Goal: Communication & Community: Answer question/provide support

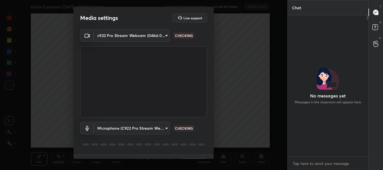
scroll to position [93, 79]
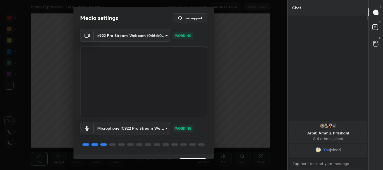
click at [164, 35] on body "1 2 3 4 5 6 7 C X Z C X Z E E Erase all H H British Expansion ([DATE]- [DATE]) …" at bounding box center [191, 85] width 383 height 170
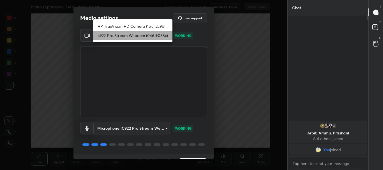
click at [124, 35] on li "c922 Pro Stream Webcam (046d:085c)" at bounding box center [132, 35] width 79 height 9
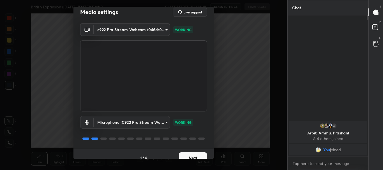
scroll to position [14, 0]
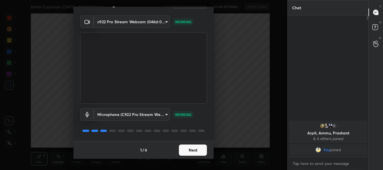
click at [185, 150] on button "Next" at bounding box center [193, 150] width 28 height 11
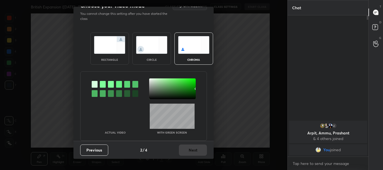
scroll to position [0, 0]
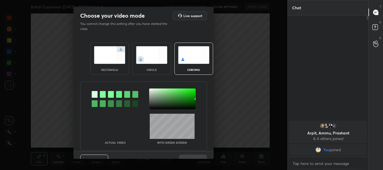
click at [117, 58] on img at bounding box center [109, 55] width 31 height 18
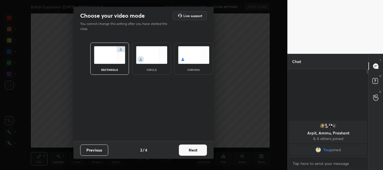
scroll to position [39, 79]
click at [200, 150] on button "Next" at bounding box center [193, 150] width 28 height 11
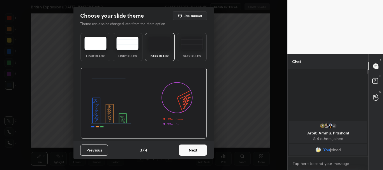
click at [200, 150] on button "Next" at bounding box center [193, 150] width 28 height 11
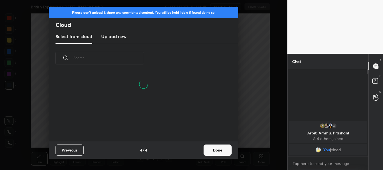
click at [210, 148] on button "Done" at bounding box center [217, 150] width 28 height 11
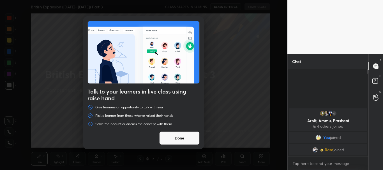
click at [177, 138] on button "Done" at bounding box center [179, 137] width 40 height 13
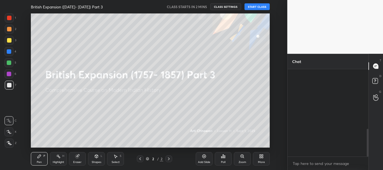
scroll to position [187, 0]
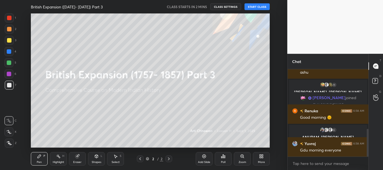
drag, startPoint x: 367, startPoint y: 77, endPoint x: 368, endPoint y: 85, distance: 7.3
click at [368, 85] on div "Chat Sonam, [PERSON_NAME], [PERSON_NAME] joined [PERSON_NAME] 6:56 AM [PERSON_N…" at bounding box center [335, 112] width 96 height 116
drag, startPoint x: 367, startPoint y: 148, endPoint x: 370, endPoint y: 156, distance: 9.1
click at [369, 157] on div "Chat Sonam, [PERSON_NAME], [PERSON_NAME] joined [PERSON_NAME] 6:56 AM [PERSON_N…" at bounding box center [335, 112] width 96 height 116
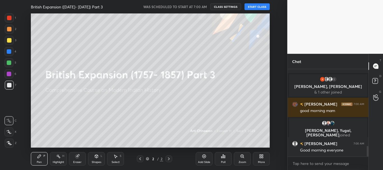
scroll to position [629, 0]
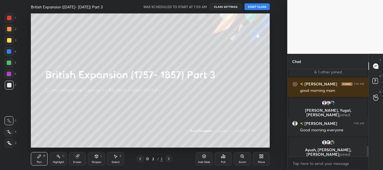
click at [255, 7] on button "START CLASS" at bounding box center [256, 6] width 25 height 7
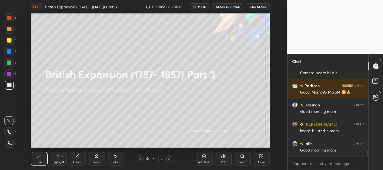
scroll to position [0, 0]
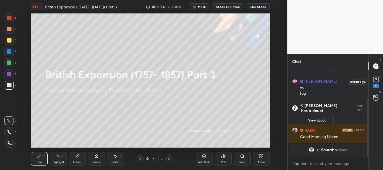
click at [377, 80] on rect at bounding box center [375, 79] width 5 height 5
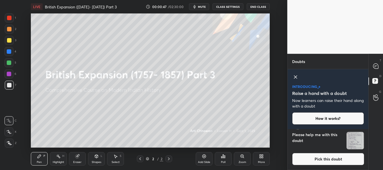
click at [298, 79] on icon at bounding box center [295, 77] width 7 height 7
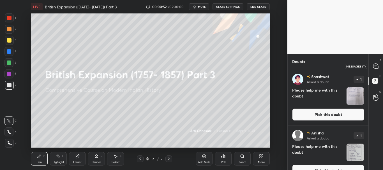
click at [376, 67] on icon at bounding box center [375, 66] width 5 height 5
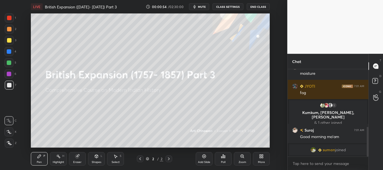
drag, startPoint x: 367, startPoint y: 137, endPoint x: 368, endPoint y: 142, distance: 4.8
click at [368, 141] on div at bounding box center [367, 142] width 2 height 30
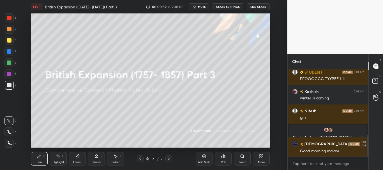
click at [8, 72] on div at bounding box center [9, 74] width 4 height 4
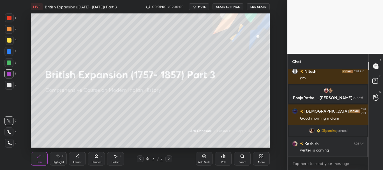
click at [6, 19] on div at bounding box center [9, 17] width 9 height 9
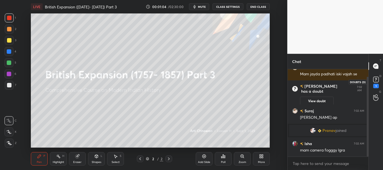
click at [378, 80] on rect at bounding box center [375, 79] width 5 height 5
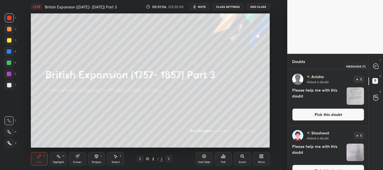
click at [376, 66] on icon at bounding box center [375, 66] width 5 height 5
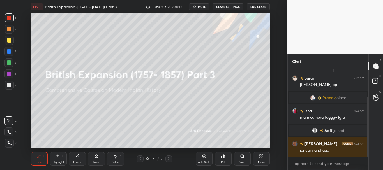
drag, startPoint x: 367, startPoint y: 100, endPoint x: 369, endPoint y: 115, distance: 14.9
click at [369, 115] on div "Chat Aman 7:02 AM Mam jayda padhati iski vajah se [PERSON_NAME] has a doubt 7:0…" at bounding box center [335, 112] width 96 height 116
click at [375, 79] on rect at bounding box center [374, 80] width 5 height 5
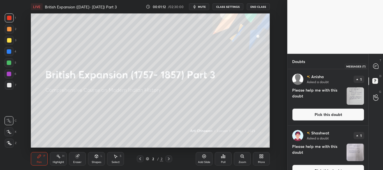
click at [377, 66] on icon at bounding box center [375, 66] width 5 height 5
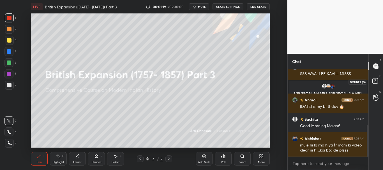
click at [374, 80] on rect at bounding box center [374, 80] width 5 height 5
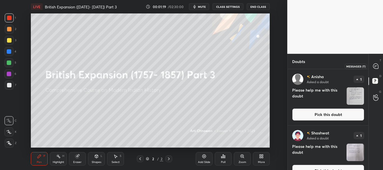
click at [373, 69] on icon at bounding box center [376, 66] width 6 height 6
type textarea "x"
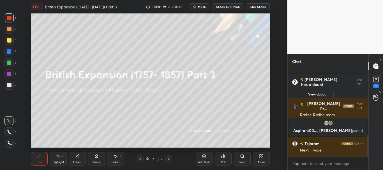
click at [226, 6] on button "CLASS SETTINGS" at bounding box center [227, 6] width 31 height 7
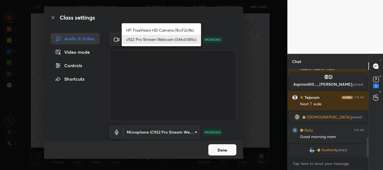
click at [194, 38] on body "1 2 3 4 5 6 7 C X Z C X Z E E Erase all H H LIVE British Expansion ([DATE]- [DA…" at bounding box center [191, 85] width 383 height 170
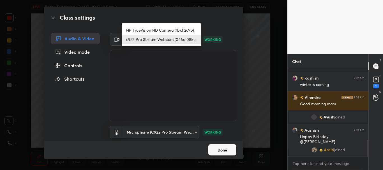
click at [170, 30] on li "HP TrueVision HD Camera (1bcf:2c9b)" at bounding box center [161, 29] width 79 height 9
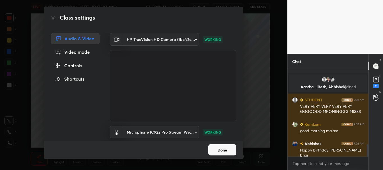
click at [194, 39] on body "1 2 3 4 5 6 7 C X Z C X Z E E Erase all H H LIVE British Expansion ([DATE]- [DA…" at bounding box center [191, 85] width 383 height 170
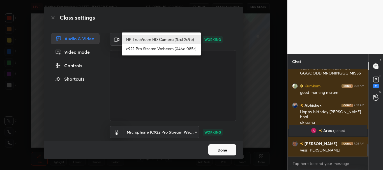
click at [161, 48] on li "c922 Pro Stream Webcam (046d:085c)" at bounding box center [161, 48] width 79 height 9
type input "cf6f1d9c9196770b674763ebae9c9090a67b9c374037f1dacf70ba34fe4ccc53"
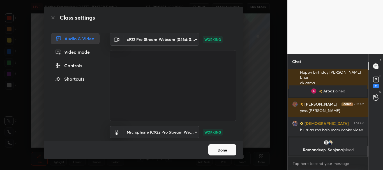
click at [227, 152] on button "Done" at bounding box center [222, 149] width 28 height 11
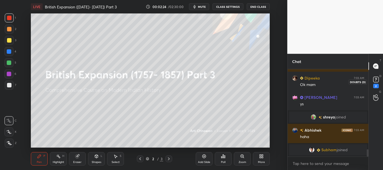
click at [377, 81] on rect at bounding box center [375, 79] width 5 height 5
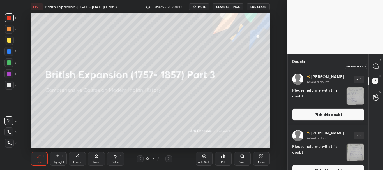
click at [378, 65] on icon at bounding box center [375, 66] width 5 height 5
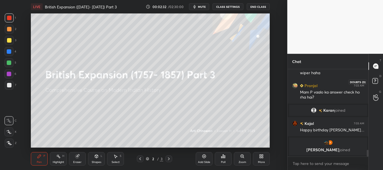
click at [375, 77] on icon at bounding box center [376, 82] width 10 height 10
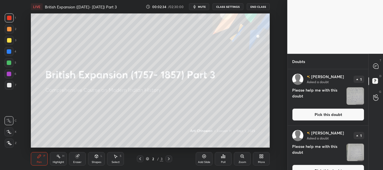
drag, startPoint x: 368, startPoint y: 83, endPoint x: 368, endPoint y: 115, distance: 31.9
click at [371, 128] on div "T Messages (T) D Doubts (D) G Raise Hand (G)" at bounding box center [375, 112] width 15 height 116
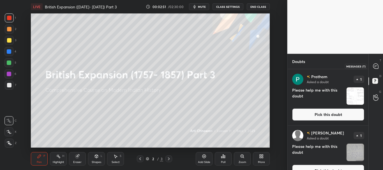
click at [376, 66] on icon at bounding box center [376, 66] width 6 height 6
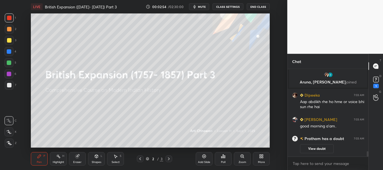
click at [262, 157] on icon at bounding box center [261, 157] width 1 height 1
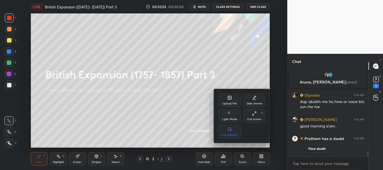
click at [231, 97] on icon at bounding box center [229, 97] width 3 height 3
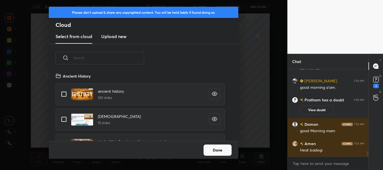
click at [116, 37] on h3 "Upload new" at bounding box center [113, 36] width 25 height 7
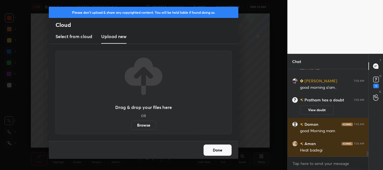
click at [139, 124] on label "Browse" at bounding box center [143, 125] width 25 height 9
click at [131, 124] on input "Browse" at bounding box center [131, 125] width 0 height 9
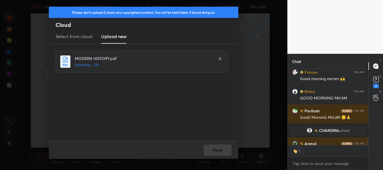
scroll to position [1613, 0]
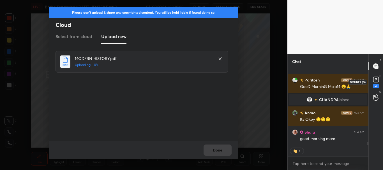
click at [378, 81] on rect at bounding box center [375, 79] width 5 height 5
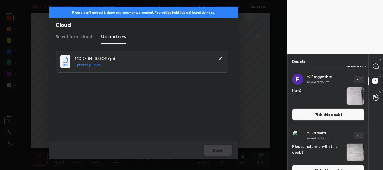
click at [375, 68] on icon at bounding box center [375, 66] width 5 height 5
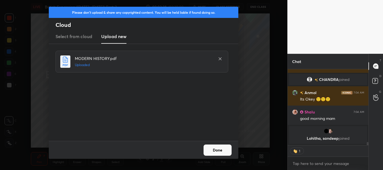
click at [220, 149] on button "Done" at bounding box center [217, 150] width 28 height 11
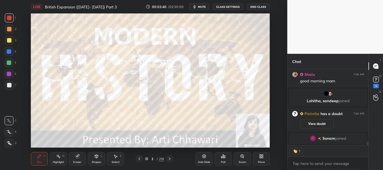
click at [138, 158] on icon at bounding box center [139, 159] width 4 height 4
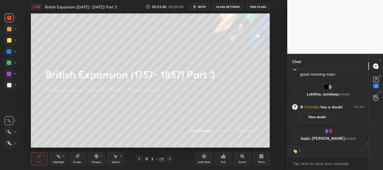
click at [146, 157] on div "2 / 218" at bounding box center [154, 158] width 19 height 5
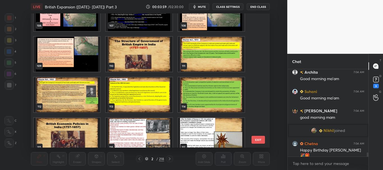
click at [94, 97] on img "grid" at bounding box center [67, 94] width 66 height 35
click at [147, 159] on icon at bounding box center [146, 158] width 3 height 3
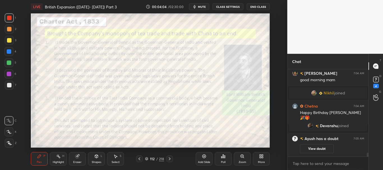
drag, startPoint x: 367, startPoint y: 153, endPoint x: 369, endPoint y: 157, distance: 3.9
click at [369, 157] on div "Chat [PERSON_NAME] 7:04 AM Good morning ma'am Vijay 7:04 AM good morning mam [P…" at bounding box center [335, 112] width 96 height 116
click at [376, 78] on icon at bounding box center [375, 79] width 8 height 8
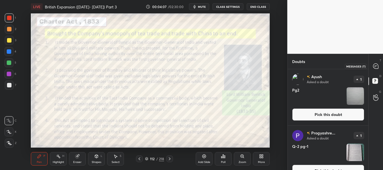
click at [377, 65] on icon at bounding box center [375, 66] width 5 height 5
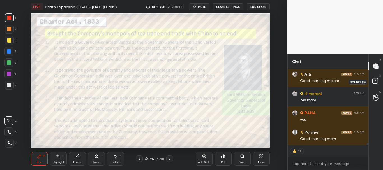
click at [374, 79] on rect at bounding box center [374, 80] width 5 height 5
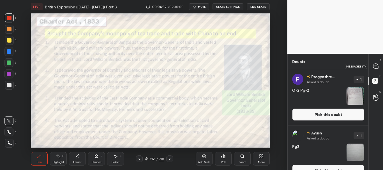
click at [375, 66] on icon at bounding box center [375, 66] width 2 height 0
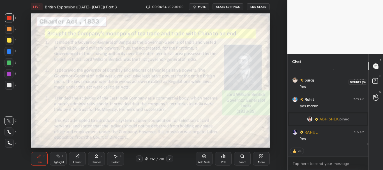
click at [374, 82] on rect at bounding box center [374, 80] width 5 height 5
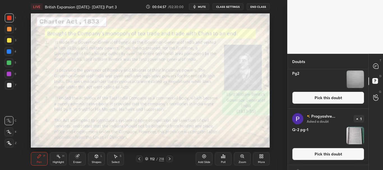
click at [332, 96] on button "Pick this doubt" at bounding box center [328, 98] width 72 height 12
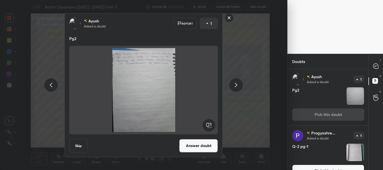
click at [77, 145] on button "Skip" at bounding box center [78, 145] width 18 height 13
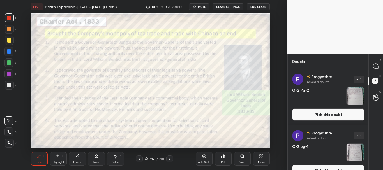
drag, startPoint x: 368, startPoint y: 89, endPoint x: 367, endPoint y: 100, distance: 10.7
click at [368, 103] on div "T Messages (T) D Doubts (D) G Raise Hand (G)" at bounding box center [375, 112] width 15 height 116
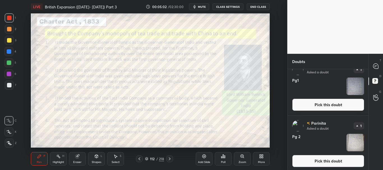
click at [333, 105] on button "Pick this doubt" at bounding box center [328, 105] width 72 height 12
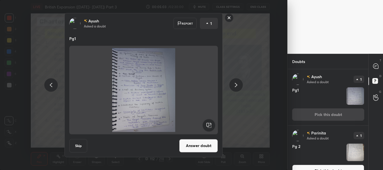
click at [81, 149] on button "Skip" at bounding box center [78, 145] width 18 height 13
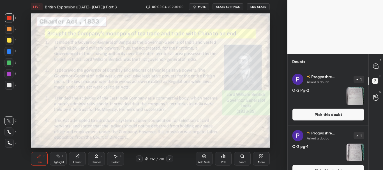
click at [232, 6] on button "CLASS SETTINGS" at bounding box center [227, 6] width 31 height 7
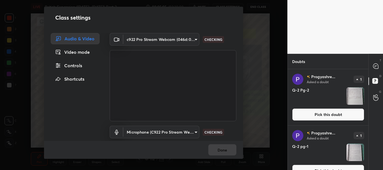
click at [77, 67] on div "Controls" at bounding box center [75, 65] width 49 height 11
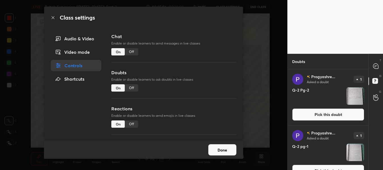
click at [129, 87] on div "Off" at bounding box center [131, 87] width 13 height 7
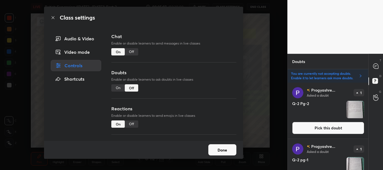
click at [53, 19] on icon at bounding box center [53, 17] width 4 height 4
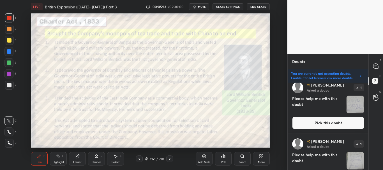
click at [333, 118] on button "Pick this doubt" at bounding box center [328, 123] width 72 height 12
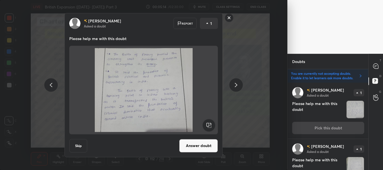
drag, startPoint x: 80, startPoint y: 145, endPoint x: 88, endPoint y: 140, distance: 9.6
click at [80, 146] on button "Skip" at bounding box center [78, 145] width 18 height 13
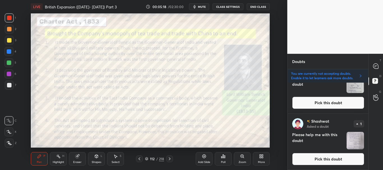
click at [351, 158] on button "Pick this doubt" at bounding box center [328, 159] width 72 height 12
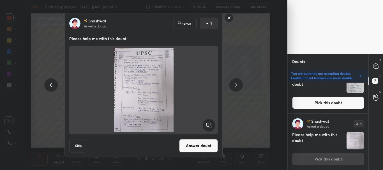
click at [77, 145] on button "Skip" at bounding box center [78, 145] width 18 height 13
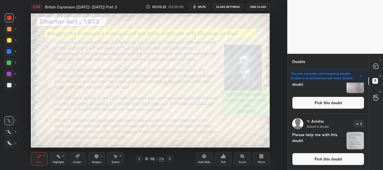
click at [337, 156] on button "Pick this doubt" at bounding box center [328, 159] width 72 height 12
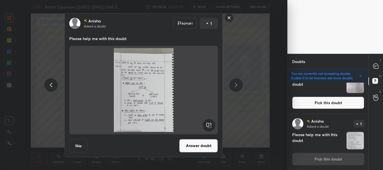
click at [77, 145] on button "Skip" at bounding box center [78, 145] width 18 height 13
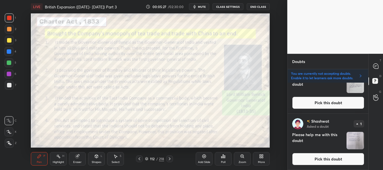
click at [346, 160] on button "Pick this doubt" at bounding box center [328, 159] width 72 height 12
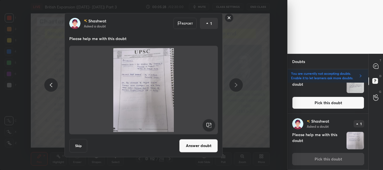
click at [81, 144] on button "Skip" at bounding box center [78, 145] width 18 height 13
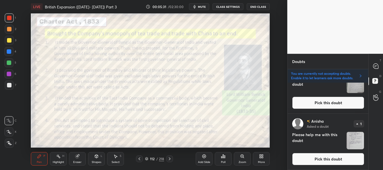
click at [336, 159] on button "Pick this doubt" at bounding box center [328, 159] width 72 height 12
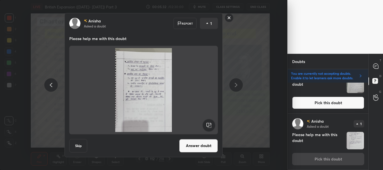
click at [80, 144] on button "Skip" at bounding box center [78, 145] width 18 height 13
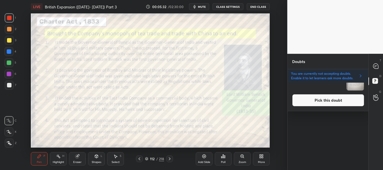
scroll to position [0, 0]
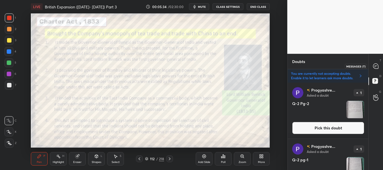
drag, startPoint x: 377, startPoint y: 68, endPoint x: 382, endPoint y: 66, distance: 5.9
click at [377, 68] on icon at bounding box center [375, 66] width 5 height 5
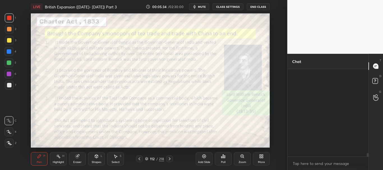
scroll to position [99, 79]
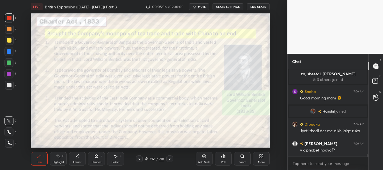
drag, startPoint x: 367, startPoint y: 159, endPoint x: 377, endPoint y: 159, distance: 9.8
click at [367, 159] on div "Progyashre... 7:06 AM Y 3 za, sheetal, [PERSON_NAME] & 3 others joined Sneha 7:…" at bounding box center [327, 119] width 81 height 101
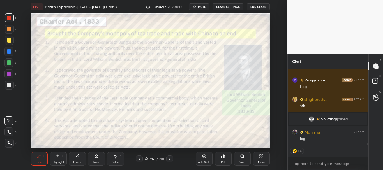
scroll to position [3378, 0]
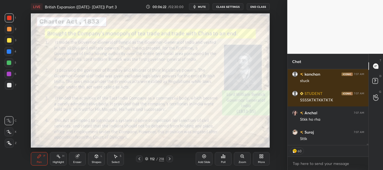
click at [9, 83] on div at bounding box center [9, 85] width 4 height 4
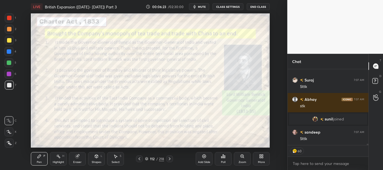
click at [204, 156] on icon at bounding box center [204, 156] width 4 height 4
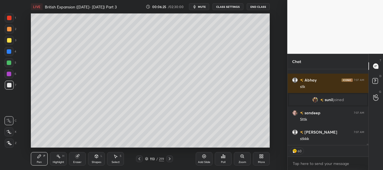
click at [8, 131] on icon at bounding box center [8, 132] width 5 height 4
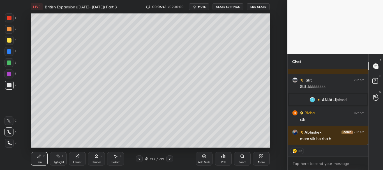
scroll to position [3909, 0]
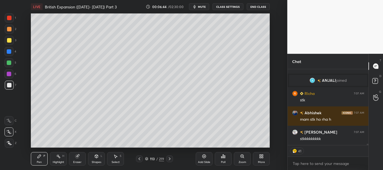
click at [230, 5] on button "CLASS SETTINGS" at bounding box center [227, 6] width 31 height 7
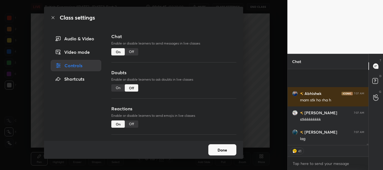
scroll to position [3967, 0]
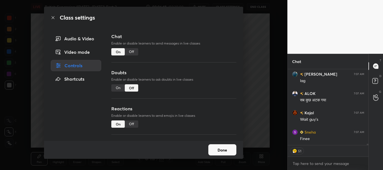
click at [53, 16] on div "Class settings" at bounding box center [143, 18] width 199 height 22
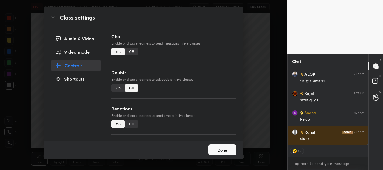
click at [220, 147] on button "Done" at bounding box center [222, 149] width 28 height 11
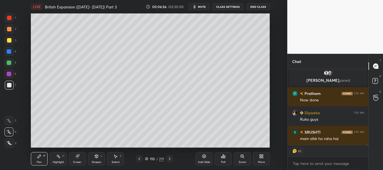
click at [7, 84] on div at bounding box center [9, 85] width 4 height 4
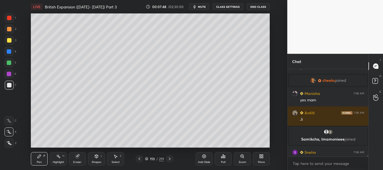
scroll to position [4278, 0]
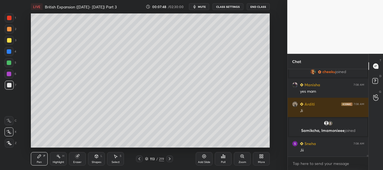
click at [28, 134] on div "Setting up your live class Poll for secs No correct answer Start poll" at bounding box center [150, 80] width 265 height 134
click at [8, 85] on div at bounding box center [9, 85] width 4 height 4
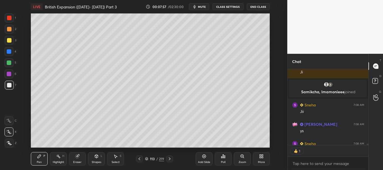
scroll to position [4328, 0]
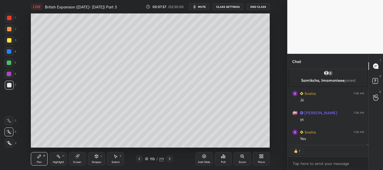
click at [367, 149] on div "Arditi 7:08 AM [PERSON_NAME], [PERSON_NAME] joined Sneha 7:08 AM [PERSON_NAME] …" at bounding box center [327, 119] width 81 height 101
click at [374, 80] on icon at bounding box center [375, 81] width 2 height 2
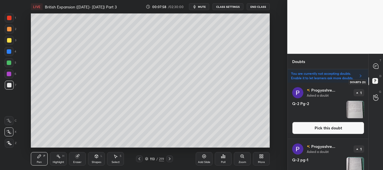
scroll to position [86, 79]
click at [376, 67] on icon at bounding box center [375, 66] width 5 height 5
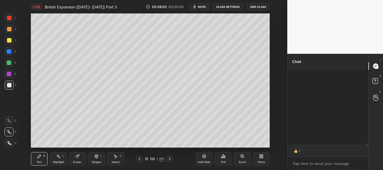
scroll to position [74, 79]
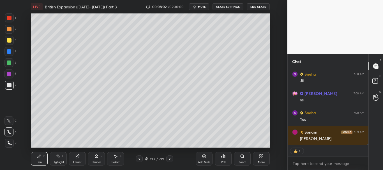
click at [7, 85] on div at bounding box center [9, 85] width 4 height 4
click at [8, 41] on div at bounding box center [9, 40] width 4 height 4
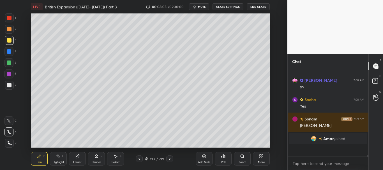
scroll to position [76, 79]
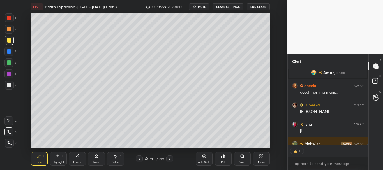
click at [31, 113] on div "Setting up your live class Poll for secs No correct answer Start poll" at bounding box center [150, 80] width 265 height 134
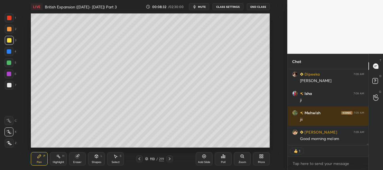
click at [10, 51] on div at bounding box center [9, 51] width 4 height 4
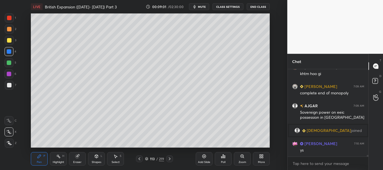
scroll to position [4715, 0]
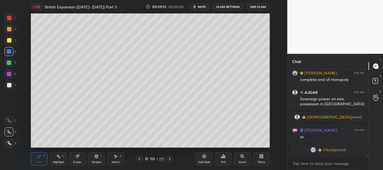
click at [139, 158] on icon at bounding box center [139, 159] width 4 height 4
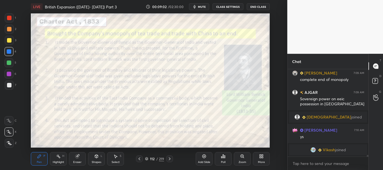
click at [8, 16] on div at bounding box center [9, 18] width 4 height 4
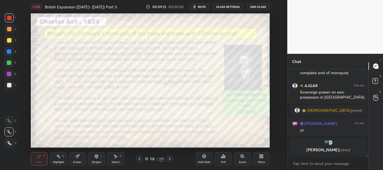
click at [170, 158] on icon at bounding box center [169, 159] width 4 height 4
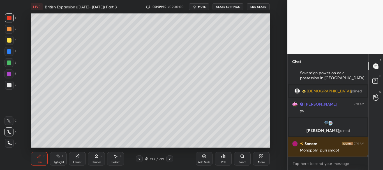
scroll to position [4755, 0]
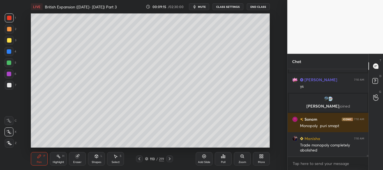
click at [8, 85] on div at bounding box center [9, 85] width 4 height 4
click at [10, 130] on icon at bounding box center [8, 132] width 5 height 4
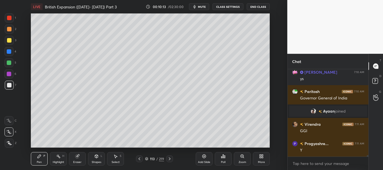
scroll to position [4966, 0]
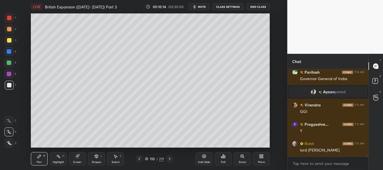
click at [9, 84] on div at bounding box center [9, 85] width 4 height 4
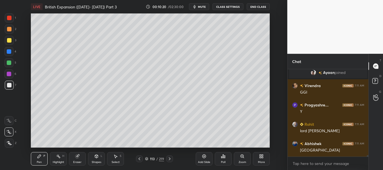
scroll to position [4999, 0]
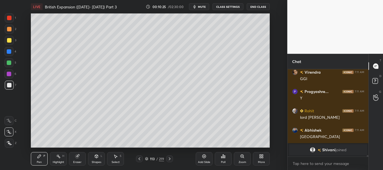
drag, startPoint x: 79, startPoint y: 159, endPoint x: 85, endPoint y: 148, distance: 12.2
click at [79, 159] on div "Eraser" at bounding box center [77, 158] width 17 height 13
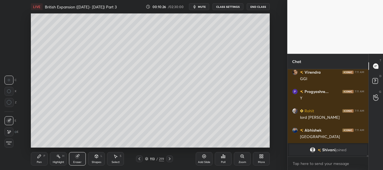
scroll to position [5005, 0]
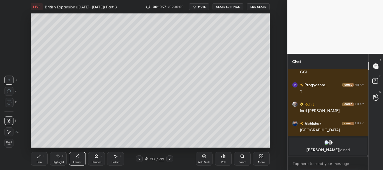
click at [43, 161] on div "Pen P" at bounding box center [39, 158] width 17 height 13
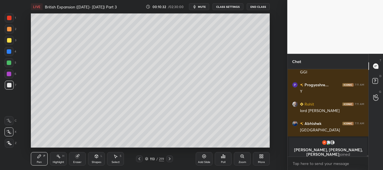
scroll to position [5010, 0]
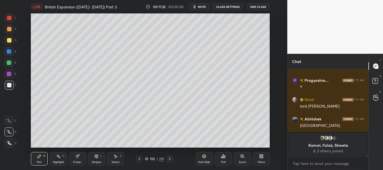
click at [5, 85] on div at bounding box center [9, 85] width 9 height 9
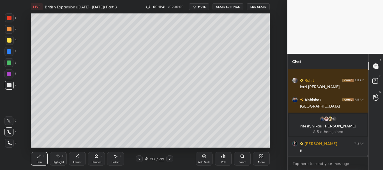
scroll to position [5022, 0]
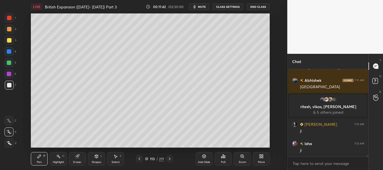
click at [9, 86] on div at bounding box center [9, 85] width 4 height 4
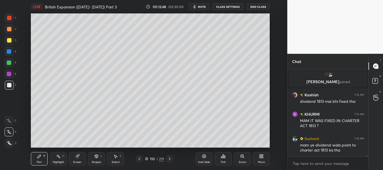
scroll to position [5207, 0]
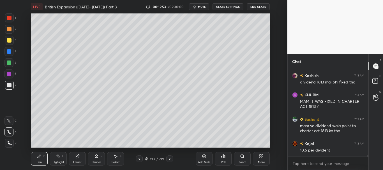
click at [9, 85] on div at bounding box center [9, 85] width 4 height 4
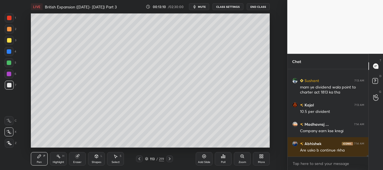
scroll to position [5265, 0]
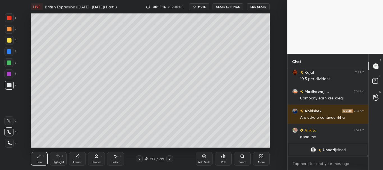
click at [10, 83] on div at bounding box center [9, 85] width 4 height 4
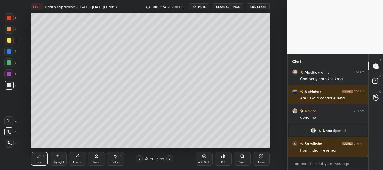
click at [9, 40] on div at bounding box center [9, 40] width 4 height 4
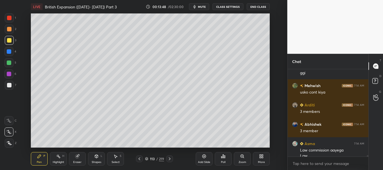
scroll to position [5358, 0]
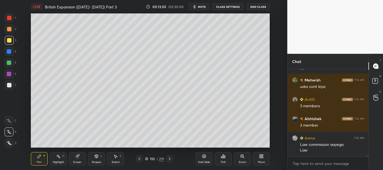
click at [9, 63] on div at bounding box center [9, 63] width 4 height 4
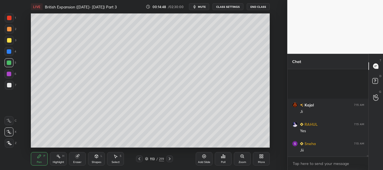
scroll to position [5518, 0]
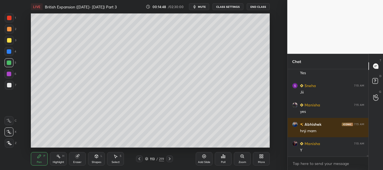
click at [9, 62] on div at bounding box center [9, 63] width 4 height 4
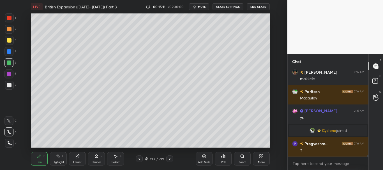
scroll to position [5745, 0]
click at [8, 85] on div at bounding box center [9, 85] width 4 height 4
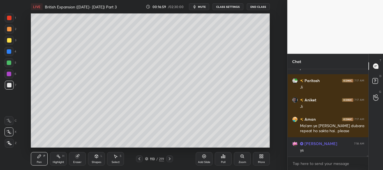
scroll to position [6037, 0]
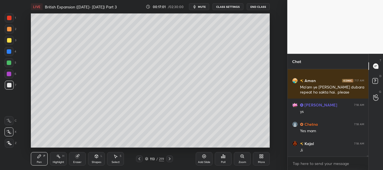
click at [9, 31] on div at bounding box center [9, 29] width 9 height 9
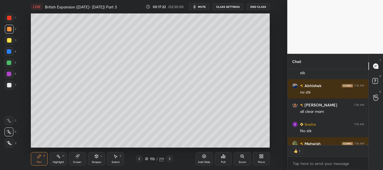
scroll to position [74, 79]
click at [6, 38] on div at bounding box center [9, 40] width 9 height 9
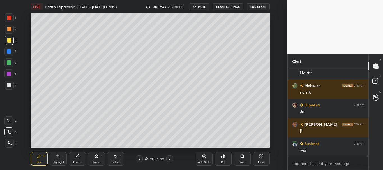
scroll to position [6199, 0]
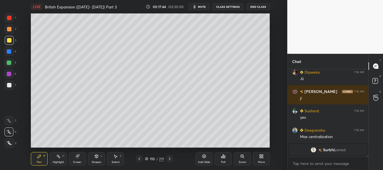
click at [10, 50] on div at bounding box center [9, 51] width 4 height 4
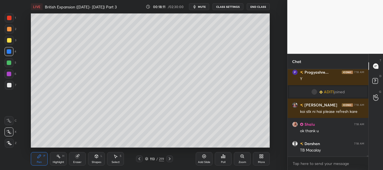
scroll to position [6244, 0]
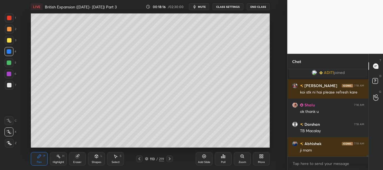
click at [10, 18] on div at bounding box center [9, 18] width 4 height 4
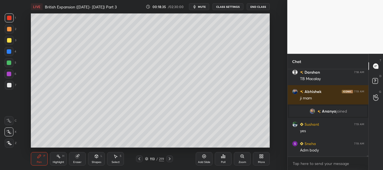
scroll to position [6290, 0]
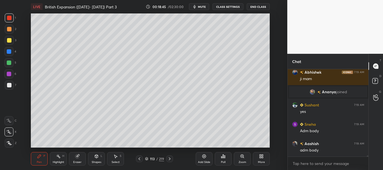
click at [9, 87] on div at bounding box center [9, 85] width 9 height 9
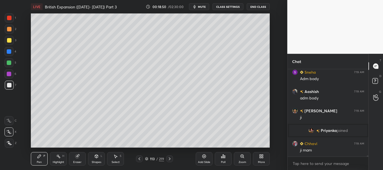
scroll to position [6329, 0]
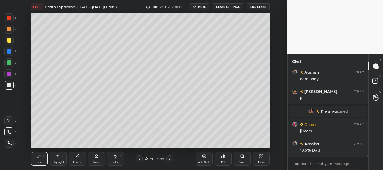
click at [9, 32] on div at bounding box center [9, 29] width 9 height 9
click at [208, 157] on div "Add Slide" at bounding box center [204, 158] width 17 height 13
click at [7, 84] on div at bounding box center [9, 85] width 4 height 4
click at [7, 41] on div at bounding box center [9, 40] width 4 height 4
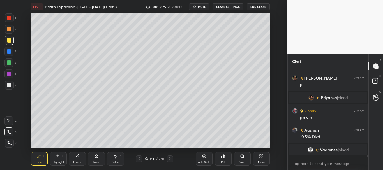
click at [10, 84] on div at bounding box center [9, 85] width 4 height 4
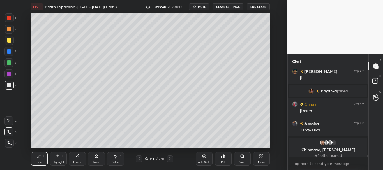
scroll to position [6354, 0]
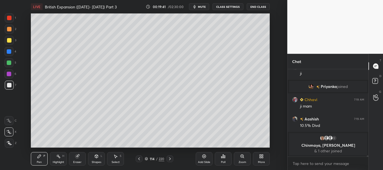
click at [9, 43] on div at bounding box center [9, 40] width 9 height 9
click at [9, 27] on div at bounding box center [9, 29] width 4 height 4
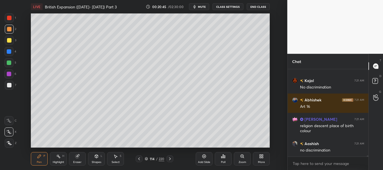
scroll to position [6533, 0]
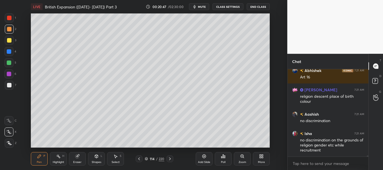
click at [10, 42] on div at bounding box center [9, 40] width 4 height 4
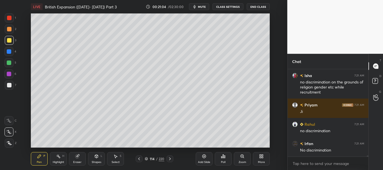
scroll to position [6610, 0]
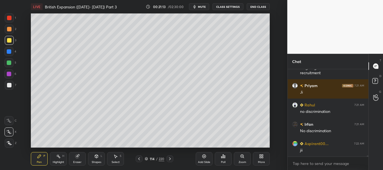
click at [9, 27] on div at bounding box center [9, 29] width 4 height 4
click at [10, 51] on div at bounding box center [9, 51] width 4 height 4
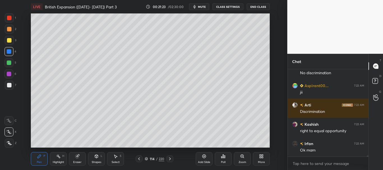
scroll to position [6687, 0]
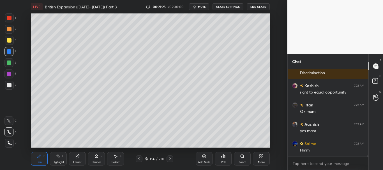
click at [10, 87] on div at bounding box center [9, 85] width 4 height 4
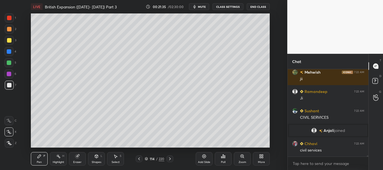
scroll to position [6731, 0]
click at [10, 40] on div at bounding box center [9, 40] width 4 height 4
click at [10, 18] on div at bounding box center [9, 18] width 4 height 4
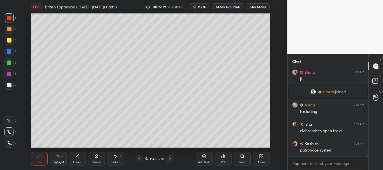
scroll to position [7101, 0]
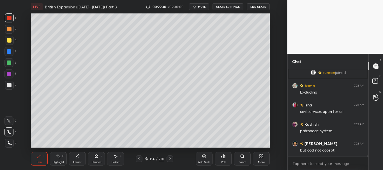
click at [12, 83] on div at bounding box center [9, 85] width 9 height 9
click at [140, 159] on icon at bounding box center [139, 159] width 4 height 4
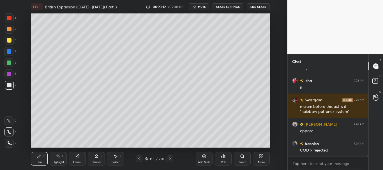
scroll to position [7261, 0]
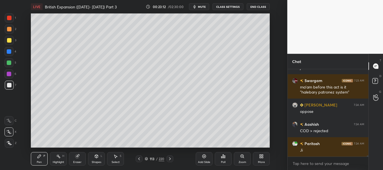
click at [8, 41] on div at bounding box center [9, 40] width 4 height 4
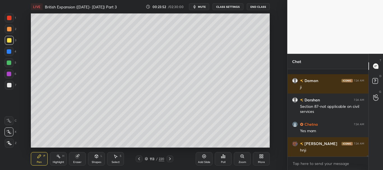
scroll to position [7445, 0]
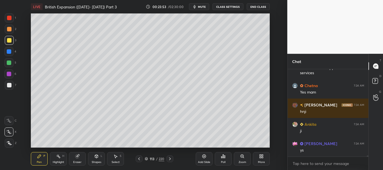
click at [7, 31] on div at bounding box center [9, 29] width 9 height 9
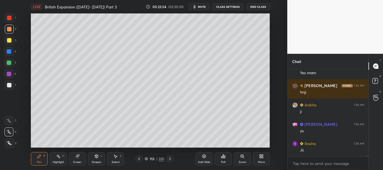
drag, startPoint x: 8, startPoint y: 86, endPoint x: 29, endPoint y: 77, distance: 22.7
click at [8, 87] on div at bounding box center [9, 85] width 4 height 4
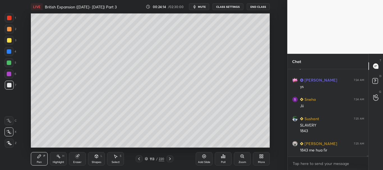
scroll to position [7528, 0]
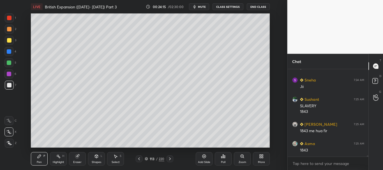
click at [9, 40] on div at bounding box center [9, 40] width 4 height 4
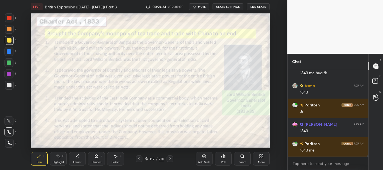
scroll to position [7656, 0]
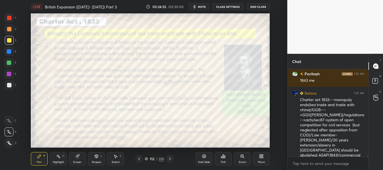
click at [0, 157] on div "1 2 3 4 5 6 7 C X Z C X Z E E Erase all H H LIVE British Expansion ([DATE]- [DA…" at bounding box center [141, 85] width 283 height 170
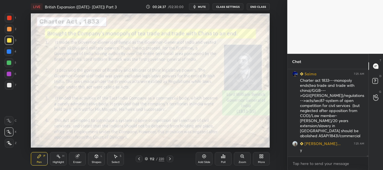
click at [10, 17] on div at bounding box center [9, 18] width 4 height 4
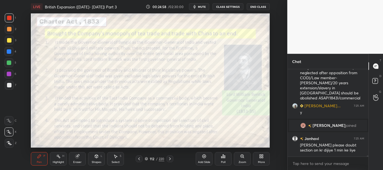
scroll to position [7462, 0]
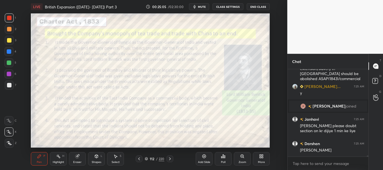
click at [9, 51] on div at bounding box center [9, 51] width 4 height 4
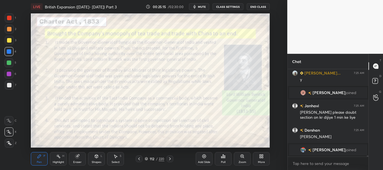
click at [9, 73] on div at bounding box center [9, 74] width 4 height 4
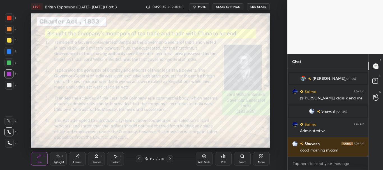
scroll to position [7560, 0]
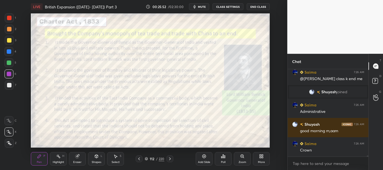
click at [146, 158] on icon at bounding box center [146, 158] width 3 height 3
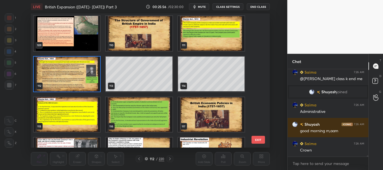
scroll to position [1445, 0]
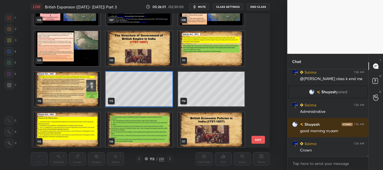
click at [146, 159] on icon at bounding box center [146, 158] width 3 height 3
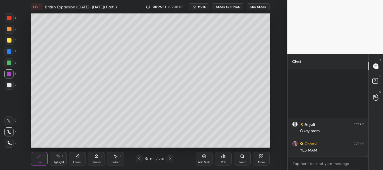
scroll to position [8325, 0]
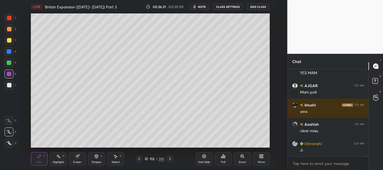
drag, startPoint x: 139, startPoint y: 157, endPoint x: 137, endPoint y: 155, distance: 3.0
click at [139, 157] on icon at bounding box center [139, 159] width 4 height 4
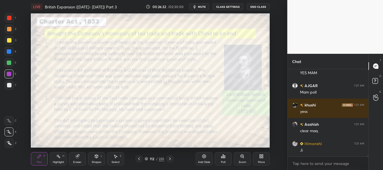
scroll to position [8344, 0]
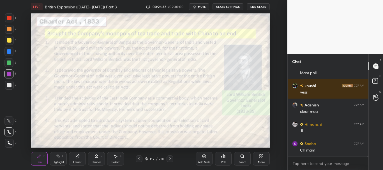
click at [202, 155] on icon at bounding box center [204, 156] width 4 height 4
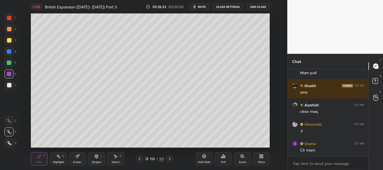
click at [9, 87] on div at bounding box center [9, 85] width 4 height 4
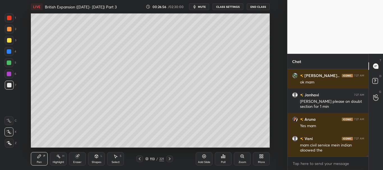
scroll to position [8509, 0]
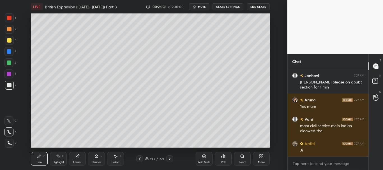
click at [10, 43] on div at bounding box center [9, 40] width 9 height 9
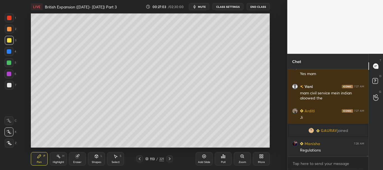
scroll to position [8211, 0]
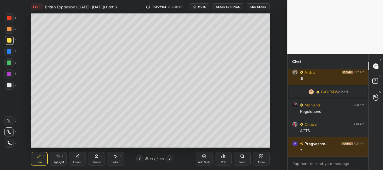
click at [141, 158] on icon at bounding box center [139, 159] width 4 height 4
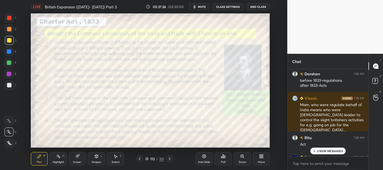
scroll to position [8434, 0]
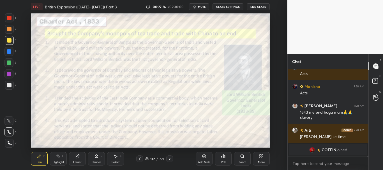
drag, startPoint x: 367, startPoint y: 155, endPoint x: 368, endPoint y: 159, distance: 4.6
click at [367, 160] on div "Saima 7:28 AM @zufesha mam ne previous classes me diye h Arditi 7:28 AM Acts [P…" at bounding box center [327, 119] width 81 height 101
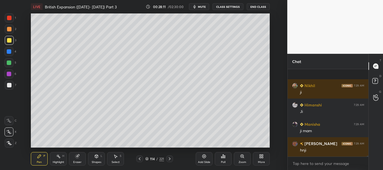
scroll to position [8646, 0]
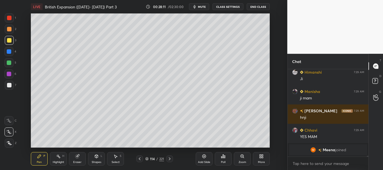
click at [147, 159] on icon at bounding box center [146, 158] width 3 height 3
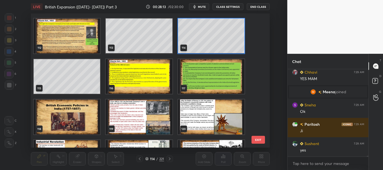
scroll to position [1498, 0]
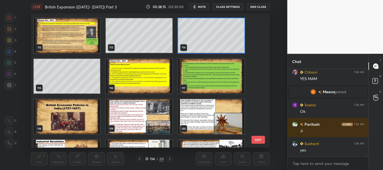
click at [163, 88] on img "grid" at bounding box center [139, 76] width 66 height 35
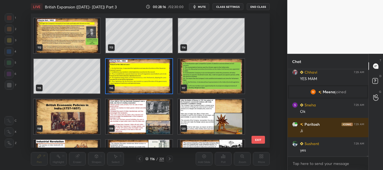
scroll to position [8620, 0]
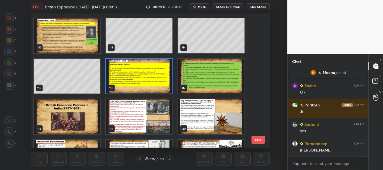
click at [147, 157] on icon at bounding box center [146, 158] width 3 height 3
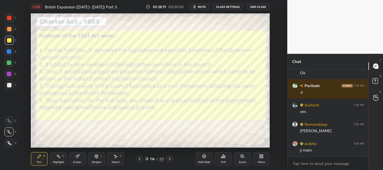
scroll to position [8659, 0]
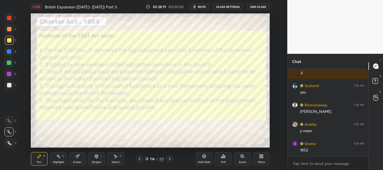
click at [9, 16] on div at bounding box center [9, 18] width 4 height 4
click at [11, 141] on div at bounding box center [9, 143] width 9 height 9
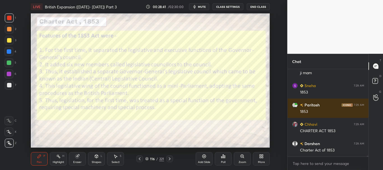
scroll to position [8730, 0]
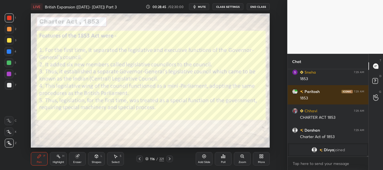
click at [204, 157] on icon at bounding box center [204, 156] width 4 height 4
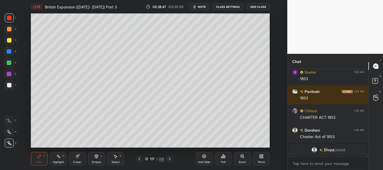
click at [8, 85] on div at bounding box center [9, 85] width 4 height 4
click at [9, 17] on div at bounding box center [9, 18] width 4 height 4
click at [9, 61] on div at bounding box center [9, 63] width 4 height 4
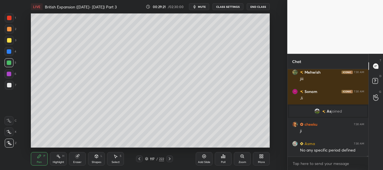
scroll to position [8811, 0]
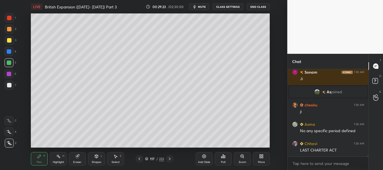
click at [8, 83] on div at bounding box center [9, 85] width 4 height 4
click at [6, 41] on div at bounding box center [9, 40] width 9 height 9
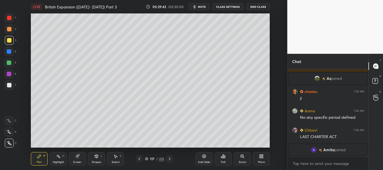
drag, startPoint x: 7, startPoint y: 53, endPoint x: 25, endPoint y: 52, distance: 18.2
click at [7, 53] on div at bounding box center [9, 51] width 4 height 4
click at [4, 63] on div "1 2 3 4 5 6 7 C X Z C X Z E E Erase all H H" at bounding box center [9, 80] width 18 height 134
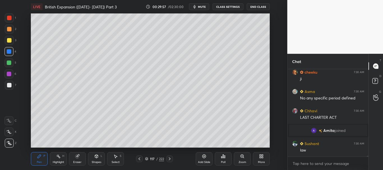
drag, startPoint x: 79, startPoint y: 156, endPoint x: 81, endPoint y: 151, distance: 5.6
click at [79, 155] on icon at bounding box center [77, 155] width 3 height 3
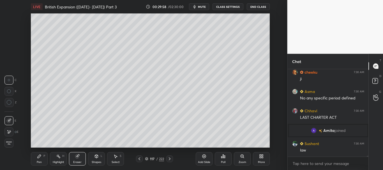
click at [41, 159] on div "Pen P" at bounding box center [39, 158] width 17 height 13
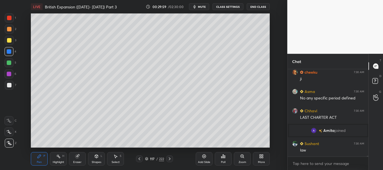
click at [10, 64] on div at bounding box center [9, 63] width 4 height 4
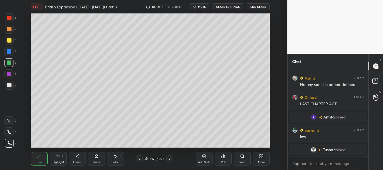
click at [8, 40] on div at bounding box center [9, 40] width 4 height 4
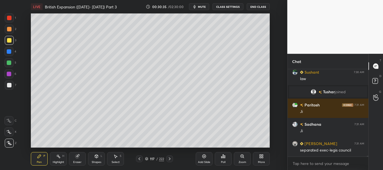
scroll to position [8908, 0]
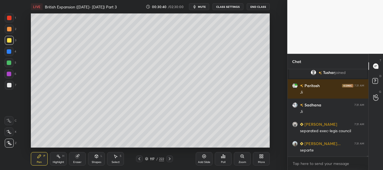
click at [9, 87] on div at bounding box center [9, 85] width 4 height 4
click at [10, 18] on div at bounding box center [9, 18] width 4 height 4
click at [8, 62] on div at bounding box center [9, 63] width 4 height 4
click at [9, 87] on div at bounding box center [9, 85] width 4 height 4
click at [6, 63] on div at bounding box center [8, 62] width 9 height 9
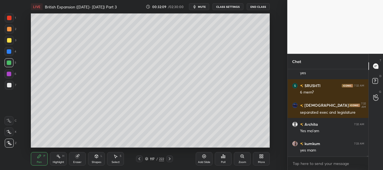
scroll to position [9689, 0]
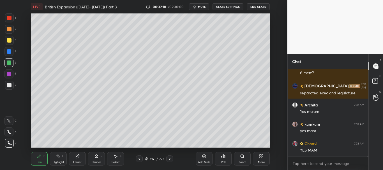
click at [8, 85] on div at bounding box center [9, 85] width 4 height 4
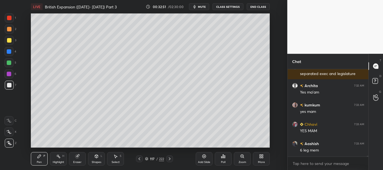
click at [7, 52] on div at bounding box center [9, 51] width 4 height 4
click at [201, 143] on div "LIVE British Expansion ([DATE]- [DATE]) Part 3 00:33:01 / 02:30:00 mute CLASS S…" at bounding box center [150, 85] width 265 height 170
click at [204, 143] on div "LIVE British Expansion ([DATE]- [DATE]) Part 3 00:33:02 / 02:30:00 mute CLASS S…" at bounding box center [150, 85] width 265 height 170
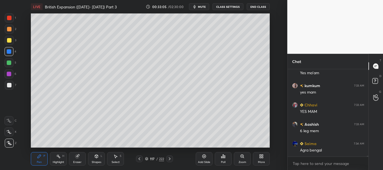
click at [213, 143] on div "LIVE British Expansion ([DATE]- [DATE]) Part 3 00:33:05 / 02:30:00 mute CLASS S…" at bounding box center [150, 85] width 265 height 170
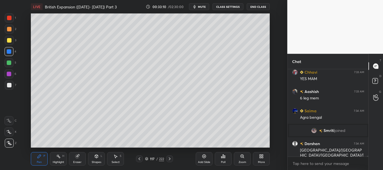
scroll to position [9596, 0]
drag, startPoint x: 6, startPoint y: 83, endPoint x: 14, endPoint y: 82, distance: 8.8
click at [6, 83] on div at bounding box center [9, 85] width 9 height 9
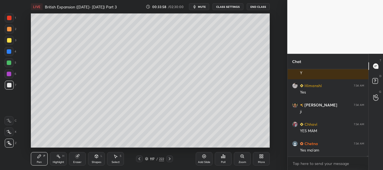
scroll to position [9844, 0]
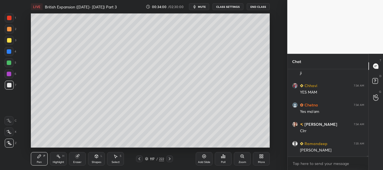
drag, startPoint x: 10, startPoint y: 16, endPoint x: 19, endPoint y: 15, distance: 9.1
click at [9, 16] on div at bounding box center [9, 18] width 4 height 4
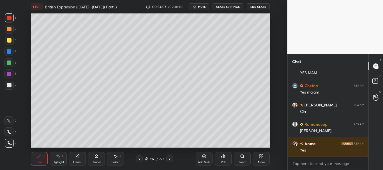
click at [205, 159] on div "Add Slide" at bounding box center [204, 158] width 17 height 13
click at [9, 85] on div at bounding box center [9, 85] width 4 height 4
click at [139, 159] on icon at bounding box center [139, 159] width 4 height 4
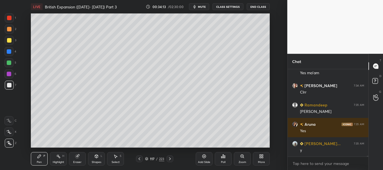
click at [8, 71] on div at bounding box center [8, 73] width 9 height 9
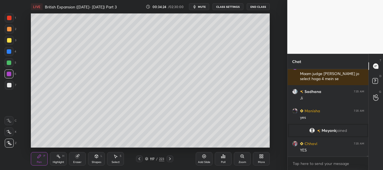
scroll to position [10037, 0]
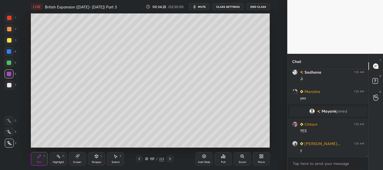
click at [171, 159] on icon at bounding box center [169, 159] width 4 height 4
click at [9, 86] on div at bounding box center [9, 85] width 4 height 4
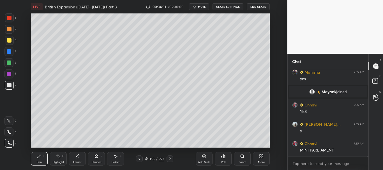
scroll to position [10075, 0]
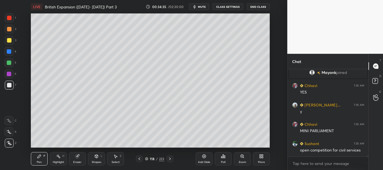
click at [9, 40] on div at bounding box center [9, 40] width 4 height 4
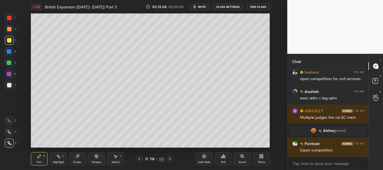
scroll to position [10035, 0]
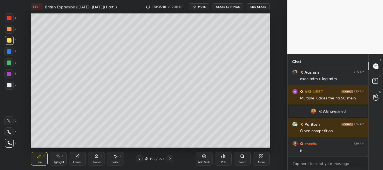
click at [8, 51] on div at bounding box center [9, 51] width 4 height 4
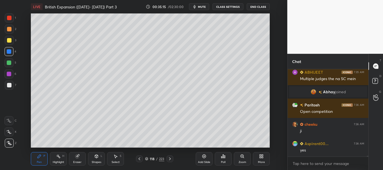
click at [146, 157] on icon at bounding box center [146, 158] width 3 height 3
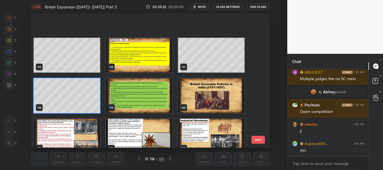
scroll to position [1543, 0]
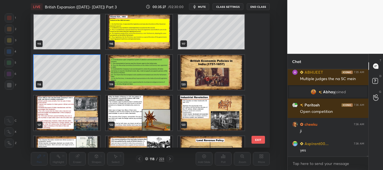
click at [156, 80] on img "grid" at bounding box center [139, 72] width 66 height 35
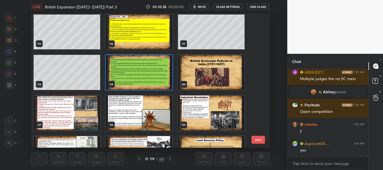
click at [146, 157] on icon at bounding box center [146, 158] width 3 height 3
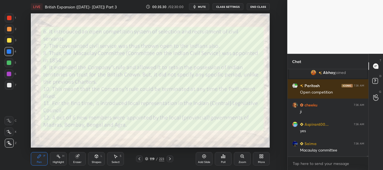
scroll to position [10093, 0]
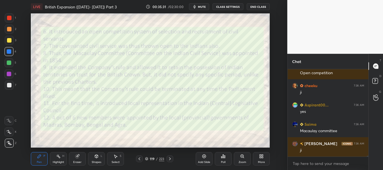
click at [10, 17] on div at bounding box center [9, 18] width 4 height 4
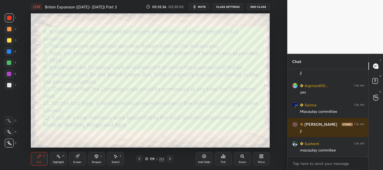
click at [138, 157] on icon at bounding box center [139, 159] width 4 height 4
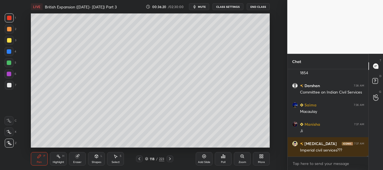
scroll to position [10222, 0]
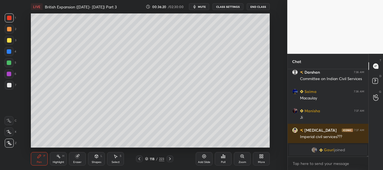
click at [7, 61] on div at bounding box center [8, 62] width 9 height 9
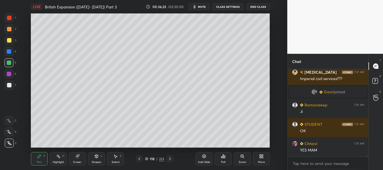
click at [8, 83] on div at bounding box center [9, 85] width 4 height 4
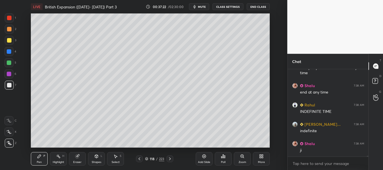
scroll to position [10470, 0]
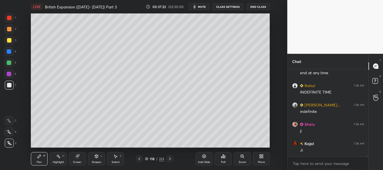
click at [11, 81] on div at bounding box center [9, 85] width 9 height 9
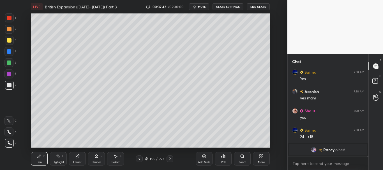
scroll to position [10547, 0]
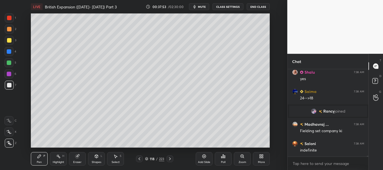
drag, startPoint x: 10, startPoint y: 41, endPoint x: 19, endPoint y: 42, distance: 9.8
click at [9, 41] on div at bounding box center [9, 40] width 4 height 4
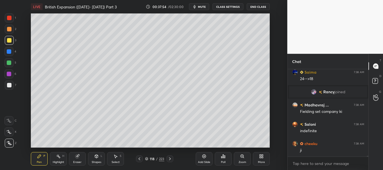
scroll to position [10605, 0]
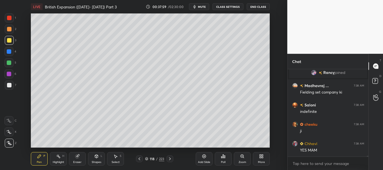
drag, startPoint x: 27, startPoint y: 129, endPoint x: 29, endPoint y: 127, distance: 3.6
click at [27, 129] on div "Setting up your live class Poll for secs No correct answer Start poll" at bounding box center [150, 80] width 265 height 134
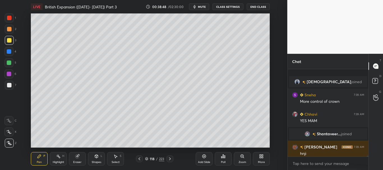
scroll to position [10691, 0]
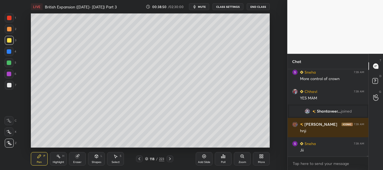
click at [9, 85] on div at bounding box center [9, 85] width 4 height 4
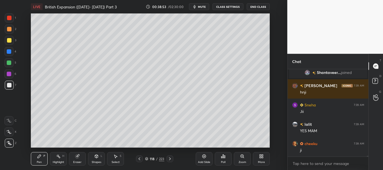
scroll to position [10749, 0]
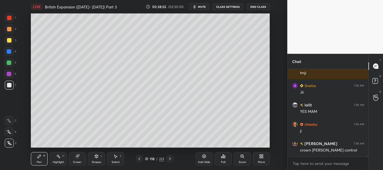
click at [146, 159] on icon at bounding box center [146, 157] width 3 height 1
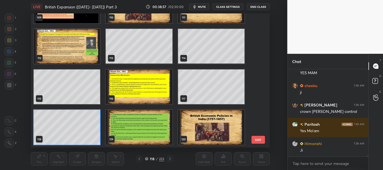
scroll to position [10807, 0]
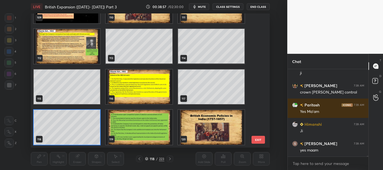
click at [161, 99] on img "grid" at bounding box center [139, 86] width 66 height 35
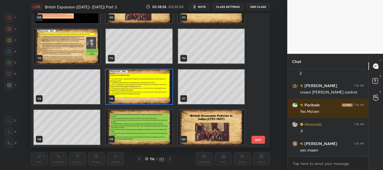
click at [145, 157] on div "116 / 223" at bounding box center [154, 158] width 19 height 5
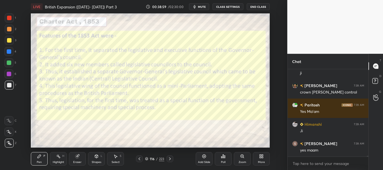
click at [10, 18] on div at bounding box center [9, 18] width 4 height 4
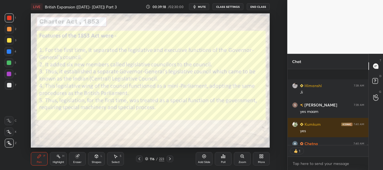
scroll to position [10886, 0]
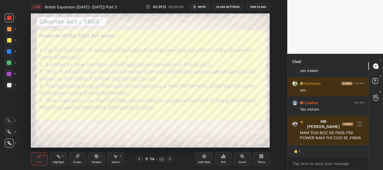
click at [169, 159] on icon at bounding box center [169, 159] width 4 height 4
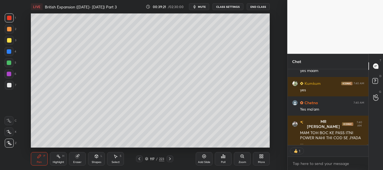
click at [169, 159] on icon at bounding box center [169, 159] width 4 height 4
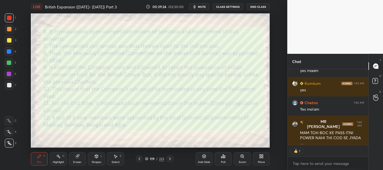
click at [10, 15] on div at bounding box center [9, 17] width 9 height 9
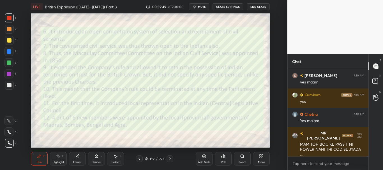
scroll to position [10899, 0]
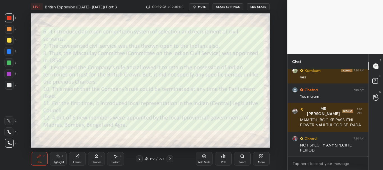
click at [141, 159] on icon at bounding box center [139, 159] width 4 height 4
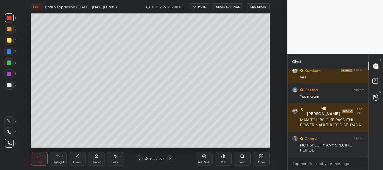
click at [139, 159] on icon at bounding box center [139, 159] width 4 height 4
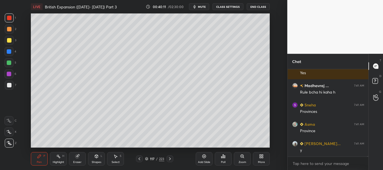
scroll to position [11034, 0]
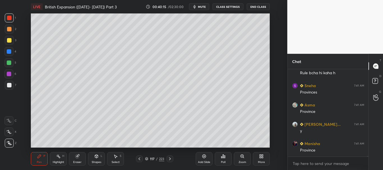
click at [138, 159] on icon at bounding box center [139, 158] width 2 height 3
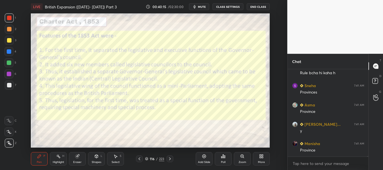
scroll to position [11054, 0]
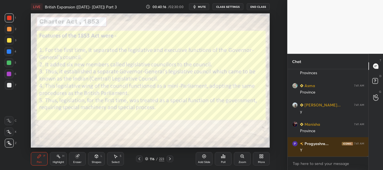
click at [169, 157] on icon at bounding box center [169, 159] width 4 height 4
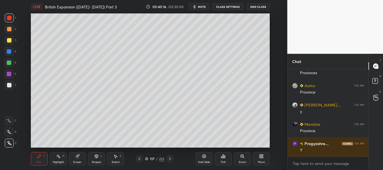
click at [170, 158] on icon at bounding box center [169, 159] width 4 height 4
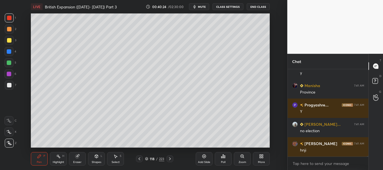
scroll to position [11106, 0]
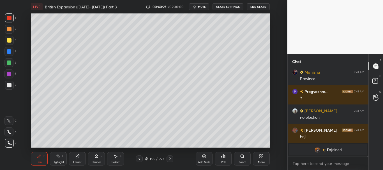
click at [204, 158] on icon at bounding box center [204, 157] width 4 height 4
click at [8, 88] on div at bounding box center [9, 85] width 9 height 9
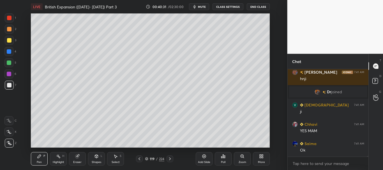
scroll to position [11089, 0]
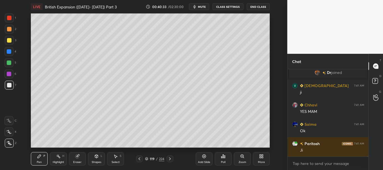
click at [16, 46] on div "1 2 3 4 5 6 7 C X Z C X Z E E Erase all H H" at bounding box center [9, 80] width 18 height 134
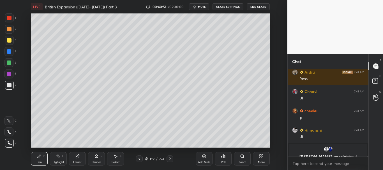
scroll to position [11225, 0]
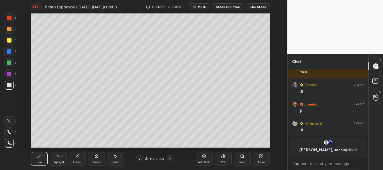
click at [9, 87] on div at bounding box center [9, 85] width 4 height 4
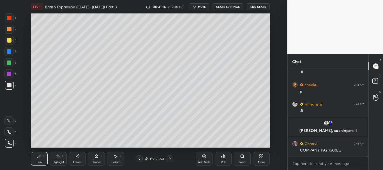
scroll to position [11179, 0]
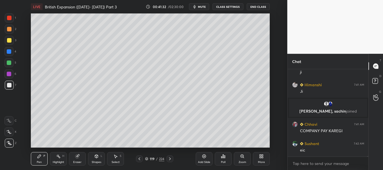
click at [10, 86] on div at bounding box center [9, 85] width 4 height 4
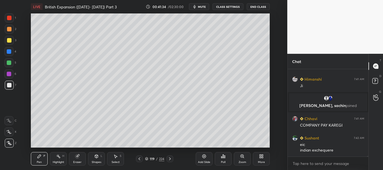
click at [100, 158] on div "Shapes L" at bounding box center [96, 158] width 17 height 13
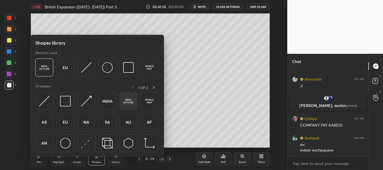
click at [131, 99] on img at bounding box center [128, 101] width 11 height 11
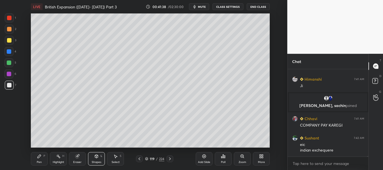
click at [38, 156] on icon at bounding box center [39, 156] width 4 height 4
drag, startPoint x: 9, startPoint y: 40, endPoint x: 27, endPoint y: 42, distance: 18.3
click at [9, 40] on div at bounding box center [9, 40] width 4 height 4
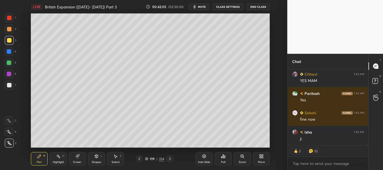
scroll to position [11414, 0]
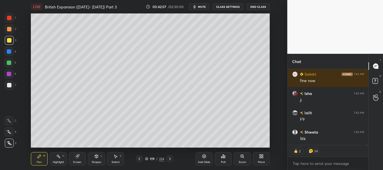
click at [11, 63] on div at bounding box center [9, 63] width 4 height 4
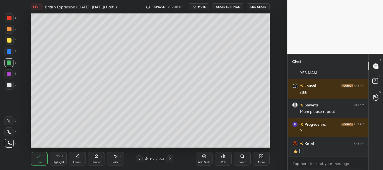
scroll to position [11645, 0]
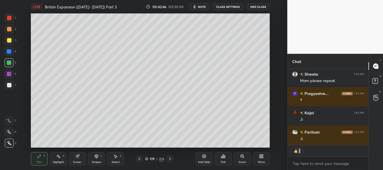
click at [366, 147] on div "khushi 7:43 AM stkk Shweta 7:43 AM Mam please repeat Progyashre... 7:43 AM Y Ka…" at bounding box center [327, 119] width 81 height 101
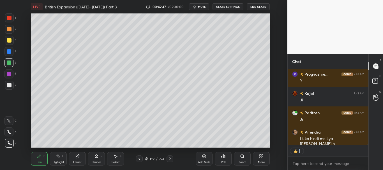
click at [201, 158] on div "Add Slide" at bounding box center [204, 158] width 17 height 13
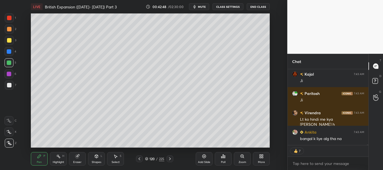
click at [7, 86] on div at bounding box center [9, 85] width 4 height 4
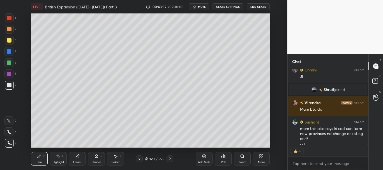
scroll to position [11710, 0]
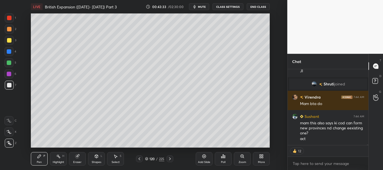
drag, startPoint x: 10, startPoint y: 85, endPoint x: 21, endPoint y: 80, distance: 12.8
click at [10, 85] on div at bounding box center [9, 85] width 4 height 4
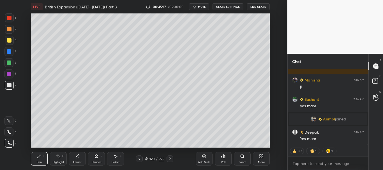
scroll to position [12100, 0]
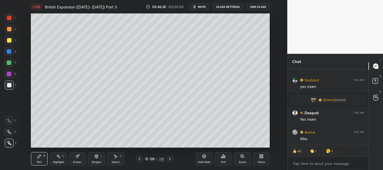
click at [79, 158] on icon at bounding box center [77, 157] width 4 height 4
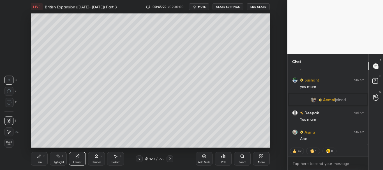
click at [37, 157] on icon at bounding box center [39, 156] width 4 height 4
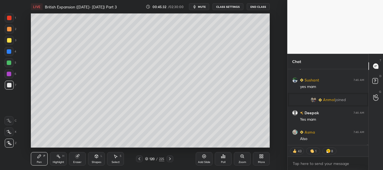
click at [224, 159] on div "Poll" at bounding box center [223, 158] width 17 height 13
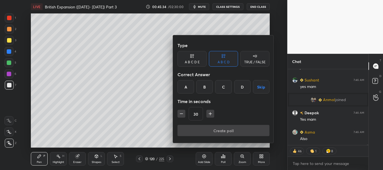
scroll to position [12106, 0]
click at [197, 61] on div "A B C D E" at bounding box center [192, 62] width 15 height 3
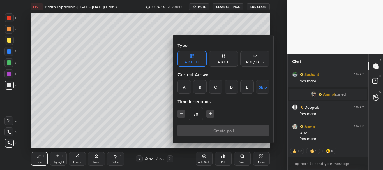
click at [55, 100] on div at bounding box center [191, 85] width 383 height 170
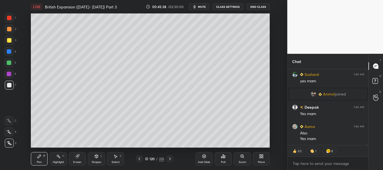
click at [224, 159] on div "Poll" at bounding box center [223, 158] width 17 height 13
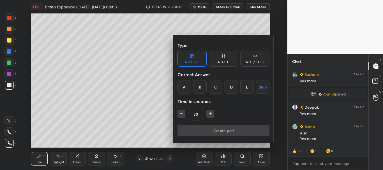
click at [50, 124] on div at bounding box center [191, 85] width 383 height 170
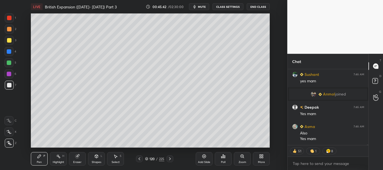
click at [224, 156] on icon at bounding box center [223, 156] width 1 height 3
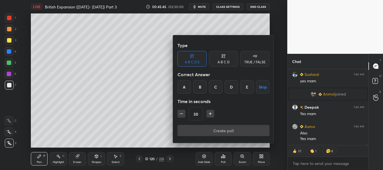
click at [197, 87] on div "B" at bounding box center [199, 86] width 13 height 13
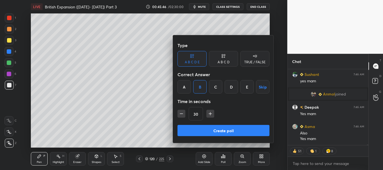
click at [204, 129] on button "Create poll" at bounding box center [223, 130] width 92 height 11
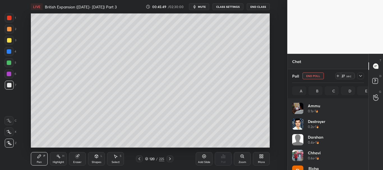
scroll to position [12124, 0]
click at [362, 75] on icon at bounding box center [360, 76] width 4 height 4
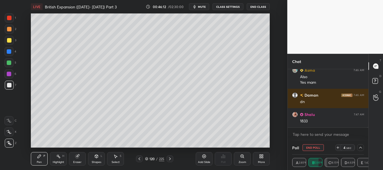
scroll to position [12201, 0]
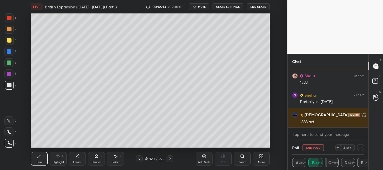
click at [311, 146] on button "End Poll" at bounding box center [312, 147] width 21 height 7
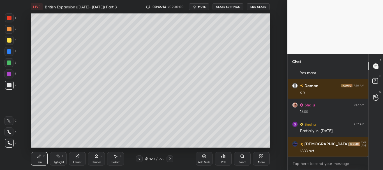
scroll to position [12191, 0]
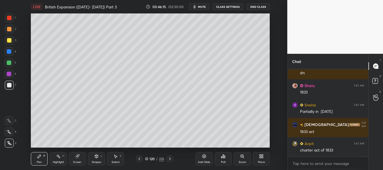
click at [226, 156] on div "Poll" at bounding box center [223, 158] width 17 height 13
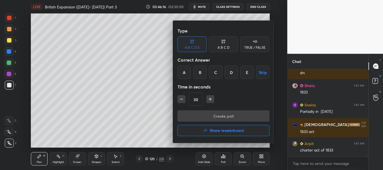
scroll to position [12210, 0]
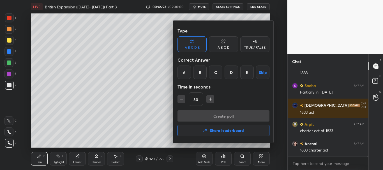
click at [218, 73] on div "C" at bounding box center [215, 72] width 13 height 13
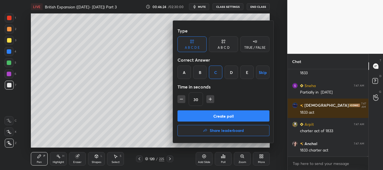
click at [220, 114] on button "Create poll" at bounding box center [223, 115] width 92 height 11
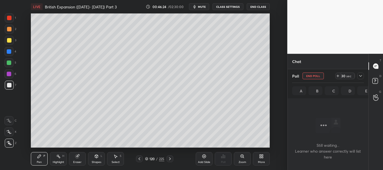
scroll to position [57, 79]
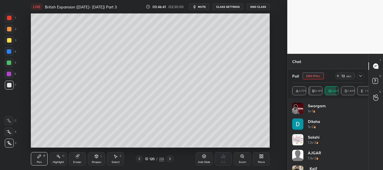
click at [361, 76] on icon at bounding box center [360, 76] width 3 height 2
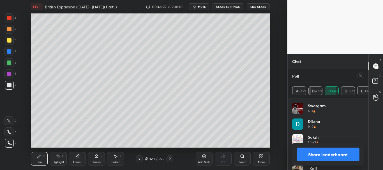
drag, startPoint x: 315, startPoint y: 156, endPoint x: 322, endPoint y: 162, distance: 8.4
click at [315, 156] on button "Share leaderboard" at bounding box center [327, 154] width 63 height 13
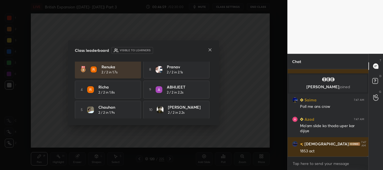
click at [210, 50] on icon at bounding box center [210, 50] width 4 height 4
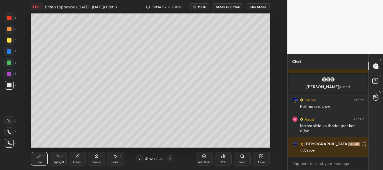
click at [225, 155] on icon at bounding box center [223, 156] width 4 height 4
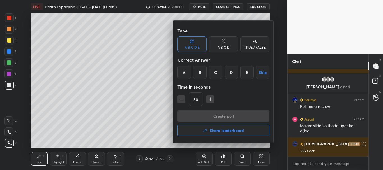
click at [205, 76] on div "B" at bounding box center [199, 72] width 13 height 13
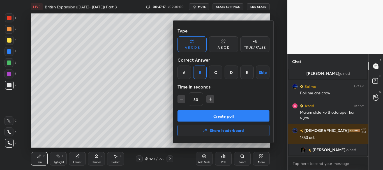
click at [221, 116] on button "Create poll" at bounding box center [223, 115] width 92 height 11
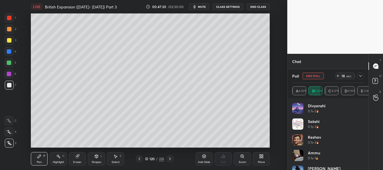
click at [360, 76] on icon at bounding box center [360, 76] width 4 height 4
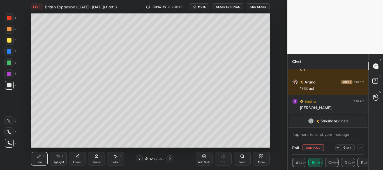
click at [311, 147] on button "End Poll" at bounding box center [312, 147] width 21 height 7
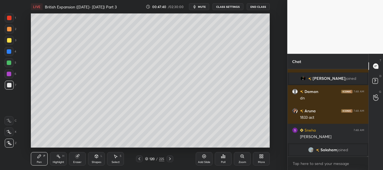
click at [224, 157] on icon at bounding box center [223, 156] width 4 height 4
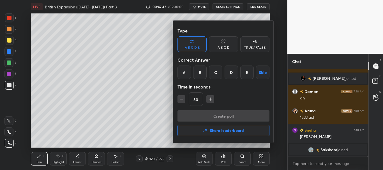
click at [187, 74] on div "A" at bounding box center [183, 72] width 13 height 13
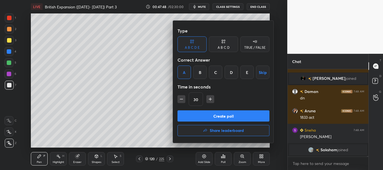
click at [223, 116] on button "Create poll" at bounding box center [223, 115] width 92 height 11
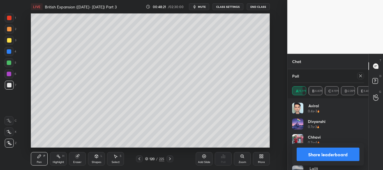
click at [324, 152] on button "Share leaderboard" at bounding box center [327, 154] width 63 height 13
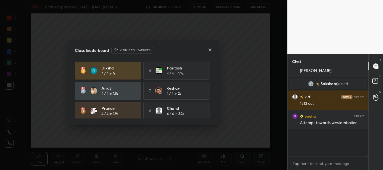
scroll to position [12368, 0]
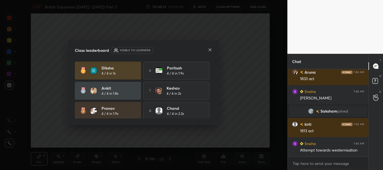
click at [210, 49] on icon at bounding box center [210, 50] width 4 height 4
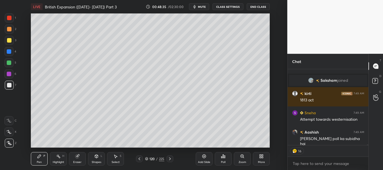
click at [224, 158] on icon at bounding box center [223, 156] width 4 height 4
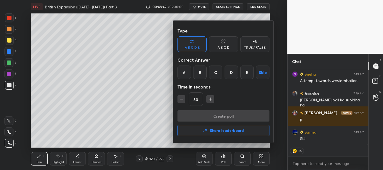
click at [219, 75] on div "C" at bounding box center [215, 72] width 13 height 13
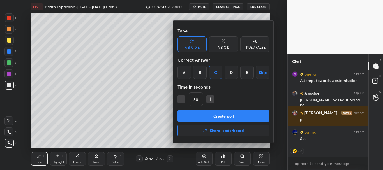
click at [227, 113] on button "Create poll" at bounding box center [223, 115] width 92 height 11
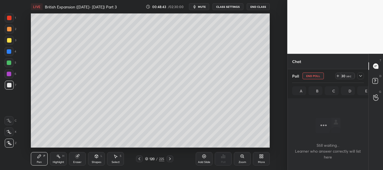
scroll to position [70, 79]
click at [360, 75] on icon at bounding box center [360, 76] width 4 height 4
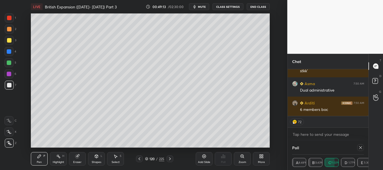
scroll to position [2, 2]
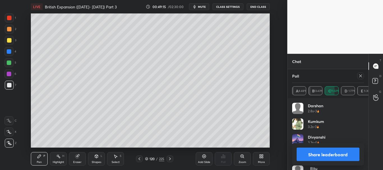
click at [330, 152] on button "Share leaderboard" at bounding box center [327, 154] width 63 height 13
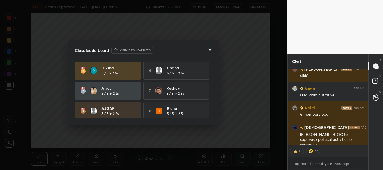
click at [210, 51] on icon at bounding box center [210, 50] width 4 height 4
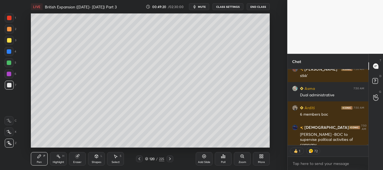
click at [226, 155] on div "Poll" at bounding box center [223, 158] width 17 height 13
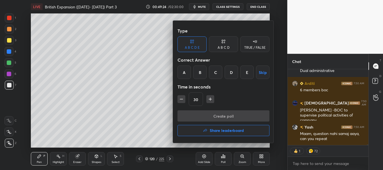
click at [216, 73] on div "C" at bounding box center [215, 72] width 13 height 13
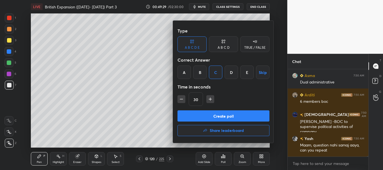
click at [225, 116] on button "Create poll" at bounding box center [223, 115] width 92 height 11
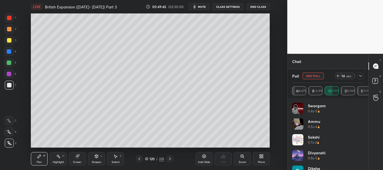
drag, startPoint x: 314, startPoint y: 75, endPoint x: 318, endPoint y: 74, distance: 3.5
click at [315, 75] on button "End Poll" at bounding box center [312, 76] width 21 height 7
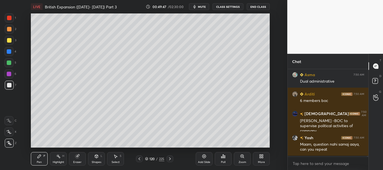
click at [223, 159] on div "Poll" at bounding box center [223, 158] width 17 height 13
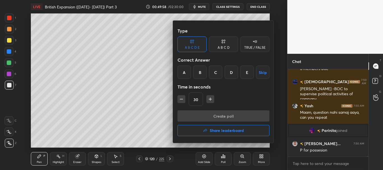
click at [199, 73] on div "B" at bounding box center [199, 72] width 13 height 13
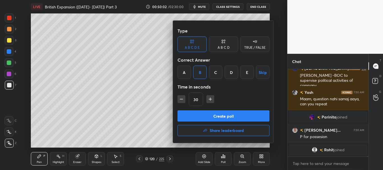
click at [214, 114] on button "Create poll" at bounding box center [223, 115] width 92 height 11
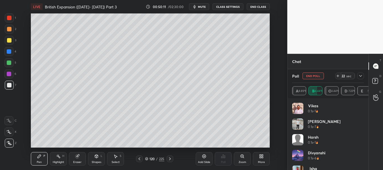
click at [360, 75] on icon at bounding box center [360, 76] width 4 height 4
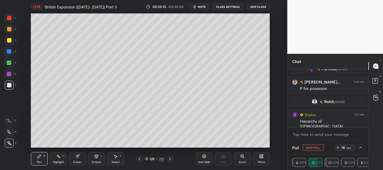
scroll to position [12928, 0]
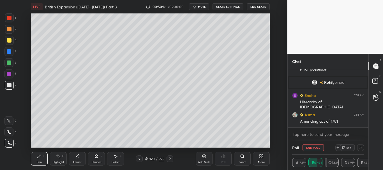
drag, startPoint x: 309, startPoint y: 146, endPoint x: 312, endPoint y: 145, distance: 3.4
click at [309, 146] on button "End Poll" at bounding box center [312, 147] width 21 height 7
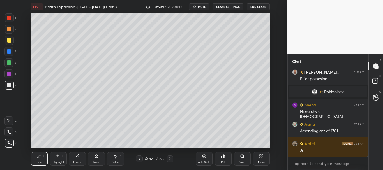
click at [224, 158] on icon at bounding box center [224, 156] width 1 height 3
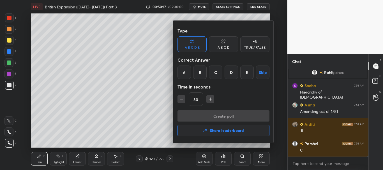
click at [224, 158] on div at bounding box center [191, 85] width 383 height 170
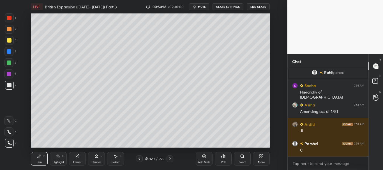
click at [225, 155] on icon at bounding box center [224, 156] width 1 height 3
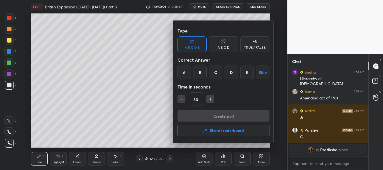
click at [185, 73] on div "A" at bounding box center [183, 72] width 13 height 13
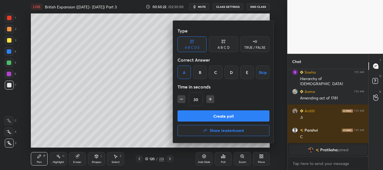
click at [209, 113] on button "Create poll" at bounding box center [223, 115] width 92 height 11
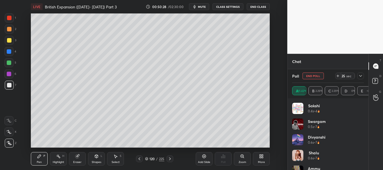
click at [361, 76] on icon at bounding box center [360, 76] width 3 height 2
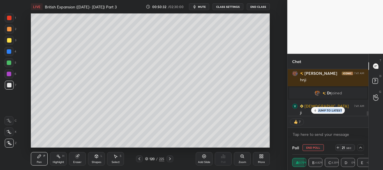
click at [334, 112] on p "JUMP TO LATEST" at bounding box center [330, 110] width 24 height 3
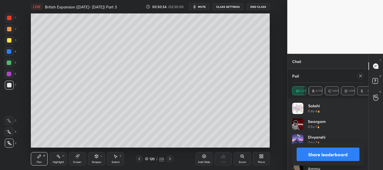
drag, startPoint x: 330, startPoint y: 150, endPoint x: 336, endPoint y: 153, distance: 6.6
click at [330, 151] on button "Share leaderboard" at bounding box center [327, 154] width 63 height 13
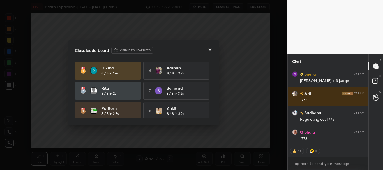
click at [210, 48] on icon at bounding box center [210, 50] width 4 height 4
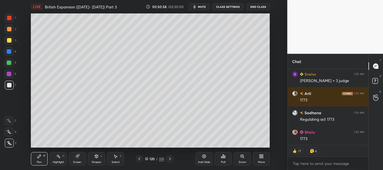
click at [224, 153] on div "Poll" at bounding box center [223, 158] width 17 height 13
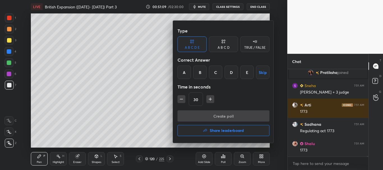
click at [202, 73] on div "B" at bounding box center [199, 72] width 13 height 13
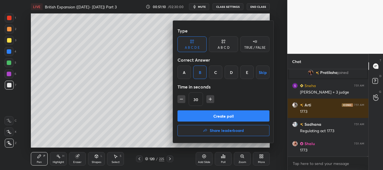
click at [211, 111] on button "Create poll" at bounding box center [223, 115] width 92 height 11
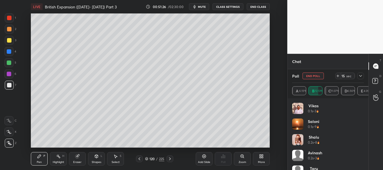
click at [360, 75] on icon at bounding box center [360, 76] width 4 height 4
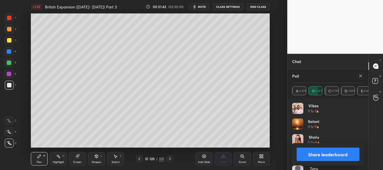
click at [324, 151] on button "Share leaderboard" at bounding box center [327, 154] width 63 height 13
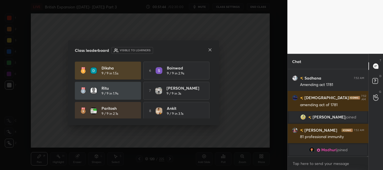
click at [211, 49] on icon at bounding box center [210, 50] width 4 height 4
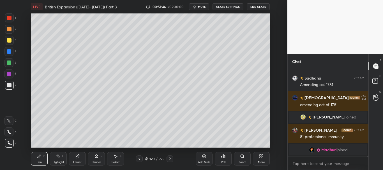
click at [223, 157] on icon at bounding box center [223, 156] width 1 height 3
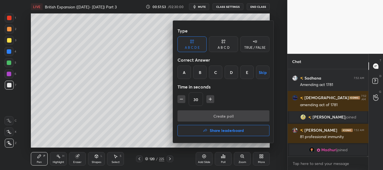
click at [232, 73] on div "D" at bounding box center [230, 72] width 13 height 13
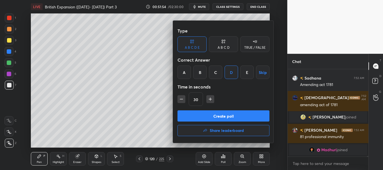
click at [220, 114] on button "Create poll" at bounding box center [223, 115] width 92 height 11
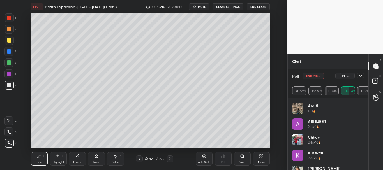
click at [360, 77] on icon at bounding box center [360, 76] width 3 height 2
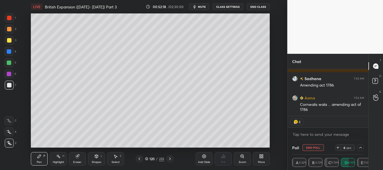
click at [309, 148] on button "End Poll" at bounding box center [312, 147] width 21 height 7
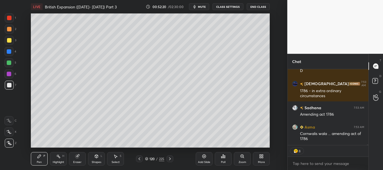
click at [223, 159] on div "Poll" at bounding box center [223, 158] width 17 height 13
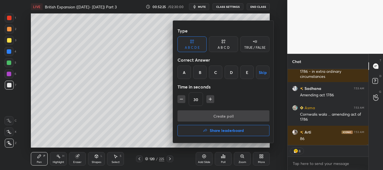
click at [62, 139] on div at bounding box center [191, 85] width 383 height 170
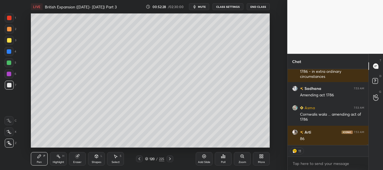
click at [227, 159] on div "Poll" at bounding box center [223, 158] width 17 height 13
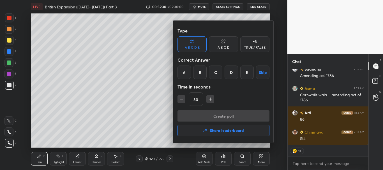
click at [243, 73] on div "E" at bounding box center [246, 72] width 13 height 13
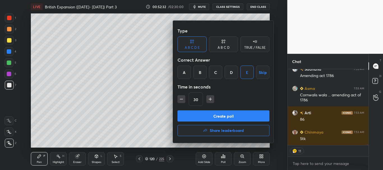
click at [220, 116] on button "Create poll" at bounding box center [223, 115] width 92 height 11
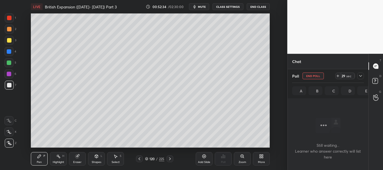
click at [360, 75] on icon at bounding box center [360, 76] width 4 height 4
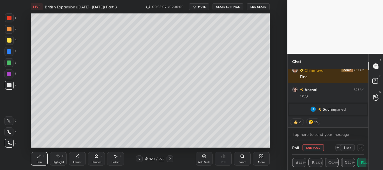
click at [313, 146] on button "End Poll" at bounding box center [312, 147] width 21 height 7
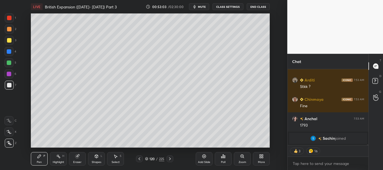
click at [228, 157] on div "Poll" at bounding box center [223, 158] width 17 height 13
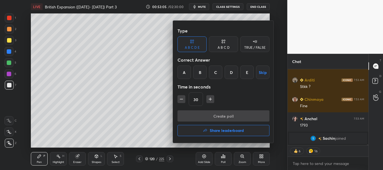
click at [204, 73] on div "B" at bounding box center [199, 72] width 13 height 13
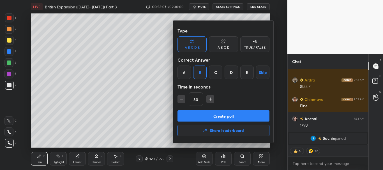
click at [215, 114] on button "Create poll" at bounding box center [223, 115] width 92 height 11
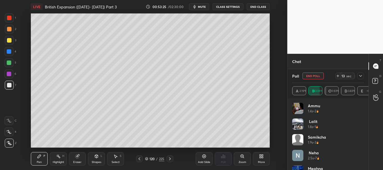
click at [310, 76] on button "End Poll" at bounding box center [312, 76] width 21 height 7
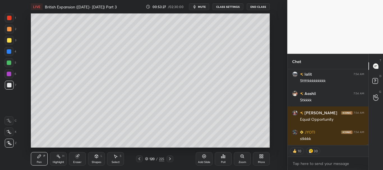
click at [227, 158] on div "Poll" at bounding box center [223, 158] width 17 height 13
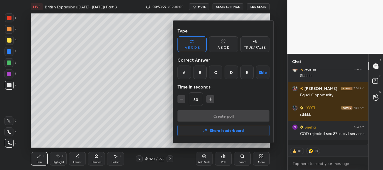
click at [185, 71] on div "A" at bounding box center [183, 72] width 13 height 13
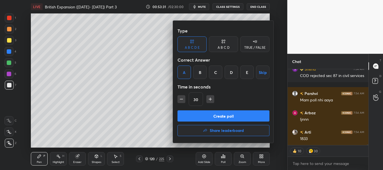
click at [226, 115] on button "Create poll" at bounding box center [223, 115] width 92 height 11
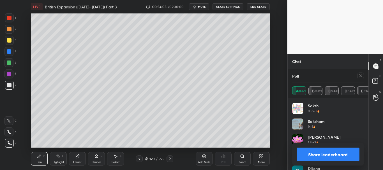
drag, startPoint x: 327, startPoint y: 154, endPoint x: 330, endPoint y: 155, distance: 3.5
click at [327, 154] on button "Share leaderboard" at bounding box center [327, 154] width 63 height 13
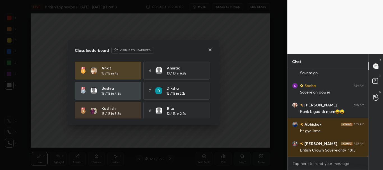
click at [210, 49] on icon at bounding box center [210, 50] width 4 height 4
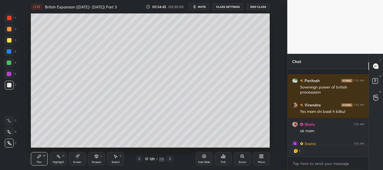
scroll to position [14087, 0]
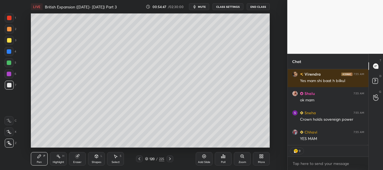
click at [223, 157] on icon at bounding box center [223, 156] width 1 height 3
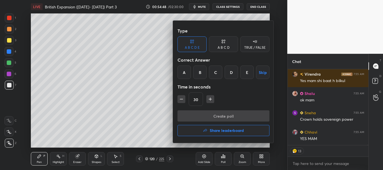
scroll to position [14107, 0]
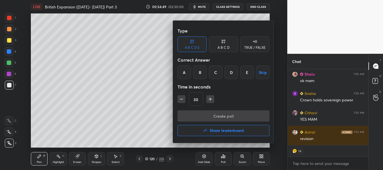
click at [58, 101] on div at bounding box center [191, 85] width 383 height 170
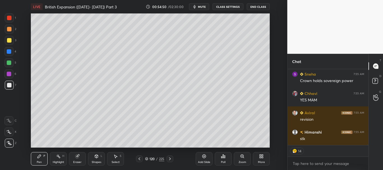
click at [78, 159] on div "Eraser" at bounding box center [77, 158] width 17 height 13
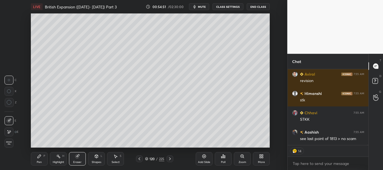
scroll to position [14184, 0]
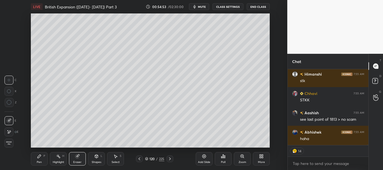
click at [46, 159] on div "Pen P" at bounding box center [39, 158] width 17 height 13
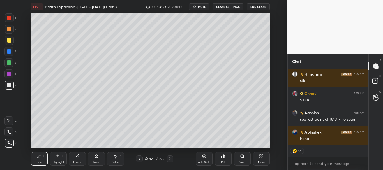
scroll to position [14203, 0]
click at [225, 159] on div "Poll" at bounding box center [223, 158] width 17 height 13
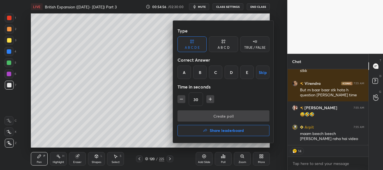
click at [217, 71] on div "C" at bounding box center [215, 72] width 13 height 13
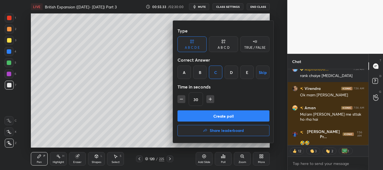
click at [224, 116] on button "Create poll" at bounding box center [223, 115] width 92 height 11
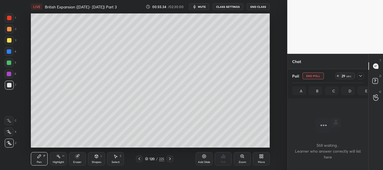
click at [361, 77] on icon at bounding box center [360, 76] width 4 height 4
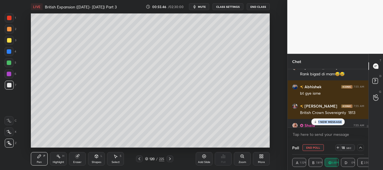
click at [331, 121] on p "1 NEW MESSAGE" at bounding box center [330, 121] width 24 height 3
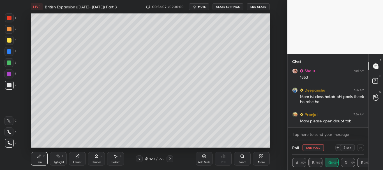
click at [318, 147] on button "End Poll" at bounding box center [312, 147] width 21 height 7
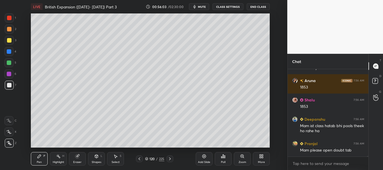
click at [225, 156] on icon at bounding box center [223, 156] width 4 height 4
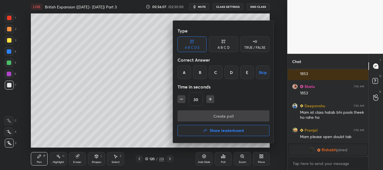
click at [200, 71] on div "B" at bounding box center [199, 72] width 13 height 13
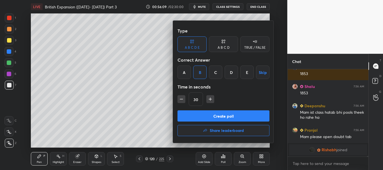
click at [221, 115] on button "Create poll" at bounding box center [223, 115] width 92 height 11
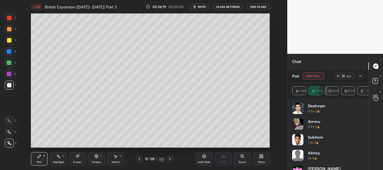
click at [316, 75] on button "End Poll" at bounding box center [312, 76] width 21 height 7
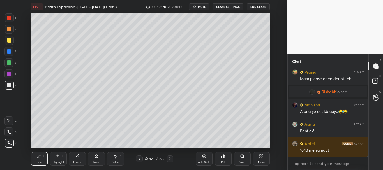
click at [225, 159] on div "Poll" at bounding box center [223, 158] width 17 height 13
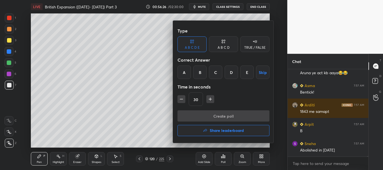
click at [202, 73] on div "B" at bounding box center [199, 72] width 13 height 13
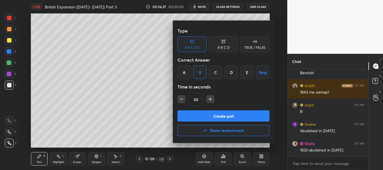
click at [213, 116] on button "Create poll" at bounding box center [223, 115] width 92 height 11
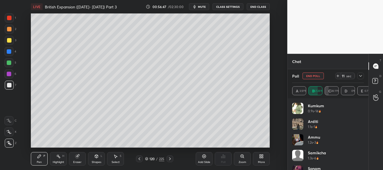
click at [361, 76] on icon at bounding box center [360, 76] width 4 height 4
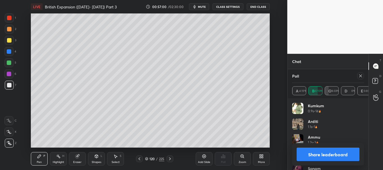
click at [333, 152] on button "Share leaderboard" at bounding box center [327, 154] width 63 height 13
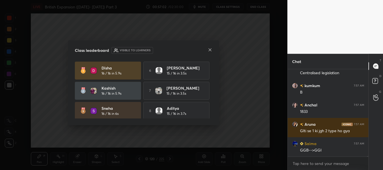
click at [209, 48] on icon at bounding box center [210, 50] width 4 height 4
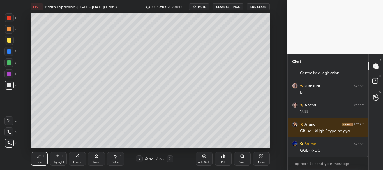
click at [225, 157] on icon at bounding box center [224, 156] width 1 height 3
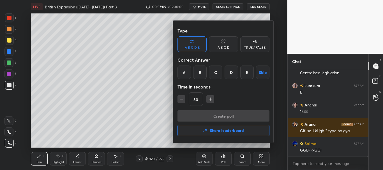
click at [202, 73] on div "B" at bounding box center [199, 72] width 13 height 13
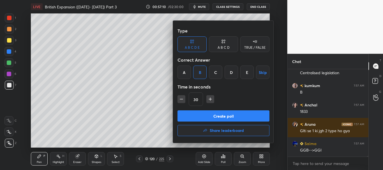
click at [213, 117] on button "Create poll" at bounding box center [223, 115] width 92 height 11
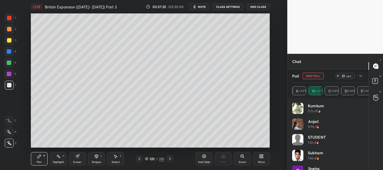
click at [314, 76] on button "End Poll" at bounding box center [312, 76] width 21 height 7
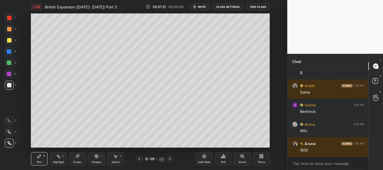
click at [225, 156] on icon at bounding box center [224, 156] width 1 height 3
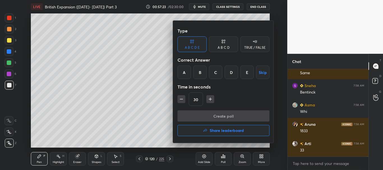
click at [184, 71] on div "A" at bounding box center [183, 72] width 13 height 13
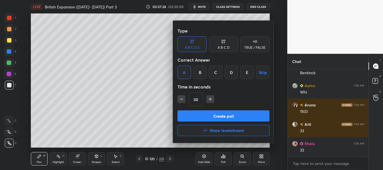
click at [213, 115] on button "Create poll" at bounding box center [223, 115] width 92 height 11
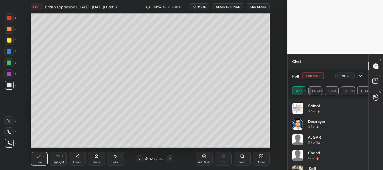
click at [313, 75] on button "End Poll" at bounding box center [312, 76] width 21 height 7
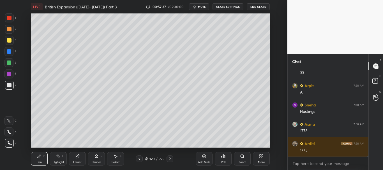
click at [225, 157] on icon at bounding box center [223, 156] width 4 height 4
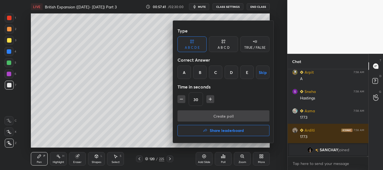
click at [218, 73] on div "C" at bounding box center [215, 72] width 13 height 13
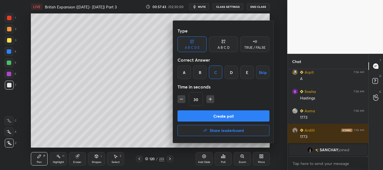
click at [235, 113] on button "Create poll" at bounding box center [223, 115] width 92 height 11
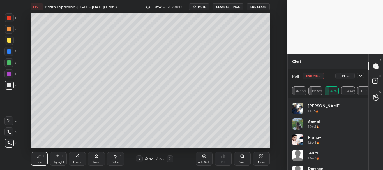
click at [361, 75] on icon at bounding box center [360, 76] width 4 height 4
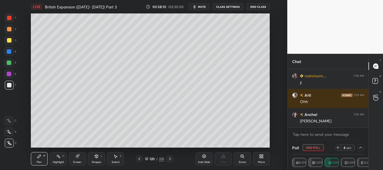
click at [316, 148] on button "End Poll" at bounding box center [312, 147] width 21 height 7
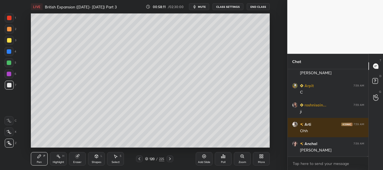
click at [146, 159] on icon at bounding box center [146, 158] width 3 height 3
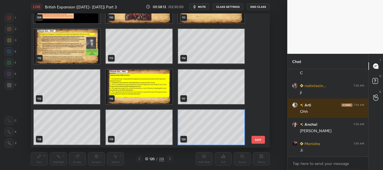
click at [147, 158] on icon at bounding box center [146, 158] width 3 height 3
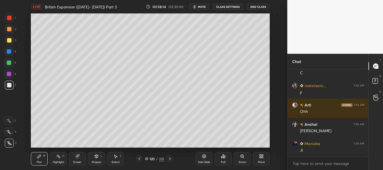
click at [259, 156] on icon at bounding box center [261, 156] width 4 height 4
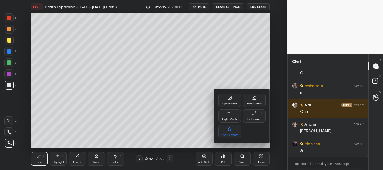
click at [230, 99] on icon at bounding box center [229, 98] width 3 height 2
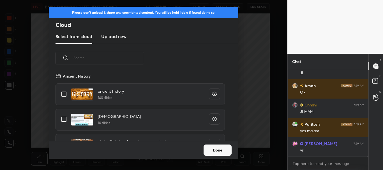
click at [217, 150] on button "Done" at bounding box center [217, 150] width 28 height 11
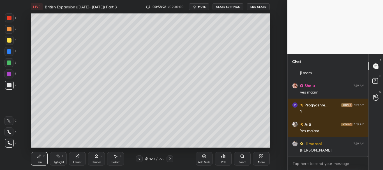
click at [9, 41] on div at bounding box center [9, 40] width 4 height 4
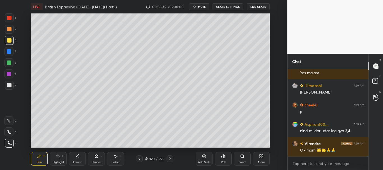
click at [147, 158] on icon at bounding box center [146, 158] width 3 height 3
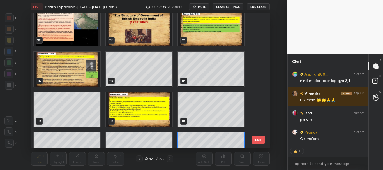
click at [257, 141] on button "EXIT" at bounding box center [257, 140] width 13 height 8
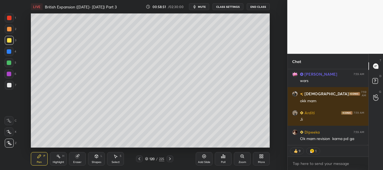
click at [9, 20] on div at bounding box center [9, 18] width 4 height 4
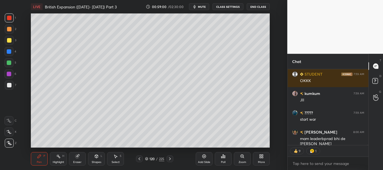
click at [253, 142] on div "LIVE British Expansion ([DATE]- [DATE]) Part 3 00:59:00 / 02:30:00 mute CLASS S…" at bounding box center [150, 85] width 265 height 170
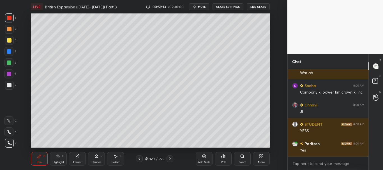
click at [8, 39] on div at bounding box center [9, 40] width 4 height 4
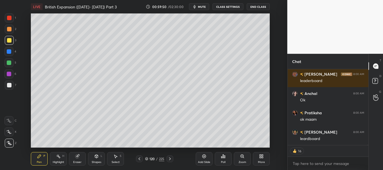
type textarea "x"
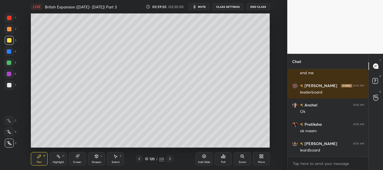
click at [10, 52] on div at bounding box center [9, 51] width 4 height 4
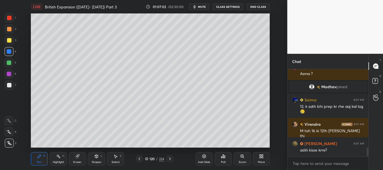
scroll to position [748, 0]
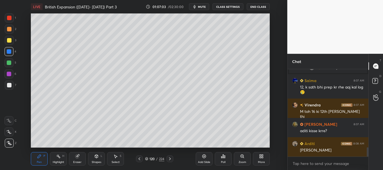
click at [146, 158] on icon at bounding box center [146, 158] width 3 height 3
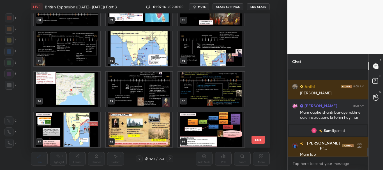
scroll to position [807, 0]
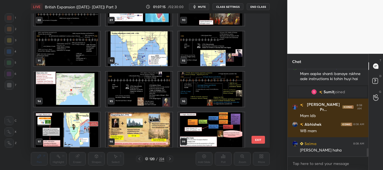
click at [215, 90] on img "grid" at bounding box center [211, 89] width 66 height 35
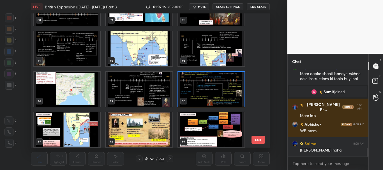
click at [146, 158] on icon at bounding box center [146, 157] width 3 height 1
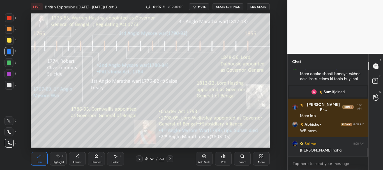
click at [8, 84] on div at bounding box center [9, 85] width 4 height 4
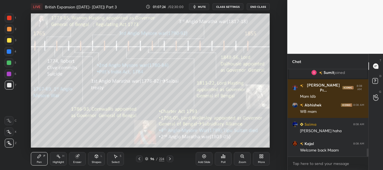
scroll to position [0, 0]
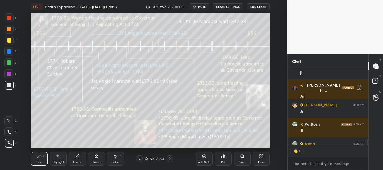
click at [9, 17] on div at bounding box center [9, 18] width 4 height 4
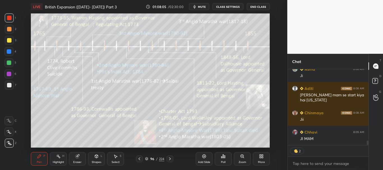
scroll to position [86, 79]
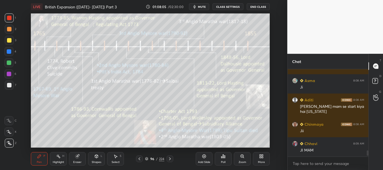
drag, startPoint x: 367, startPoint y: 142, endPoint x: 368, endPoint y: 145, distance: 2.9
click at [368, 145] on div at bounding box center [366, 112] width 3 height 87
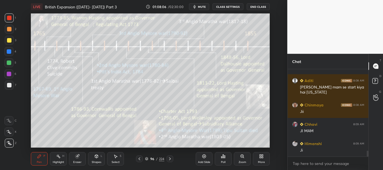
click at [147, 157] on div "96 / 224" at bounding box center [154, 158] width 19 height 5
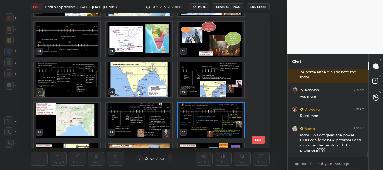
scroll to position [1538, 0]
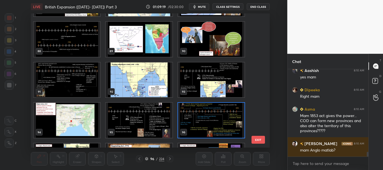
click at [260, 139] on button "EXIT" at bounding box center [257, 140] width 13 height 8
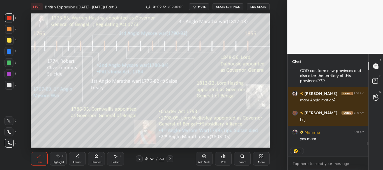
scroll to position [1602, 0]
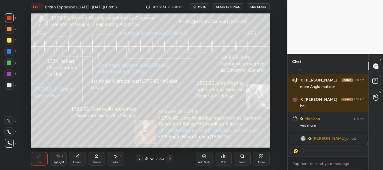
click at [202, 158] on icon at bounding box center [204, 156] width 4 height 4
click at [8, 87] on div at bounding box center [9, 85] width 4 height 4
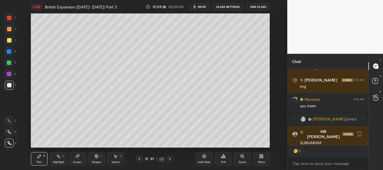
scroll to position [1532, 0]
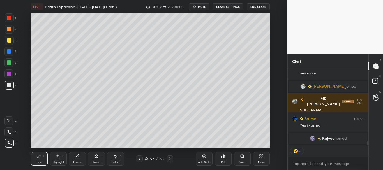
click at [9, 40] on div at bounding box center [9, 40] width 4 height 4
drag, startPoint x: 8, startPoint y: 62, endPoint x: 22, endPoint y: 57, distance: 14.4
click at [8, 62] on div at bounding box center [9, 63] width 4 height 4
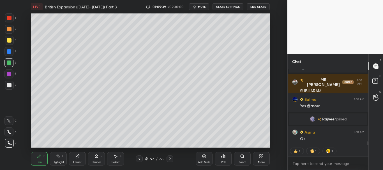
scroll to position [1555, 0]
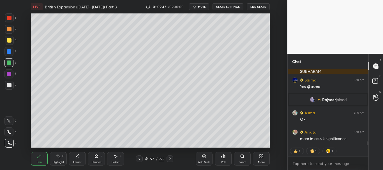
click at [9, 82] on div at bounding box center [9, 85] width 9 height 9
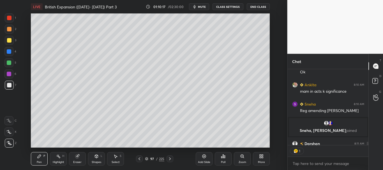
scroll to position [1603, 0]
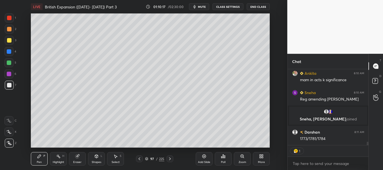
drag, startPoint x: 367, startPoint y: 143, endPoint x: 367, endPoint y: 148, distance: 4.2
click at [367, 148] on div "Asma 8:10 AM Ok Ankita 8:10 AM mam in acts k significance Sneha 8:10 AM Reg ame…" at bounding box center [327, 119] width 81 height 101
click at [8, 40] on div at bounding box center [9, 40] width 4 height 4
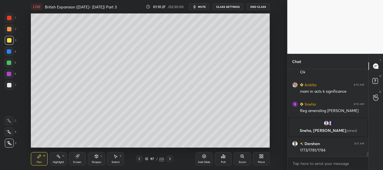
scroll to position [1611, 0]
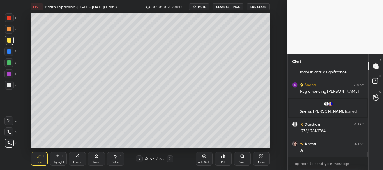
click at [140, 159] on icon at bounding box center [139, 159] width 4 height 4
click at [10, 18] on div at bounding box center [9, 18] width 4 height 4
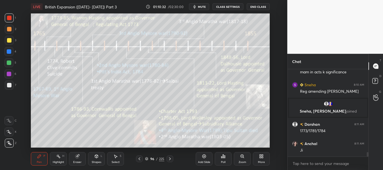
scroll to position [1630, 0]
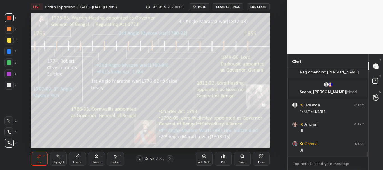
click at [146, 159] on icon at bounding box center [146, 158] width 3 height 3
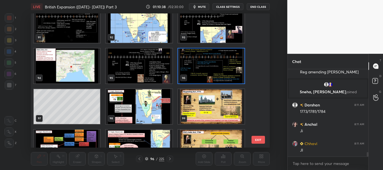
scroll to position [1232, 0]
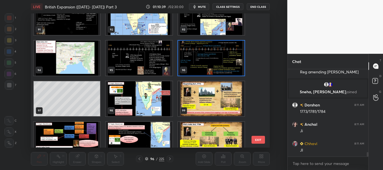
click at [160, 100] on img "grid" at bounding box center [139, 98] width 66 height 35
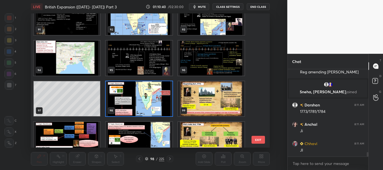
click at [146, 159] on icon at bounding box center [146, 158] width 3 height 3
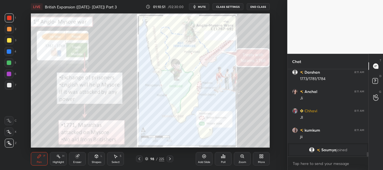
scroll to position [1625, 0]
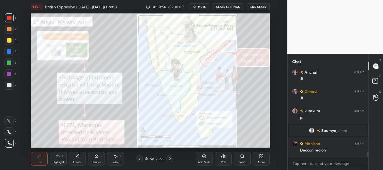
click at [9, 53] on div at bounding box center [9, 51] width 4 height 4
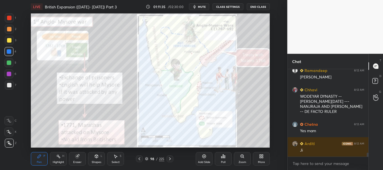
scroll to position [1923, 0]
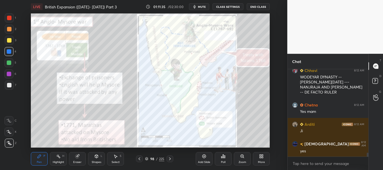
click at [8, 15] on div at bounding box center [9, 17] width 9 height 9
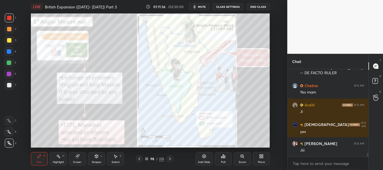
click at [10, 50] on div at bounding box center [9, 51] width 4 height 4
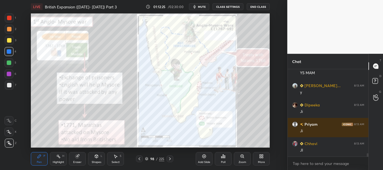
scroll to position [2108, 0]
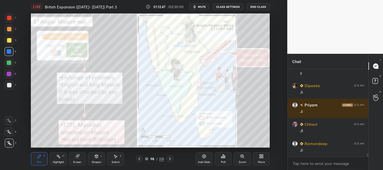
click at [10, 15] on div at bounding box center [9, 17] width 9 height 9
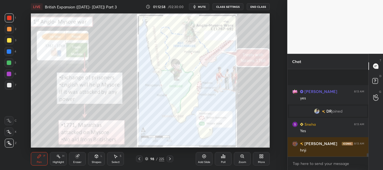
scroll to position [2150, 0]
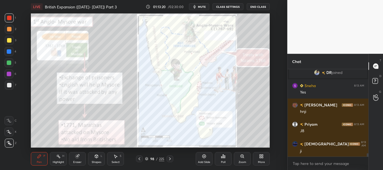
click at [9, 51] on div at bounding box center [9, 51] width 4 height 4
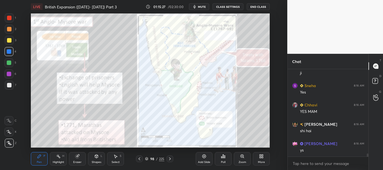
scroll to position [2400, 0]
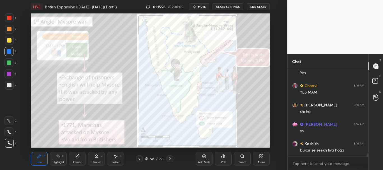
click at [8, 18] on div at bounding box center [9, 18] width 4 height 4
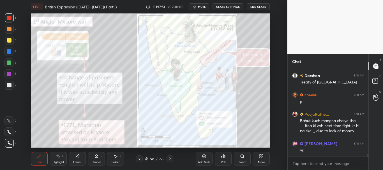
scroll to position [3038, 0]
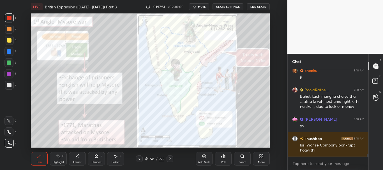
click at [148, 159] on icon at bounding box center [146, 159] width 3 height 1
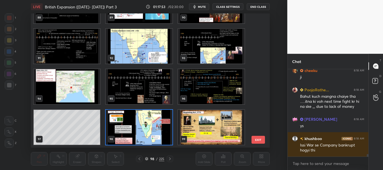
scroll to position [3058, 0]
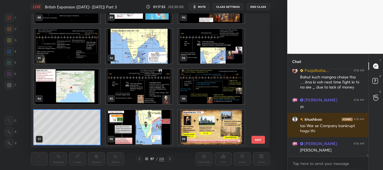
click at [146, 159] on icon at bounding box center [146, 158] width 3 height 3
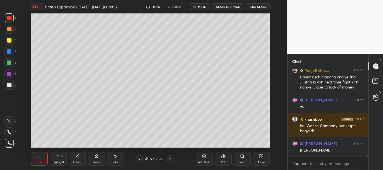
scroll to position [3077, 0]
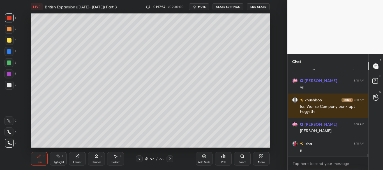
click at [10, 52] on div at bounding box center [9, 51] width 4 height 4
click at [10, 84] on div at bounding box center [9, 85] width 4 height 4
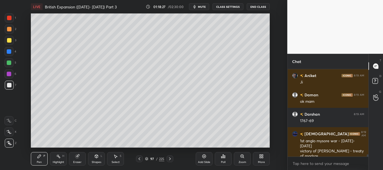
scroll to position [3184, 0]
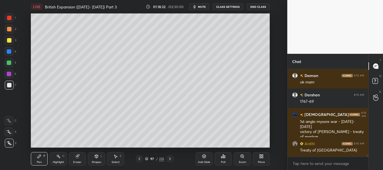
click at [147, 159] on icon at bounding box center [146, 158] width 3 height 3
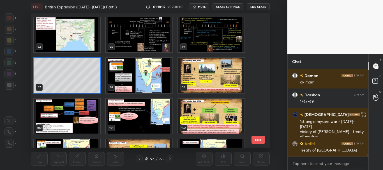
scroll to position [1264, 0]
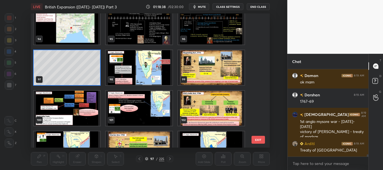
click at [140, 116] on img "grid" at bounding box center [139, 108] width 66 height 35
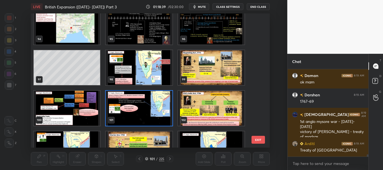
click at [148, 158] on icon at bounding box center [146, 158] width 3 height 3
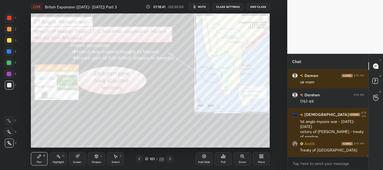
click at [10, 18] on div at bounding box center [9, 18] width 4 height 4
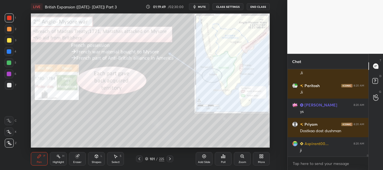
scroll to position [3363, 0]
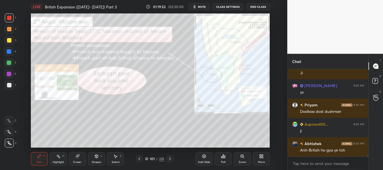
click at [8, 50] on div at bounding box center [9, 51] width 4 height 4
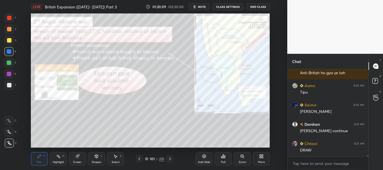
scroll to position [3459, 0]
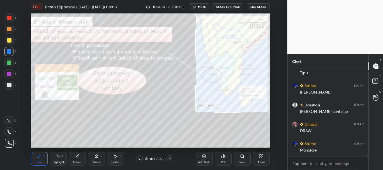
click at [146, 158] on icon at bounding box center [146, 158] width 3 height 3
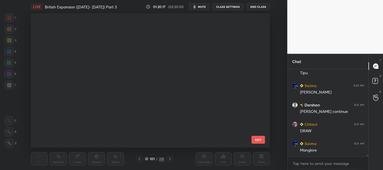
scroll to position [132, 236]
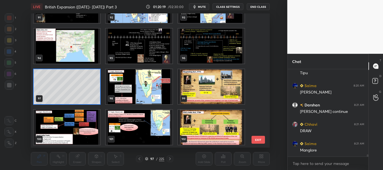
click at [147, 158] on icon at bounding box center [146, 157] width 3 height 1
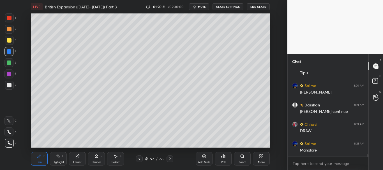
click at [8, 87] on div at bounding box center [9, 85] width 4 height 4
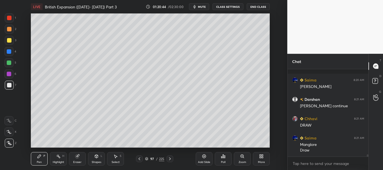
scroll to position [3489, 0]
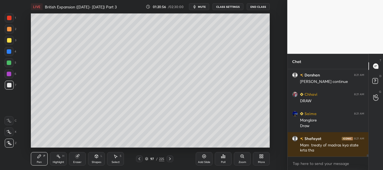
click at [9, 83] on div at bounding box center [9, 85] width 9 height 9
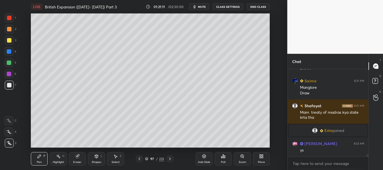
scroll to position [3218, 0]
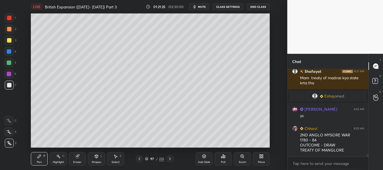
click at [146, 157] on icon at bounding box center [146, 158] width 3 height 3
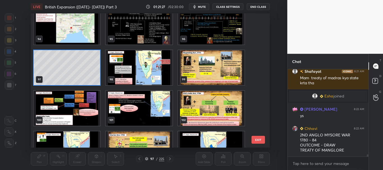
scroll to position [1286, 0]
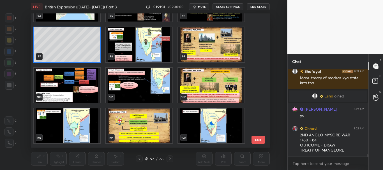
click at [93, 135] on img "grid" at bounding box center [67, 125] width 66 height 35
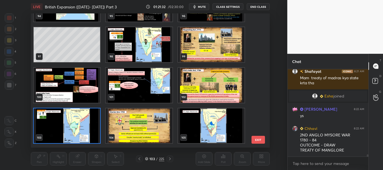
click at [146, 158] on icon at bounding box center [146, 158] width 3 height 3
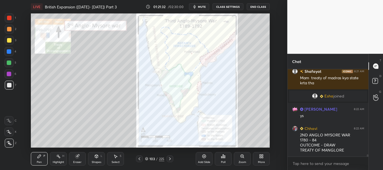
scroll to position [0, 0]
click at [9, 16] on div at bounding box center [9, 18] width 4 height 4
click at [10, 84] on div at bounding box center [9, 85] width 4 height 4
click at [11, 20] on div at bounding box center [9, 17] width 9 height 9
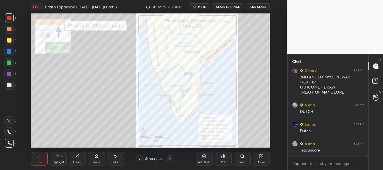
scroll to position [3295, 0]
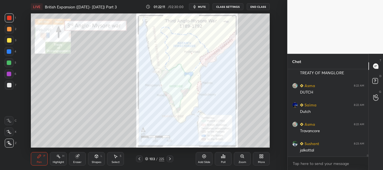
click at [8, 41] on div at bounding box center [9, 40] width 4 height 4
click at [8, 52] on div at bounding box center [9, 51] width 4 height 4
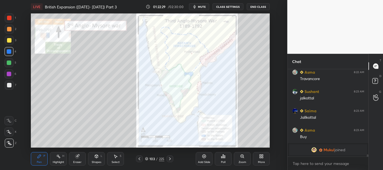
scroll to position [3319, 0]
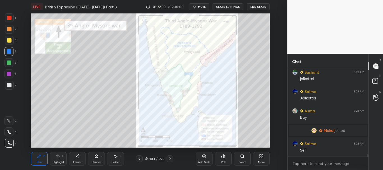
click at [8, 18] on div at bounding box center [9, 18] width 4 height 4
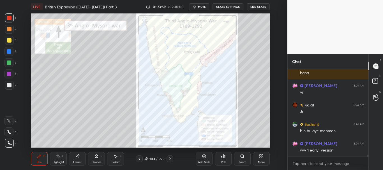
scroll to position [3614, 0]
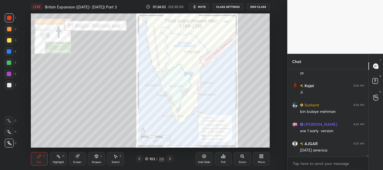
click at [9, 17] on div at bounding box center [9, 18] width 4 height 4
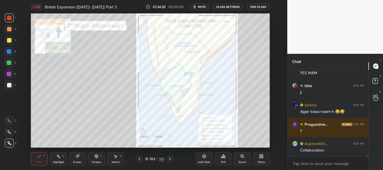
scroll to position [3730, 0]
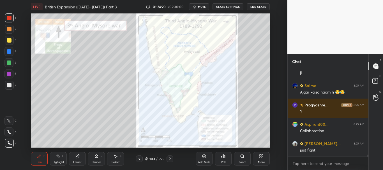
click at [9, 62] on div at bounding box center [9, 63] width 4 height 4
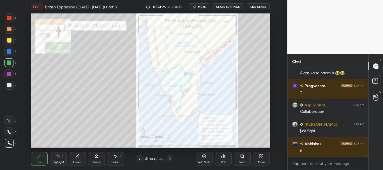
drag, startPoint x: 10, startPoint y: 18, endPoint x: 10, endPoint y: 30, distance: 12.3
click at [9, 18] on div at bounding box center [9, 18] width 4 height 4
click at [9, 32] on div at bounding box center [9, 29] width 9 height 9
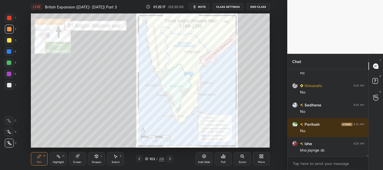
scroll to position [4122, 0]
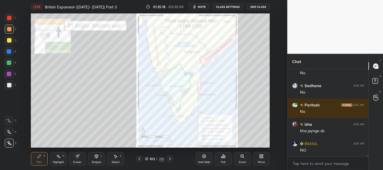
click at [10, 20] on div at bounding box center [9, 17] width 9 height 9
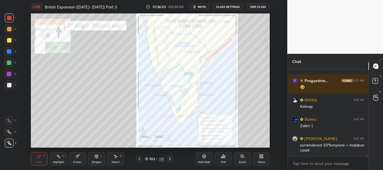
click at [8, 49] on div at bounding box center [8, 51] width 9 height 9
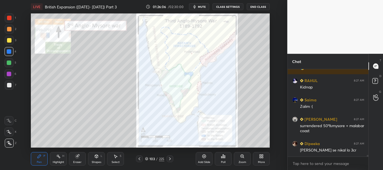
scroll to position [4679, 0]
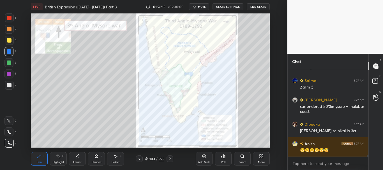
drag, startPoint x: 10, startPoint y: 18, endPoint x: 28, endPoint y: 20, distance: 18.3
click at [10, 19] on div at bounding box center [9, 18] width 4 height 4
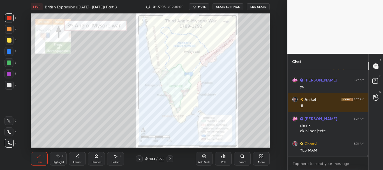
scroll to position [4921, 0]
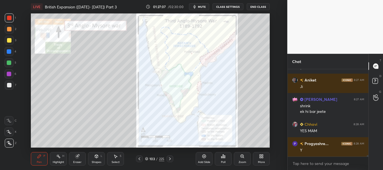
click at [8, 16] on div at bounding box center [9, 18] width 4 height 4
click at [146, 159] on icon at bounding box center [146, 158] width 3 height 3
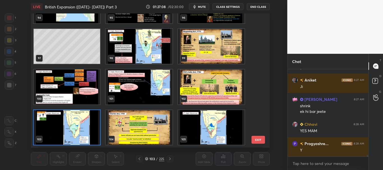
scroll to position [132, 236]
click at [218, 122] on img "grid" at bounding box center [211, 127] width 66 height 35
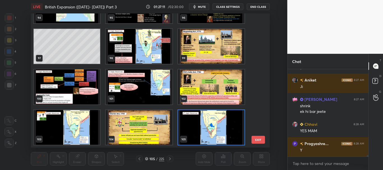
click at [145, 159] on icon at bounding box center [146, 158] width 3 height 3
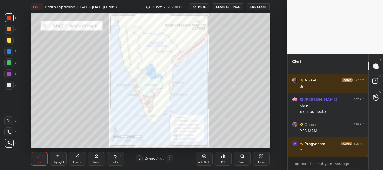
drag, startPoint x: 9, startPoint y: 52, endPoint x: 13, endPoint y: 51, distance: 4.2
click at [9, 52] on div at bounding box center [9, 51] width 4 height 4
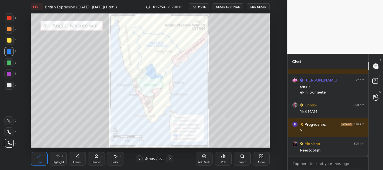
scroll to position [4960, 0]
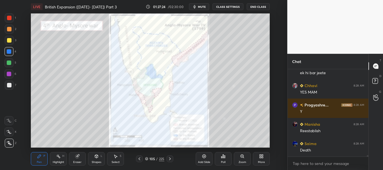
click at [9, 21] on div at bounding box center [9, 17] width 9 height 9
click at [9, 19] on div at bounding box center [9, 18] width 4 height 4
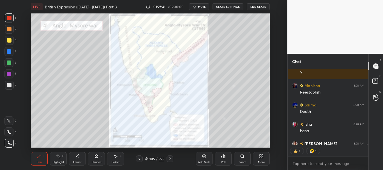
scroll to position [5029, 0]
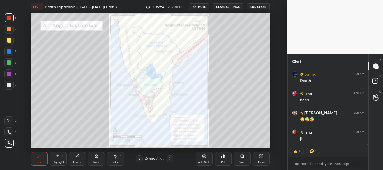
click at [10, 48] on div at bounding box center [8, 51] width 9 height 9
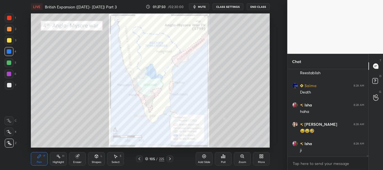
scroll to position [5037, 0]
click at [10, 38] on div at bounding box center [9, 40] width 4 height 4
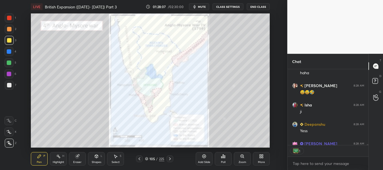
scroll to position [5068, 0]
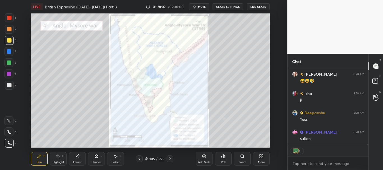
drag, startPoint x: 367, startPoint y: 144, endPoint x: 352, endPoint y: 146, distance: 14.4
click at [367, 148] on div "Isha 8:28 AM haha Rohan 8:28 AM 😅😅🤣 Isha 8:28 AM ji Deepanshu 8:28 AM Yess TEJA…" at bounding box center [327, 119] width 81 height 101
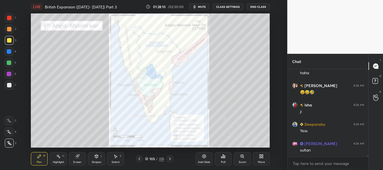
scroll to position [2, 2]
click at [10, 18] on div at bounding box center [9, 18] width 4 height 4
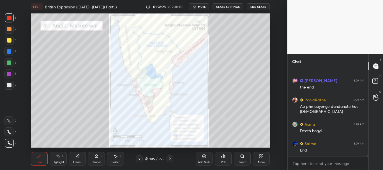
scroll to position [5197, 0]
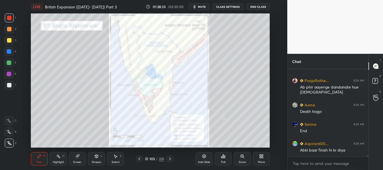
click at [11, 62] on div at bounding box center [9, 63] width 4 height 4
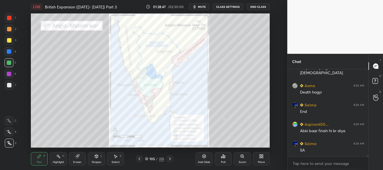
drag, startPoint x: 7, startPoint y: 15, endPoint x: 27, endPoint y: 18, distance: 20.7
click at [7, 16] on div at bounding box center [9, 17] width 9 height 9
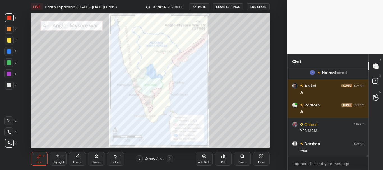
scroll to position [4749, 0]
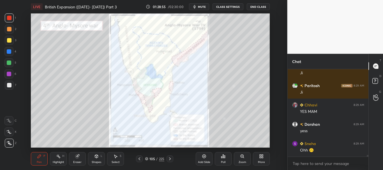
click at [7, 71] on div at bounding box center [8, 73] width 9 height 9
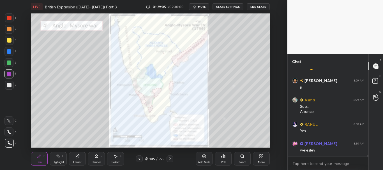
scroll to position [4850, 0]
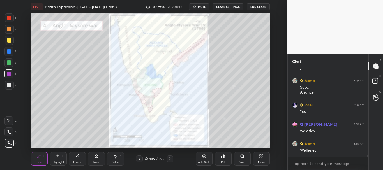
click at [205, 158] on icon at bounding box center [204, 156] width 4 height 4
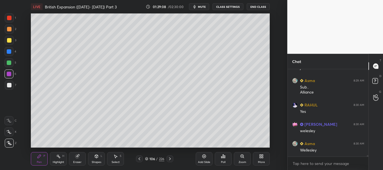
scroll to position [4870, 0]
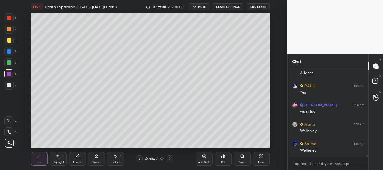
click at [9, 87] on div at bounding box center [9, 85] width 4 height 4
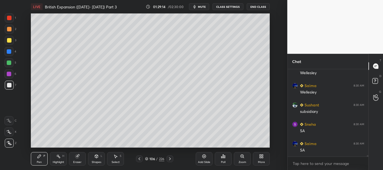
scroll to position [4947, 0]
click at [139, 158] on icon at bounding box center [139, 159] width 4 height 4
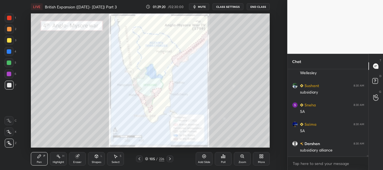
scroll to position [4966, 0]
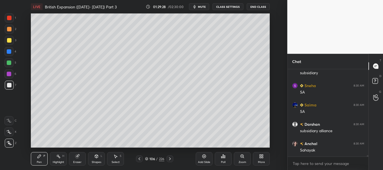
click at [10, 82] on div at bounding box center [9, 85] width 9 height 9
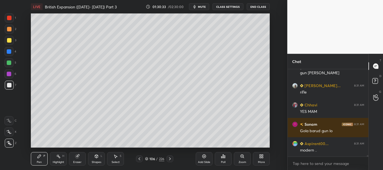
scroll to position [5184, 0]
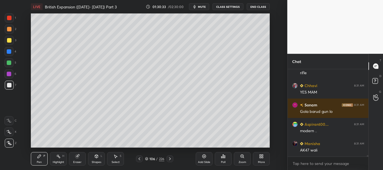
click at [10, 42] on div at bounding box center [9, 40] width 4 height 4
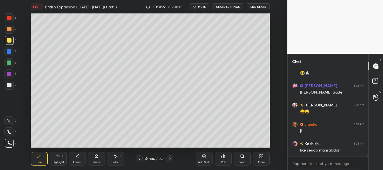
scroll to position [5339, 0]
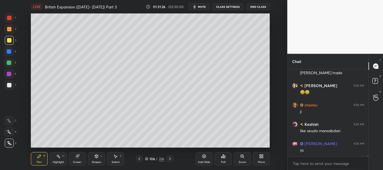
click at [8, 18] on div at bounding box center [9, 18] width 4 height 4
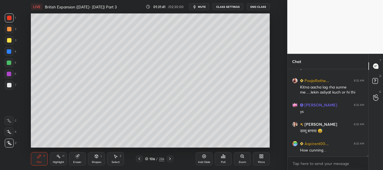
scroll to position [5441, 0]
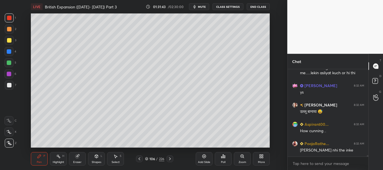
click at [7, 86] on div at bounding box center [9, 85] width 4 height 4
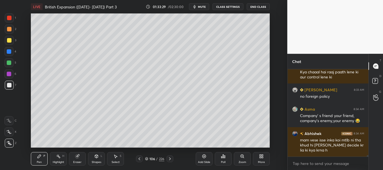
scroll to position [5521, 0]
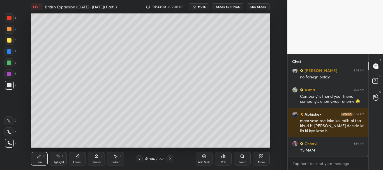
click at [9, 41] on div at bounding box center [9, 40] width 4 height 4
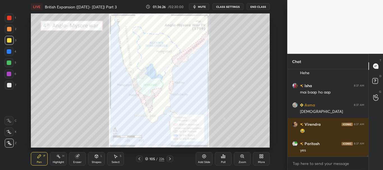
scroll to position [7146, 0]
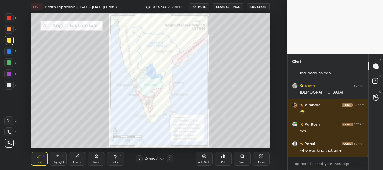
drag, startPoint x: 147, startPoint y: 158, endPoint x: 135, endPoint y: 158, distance: 12.1
click at [147, 159] on icon at bounding box center [146, 158] width 3 height 3
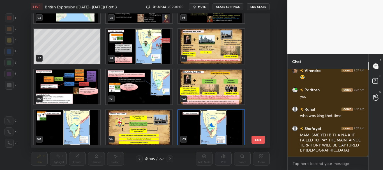
scroll to position [7239, 0]
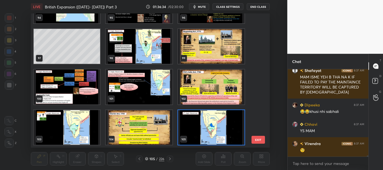
click at [144, 159] on div "105 / 226" at bounding box center [154, 158] width 37 height 7
click at [257, 137] on button "EXIT" at bounding box center [257, 140] width 13 height 8
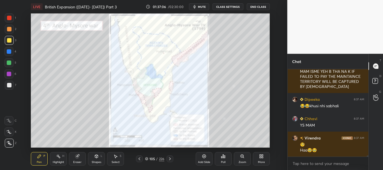
scroll to position [7264, 0]
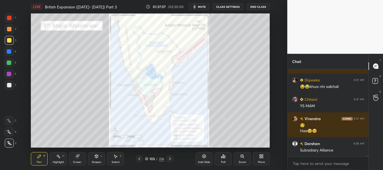
click at [204, 155] on icon at bounding box center [204, 156] width 4 height 4
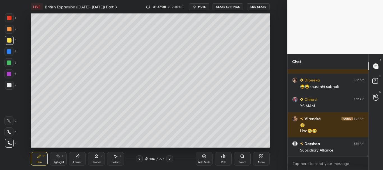
click at [90, 157] on div "Shapes L" at bounding box center [96, 158] width 17 height 13
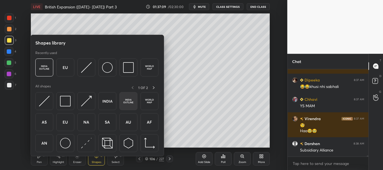
click at [132, 99] on img at bounding box center [128, 101] width 11 height 11
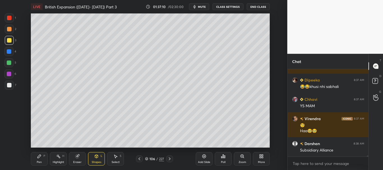
click at [11, 85] on div at bounding box center [9, 85] width 9 height 9
click at [215, 144] on div "LIVE British Expansion (1757- 1857) Part 3 01:37:12 / 02:30:00 mute CLASS SETTI…" at bounding box center [150, 85] width 265 height 170
click at [204, 156] on icon at bounding box center [204, 156] width 4 height 4
drag, startPoint x: 10, startPoint y: 17, endPoint x: 10, endPoint y: 34, distance: 17.1
click at [10, 17] on div at bounding box center [9, 18] width 4 height 4
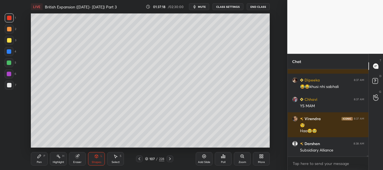
click at [10, 37] on div at bounding box center [9, 40] width 9 height 9
drag, startPoint x: 31, startPoint y: 162, endPoint x: 38, endPoint y: 159, distance: 8.4
click at [31, 162] on div "LIVE British Expansion (1757- 1857) Part 3 01:37:19 / 02:30:00 mute CLASS SETTI…" at bounding box center [150, 85] width 265 height 170
click at [35, 159] on div "Pen P" at bounding box center [39, 158] width 17 height 13
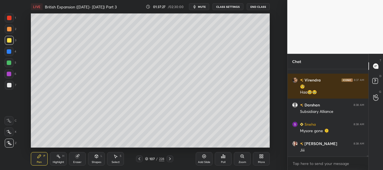
scroll to position [7322, 0]
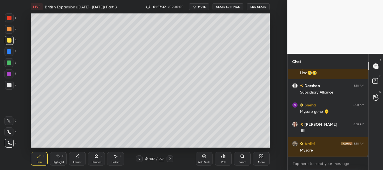
click at [9, 51] on div at bounding box center [9, 51] width 4 height 4
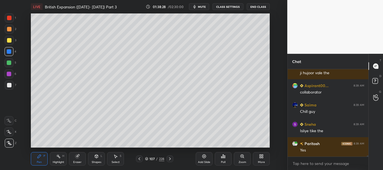
scroll to position [7759, 0]
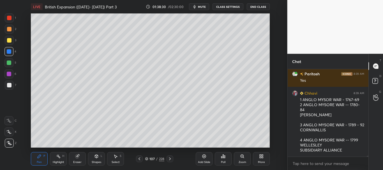
click at [9, 60] on div at bounding box center [8, 62] width 9 height 9
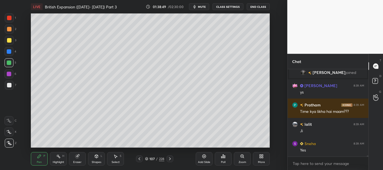
scroll to position [7159, 0]
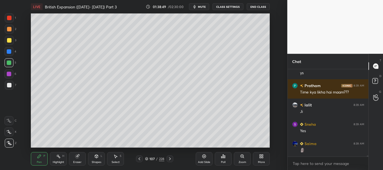
click at [9, 15] on div at bounding box center [9, 17] width 9 height 9
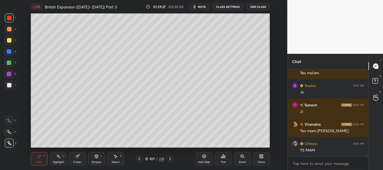
scroll to position [7391, 0]
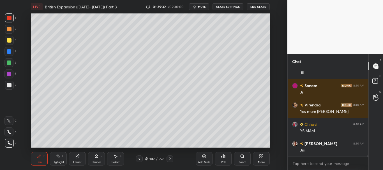
click at [148, 158] on icon at bounding box center [146, 158] width 3 height 3
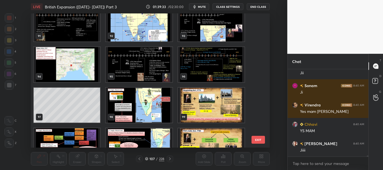
scroll to position [1210, 0]
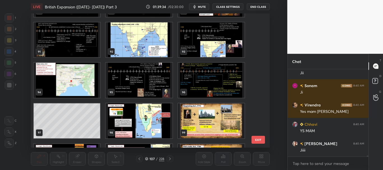
click at [232, 75] on img "grid" at bounding box center [211, 80] width 66 height 35
click at [146, 158] on icon at bounding box center [146, 158] width 3 height 3
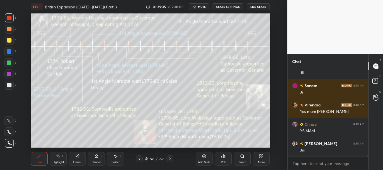
scroll to position [7410, 0]
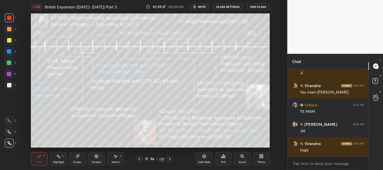
click at [8, 18] on div at bounding box center [9, 18] width 4 height 4
click at [9, 83] on div at bounding box center [9, 85] width 4 height 4
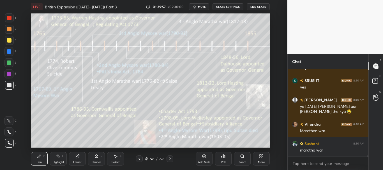
scroll to position [7492, 0]
click at [148, 159] on icon at bounding box center [146, 158] width 3 height 3
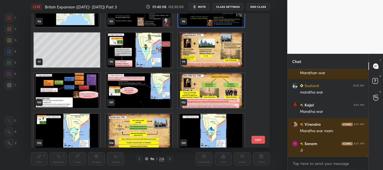
scroll to position [7570, 0]
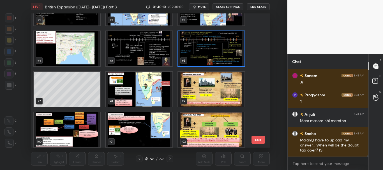
click at [92, 139] on img "grid" at bounding box center [67, 129] width 66 height 35
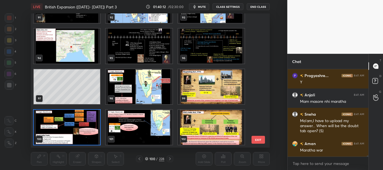
drag, startPoint x: 147, startPoint y: 159, endPoint x: 143, endPoint y: 159, distance: 3.4
click at [147, 159] on icon at bounding box center [146, 158] width 3 height 3
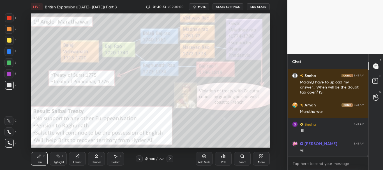
click at [10, 17] on div at bounding box center [9, 18] width 4 height 4
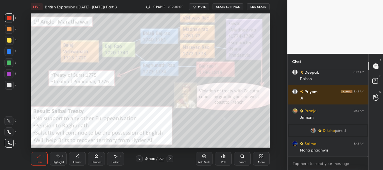
scroll to position [8100, 0]
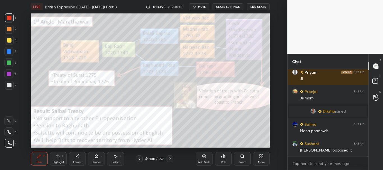
click at [11, 52] on div at bounding box center [9, 51] width 4 height 4
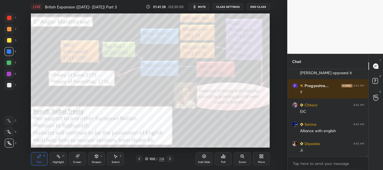
scroll to position [8191, 0]
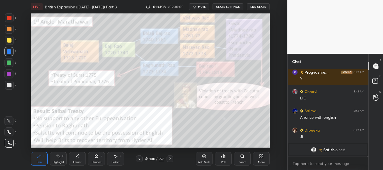
drag, startPoint x: 9, startPoint y: 18, endPoint x: 18, endPoint y: 20, distance: 8.5
click at [9, 18] on div at bounding box center [9, 18] width 4 height 4
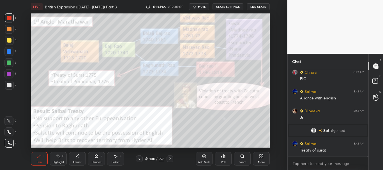
scroll to position [8198, 0]
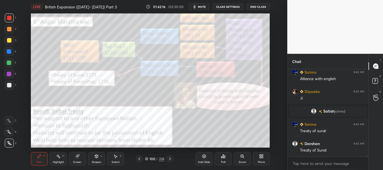
click at [9, 83] on div at bounding box center [9, 85] width 4 height 4
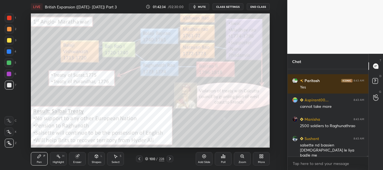
scroll to position [8319, 0]
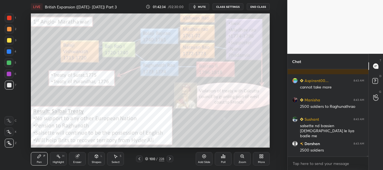
click at [9, 40] on div at bounding box center [9, 40] width 4 height 4
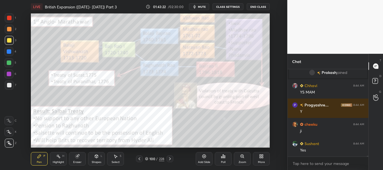
scroll to position [8449, 0]
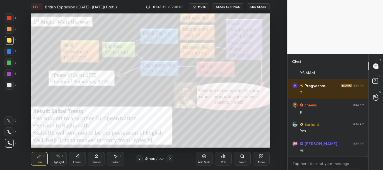
click at [11, 18] on div at bounding box center [9, 18] width 4 height 4
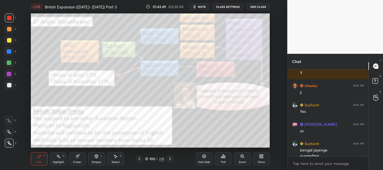
scroll to position [8474, 0]
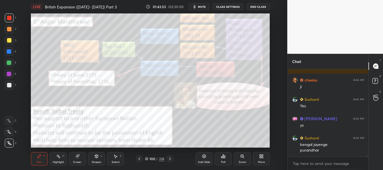
click at [8, 84] on div at bounding box center [9, 85] width 4 height 4
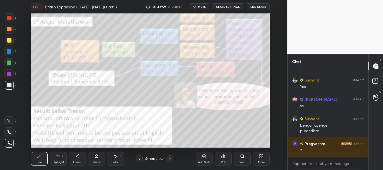
scroll to position [8512, 0]
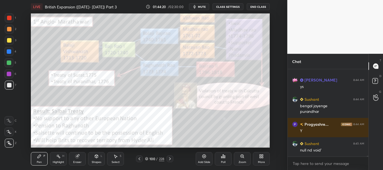
click at [237, 144] on div "LIVE British Expansion (1757- 1857) Part 3 01:44:20 / 02:30:00 mute CLASS SETTI…" at bounding box center [150, 85] width 265 height 170
click at [236, 143] on div "LIVE British Expansion (1757- 1857) Part 3 01:44:22 / 02:30:00 mute CLASS SETTI…" at bounding box center [150, 85] width 265 height 170
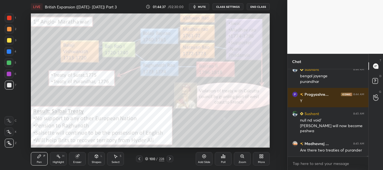
scroll to position [8562, 0]
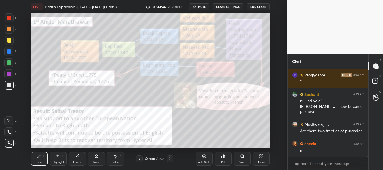
click at [9, 16] on div at bounding box center [9, 18] width 4 height 4
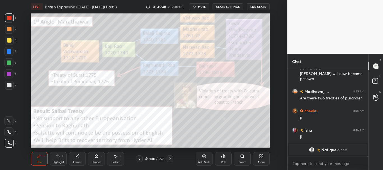
scroll to position [8556, 0]
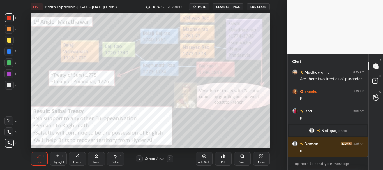
click at [200, 6] on span "mute" at bounding box center [202, 7] width 8 height 4
click at [203, 7] on span "unmute" at bounding box center [201, 7] width 12 height 4
click at [6, 18] on div at bounding box center [9, 17] width 9 height 9
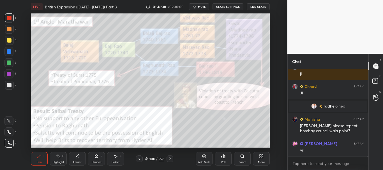
scroll to position [8641, 0]
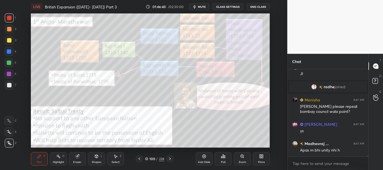
drag, startPoint x: 10, startPoint y: 73, endPoint x: 13, endPoint y: 73, distance: 3.1
click at [10, 73] on div at bounding box center [9, 74] width 4 height 4
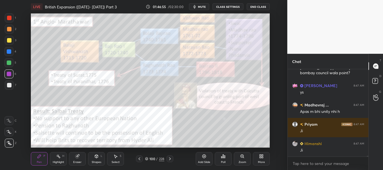
scroll to position [8699, 0]
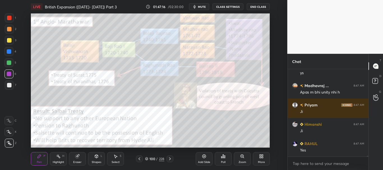
click at [10, 83] on div at bounding box center [9, 85] width 4 height 4
drag, startPoint x: 9, startPoint y: 17, endPoint x: 13, endPoint y: 17, distance: 3.6
click at [10, 17] on div at bounding box center [9, 18] width 4 height 4
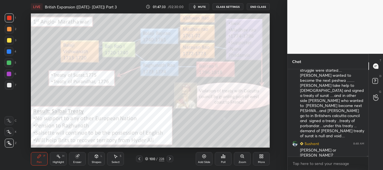
scroll to position [8828, 0]
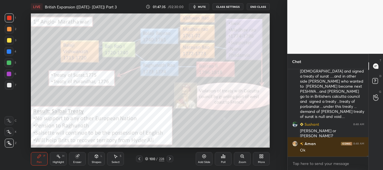
click at [206, 157] on icon at bounding box center [204, 156] width 4 height 4
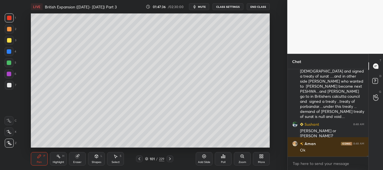
click at [10, 85] on div at bounding box center [9, 85] width 4 height 4
click at [8, 32] on div at bounding box center [9, 29] width 9 height 9
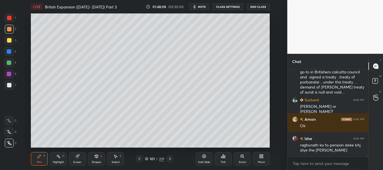
click at [9, 52] on div at bounding box center [9, 51] width 4 height 4
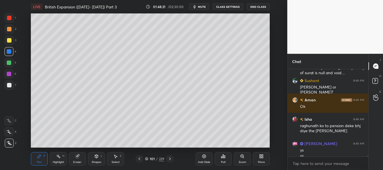
scroll to position [8877, 0]
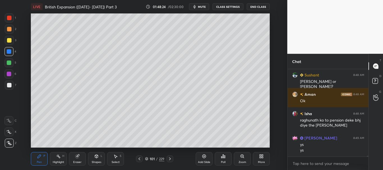
drag, startPoint x: 8, startPoint y: 87, endPoint x: 23, endPoint y: 84, distance: 14.9
click at [9, 87] on div at bounding box center [9, 85] width 4 height 4
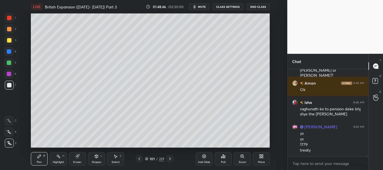
scroll to position [8912, 0]
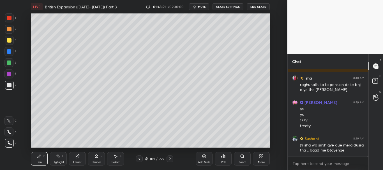
click at [9, 20] on div at bounding box center [9, 17] width 9 height 9
click at [9, 42] on div at bounding box center [9, 40] width 4 height 4
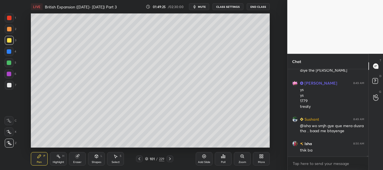
scroll to position [8951, 0]
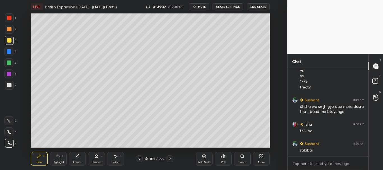
click at [11, 50] on div at bounding box center [8, 51] width 9 height 9
drag, startPoint x: 11, startPoint y: 72, endPoint x: 13, endPoint y: 71, distance: 2.8
click at [11, 71] on div at bounding box center [8, 73] width 9 height 9
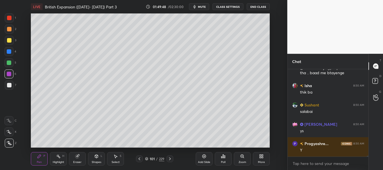
scroll to position [9009, 0]
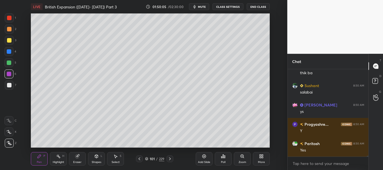
click at [140, 158] on icon at bounding box center [139, 159] width 4 height 4
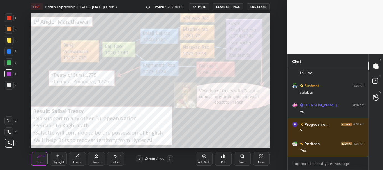
click at [10, 16] on div at bounding box center [9, 18] width 4 height 4
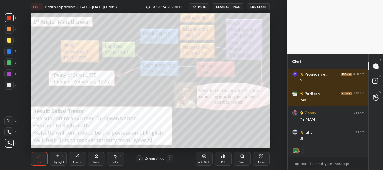
scroll to position [9073, 0]
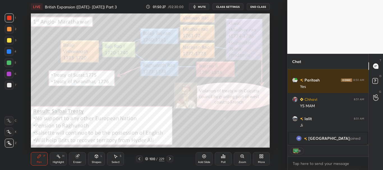
click at [205, 157] on icon at bounding box center [204, 156] width 4 height 4
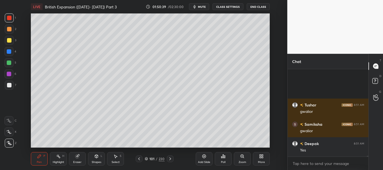
scroll to position [9154, 0]
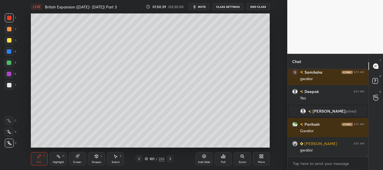
click at [9, 85] on div at bounding box center [9, 85] width 4 height 4
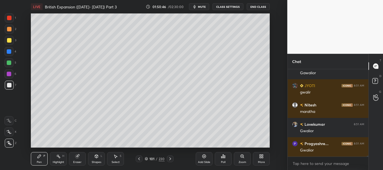
scroll to position [9405, 0]
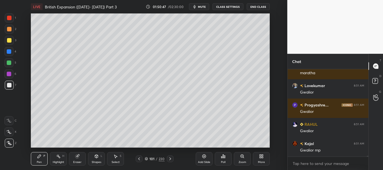
click at [12, 85] on div at bounding box center [9, 85] width 9 height 9
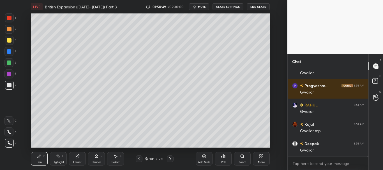
scroll to position [9444, 0]
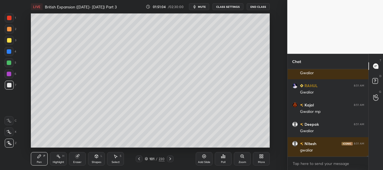
drag, startPoint x: 9, startPoint y: 18, endPoint x: 16, endPoint y: 19, distance: 7.4
click at [8, 18] on div at bounding box center [9, 18] width 4 height 4
drag, startPoint x: 10, startPoint y: 52, endPoint x: 20, endPoint y: 57, distance: 10.9
click at [10, 53] on div at bounding box center [9, 51] width 4 height 4
click at [10, 83] on div at bounding box center [9, 85] width 4 height 4
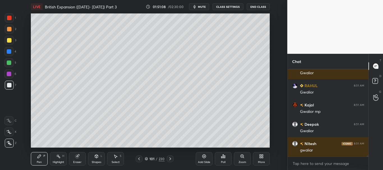
click at [8, 40] on div at bounding box center [9, 40] width 4 height 4
click at [8, 86] on div at bounding box center [9, 85] width 4 height 4
click at [96, 160] on div "Shapes L" at bounding box center [96, 158] width 17 height 13
click at [57, 161] on div "Highlight" at bounding box center [58, 162] width 11 height 3
click at [75, 159] on div "Eraser" at bounding box center [77, 158] width 17 height 13
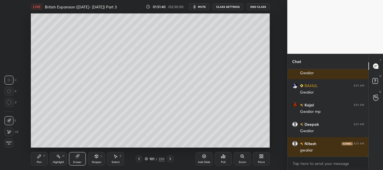
drag, startPoint x: 37, startPoint y: 159, endPoint x: 36, endPoint y: 153, distance: 5.9
click at [36, 160] on div "Pen P" at bounding box center [39, 158] width 17 height 13
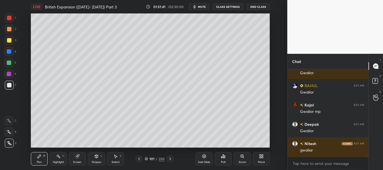
click at [9, 42] on div at bounding box center [9, 40] width 4 height 4
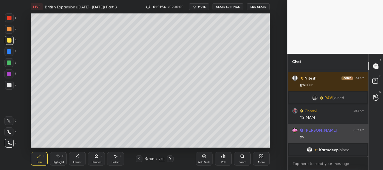
scroll to position [9271, 0]
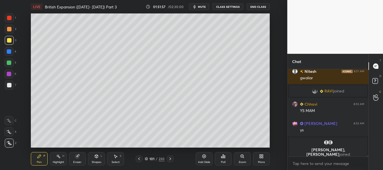
click at [3, 94] on div "1 2 3 4 5 6 7 C X Z C X Z E E Erase all H H" at bounding box center [9, 80] width 18 height 134
click at [8, 84] on div at bounding box center [9, 85] width 4 height 4
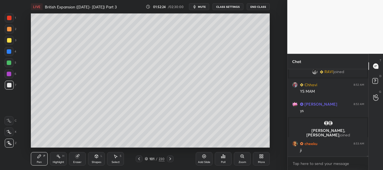
scroll to position [9294, 0]
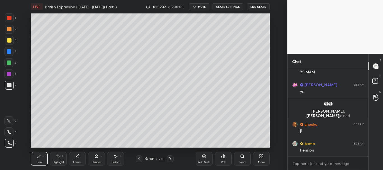
click at [8, 84] on div at bounding box center [9, 85] width 4 height 4
click at [9, 39] on div at bounding box center [9, 40] width 4 height 4
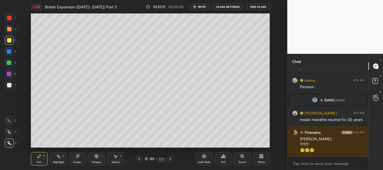
scroll to position [74, 79]
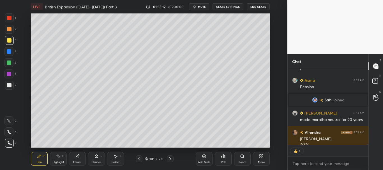
click at [8, 84] on div at bounding box center [9, 85] width 4 height 4
click at [140, 159] on icon at bounding box center [139, 159] width 4 height 4
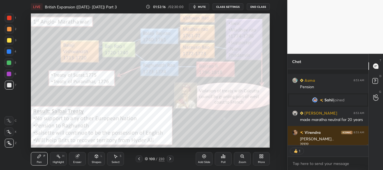
scroll to position [9372, 0]
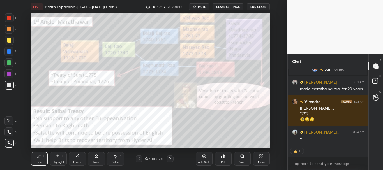
click at [7, 16] on div at bounding box center [9, 18] width 4 height 4
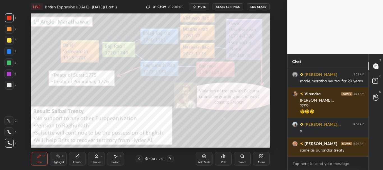
scroll to position [9404, 0]
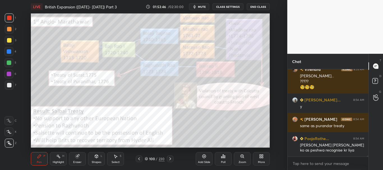
click at [11, 49] on div at bounding box center [8, 51] width 9 height 9
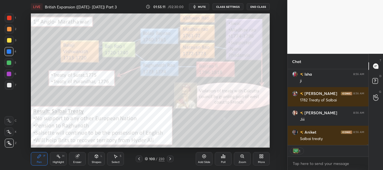
scroll to position [9725, 0]
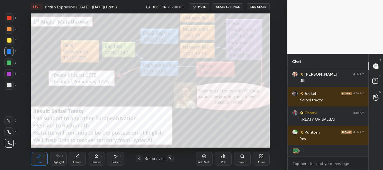
click at [8, 64] on div at bounding box center [9, 63] width 4 height 4
click at [147, 159] on icon at bounding box center [146, 158] width 3 height 3
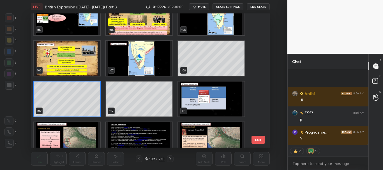
scroll to position [9957, 0]
click at [147, 157] on icon at bounding box center [146, 158] width 3 height 3
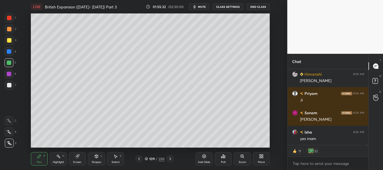
scroll to position [10054, 0]
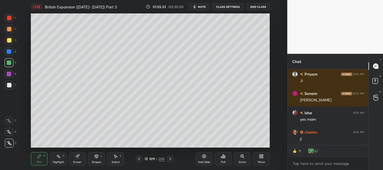
click at [9, 17] on div at bounding box center [9, 18] width 4 height 4
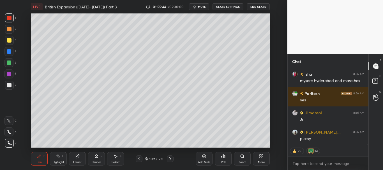
scroll to position [10170, 0]
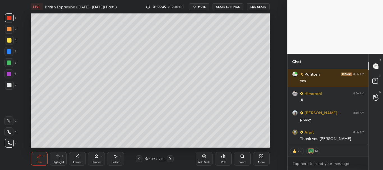
click at [8, 72] on div at bounding box center [9, 74] width 4 height 4
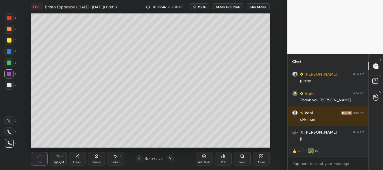
scroll to position [10228, 0]
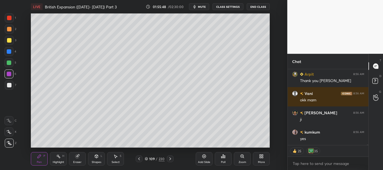
click at [146, 158] on icon at bounding box center [146, 158] width 3 height 3
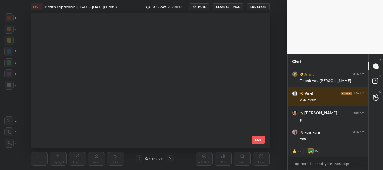
scroll to position [2, 3]
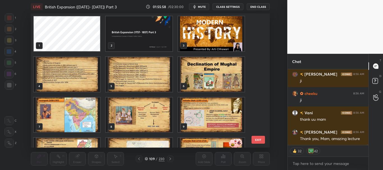
click at [166, 45] on img "grid" at bounding box center [139, 33] width 66 height 35
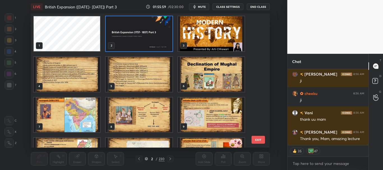
click at [146, 159] on icon at bounding box center [146, 157] width 3 height 1
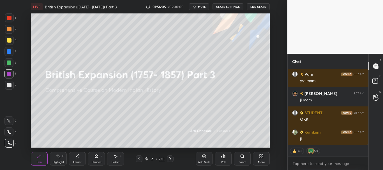
click at [9, 28] on div at bounding box center [9, 29] width 4 height 4
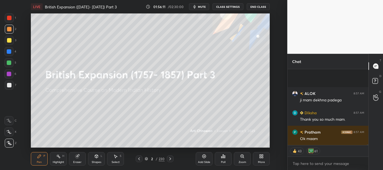
click at [225, 7] on button "CLASS SETTINGS" at bounding box center [227, 6] width 31 height 7
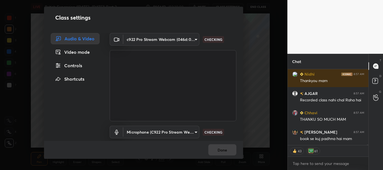
click at [72, 64] on div "Controls" at bounding box center [75, 65] width 49 height 11
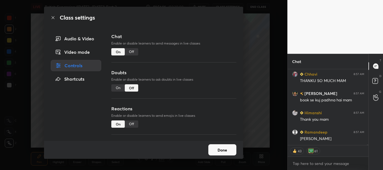
click at [118, 88] on div "On" at bounding box center [117, 87] width 13 height 7
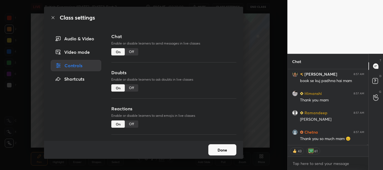
click at [53, 17] on icon at bounding box center [53, 17] width 3 height 3
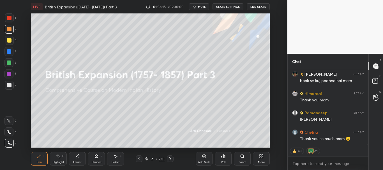
type textarea "x"
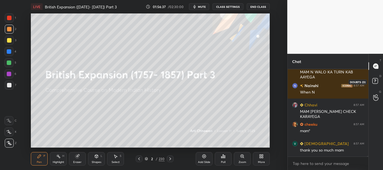
click at [378, 80] on icon at bounding box center [376, 82] width 10 height 10
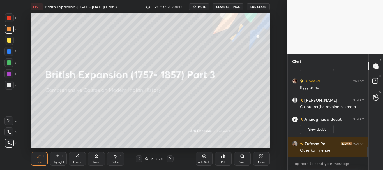
scroll to position [725, 0]
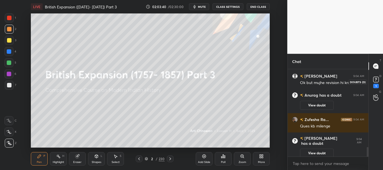
click at [377, 79] on rect at bounding box center [375, 79] width 5 height 5
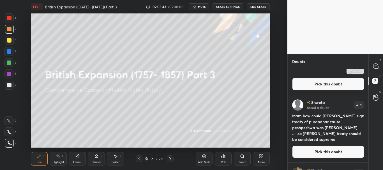
scroll to position [1687, 0]
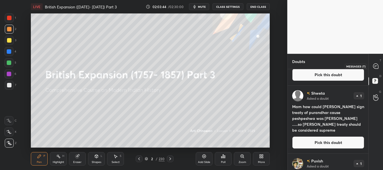
click at [374, 66] on icon at bounding box center [375, 66] width 2 height 0
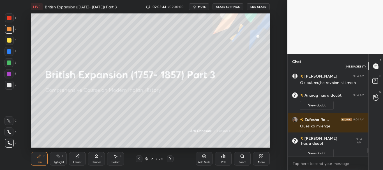
scroll to position [86, 79]
click at [228, 6] on button "CLASS SETTINGS" at bounding box center [227, 6] width 31 height 7
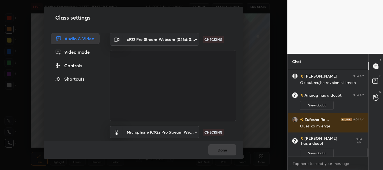
scroll to position [856, 0]
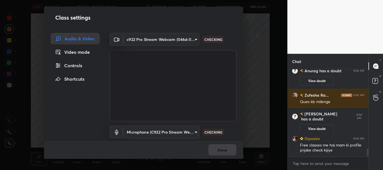
click at [75, 64] on div "Controls" at bounding box center [75, 65] width 49 height 11
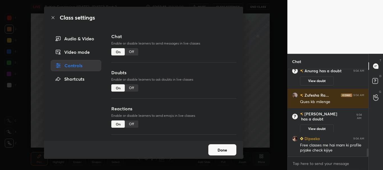
click at [131, 87] on div "Off" at bounding box center [131, 87] width 13 height 7
click at [53, 18] on icon at bounding box center [53, 17] width 3 height 3
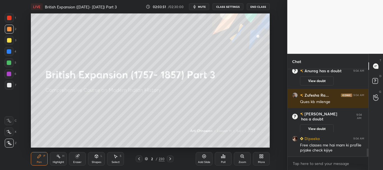
scroll to position [876, 0]
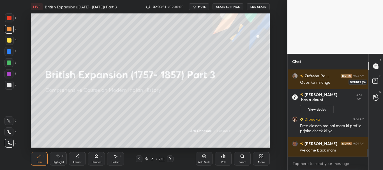
click at [376, 82] on rect at bounding box center [374, 80] width 5 height 5
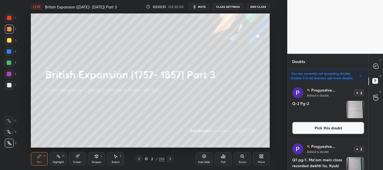
scroll to position [0, 0]
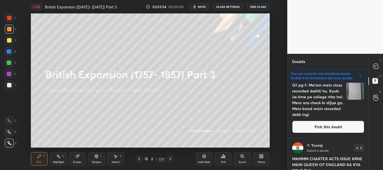
click at [327, 125] on button "Pick this doubt" at bounding box center [328, 127] width 72 height 12
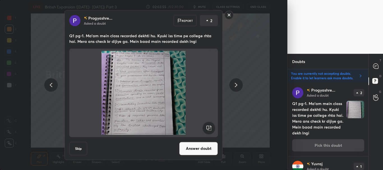
click at [204, 151] on button "Answer doubt" at bounding box center [198, 148] width 39 height 13
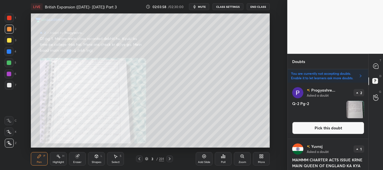
click at [331, 125] on button "Pick this doubt" at bounding box center [328, 128] width 72 height 12
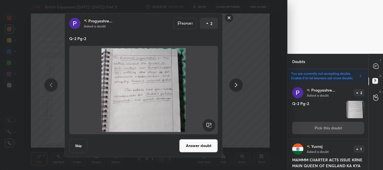
click at [205, 144] on button "Answer doubt" at bounding box center [198, 145] width 39 height 13
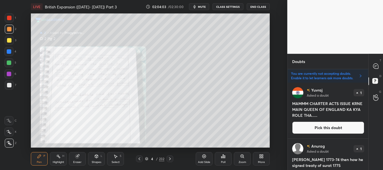
click at [335, 126] on button "Pick this doubt" at bounding box center [328, 128] width 72 height 12
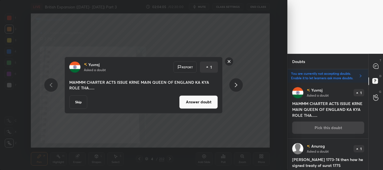
click at [203, 105] on button "Answer doubt" at bounding box center [198, 101] width 39 height 13
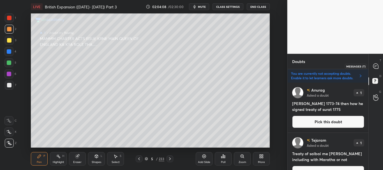
click at [374, 68] on icon at bounding box center [375, 66] width 5 height 5
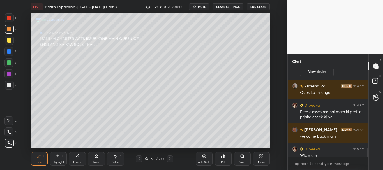
scroll to position [871, 0]
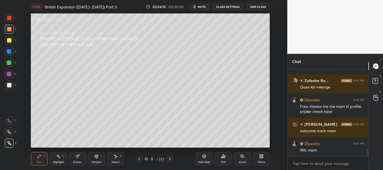
drag, startPoint x: 367, startPoint y: 150, endPoint x: 368, endPoint y: 157, distance: 7.1
click at [368, 157] on div "Chat Arpita 9:04 AM Ok but mujhe revision hi krna h Anurag has a doubt 9:04 AM …" at bounding box center [335, 112] width 96 height 116
click at [139, 158] on icon at bounding box center [139, 159] width 4 height 4
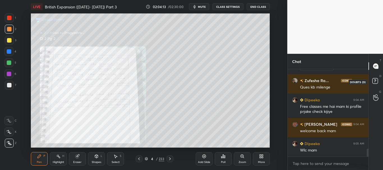
click at [374, 82] on icon at bounding box center [375, 81] width 2 height 2
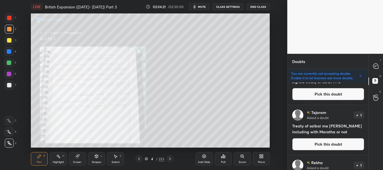
scroll to position [0, 0]
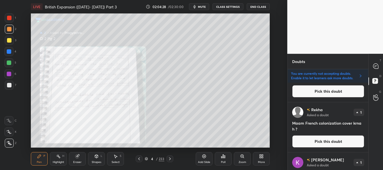
click at [332, 142] on button "Pick this doubt" at bounding box center [328, 141] width 72 height 12
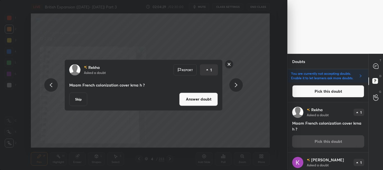
click at [210, 101] on button "Answer doubt" at bounding box center [198, 98] width 39 height 13
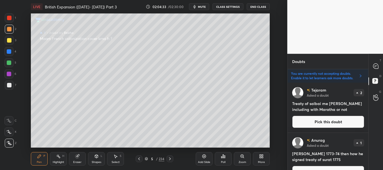
click at [139, 157] on icon at bounding box center [139, 159] width 4 height 4
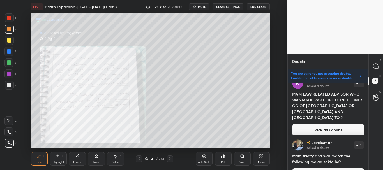
scroll to position [113, 0]
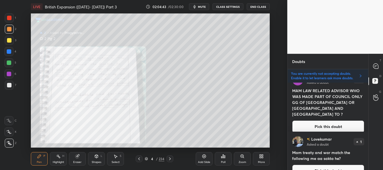
click at [323, 120] on button "Pick this doubt" at bounding box center [328, 126] width 72 height 12
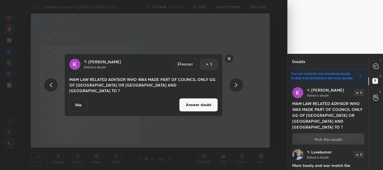
click at [209, 101] on button "Answer doubt" at bounding box center [198, 104] width 39 height 13
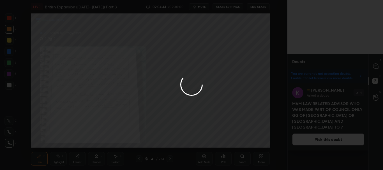
scroll to position [0, 0]
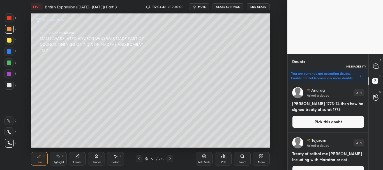
click at [377, 66] on icon at bounding box center [376, 66] width 6 height 6
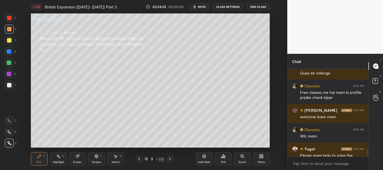
scroll to position [867, 0]
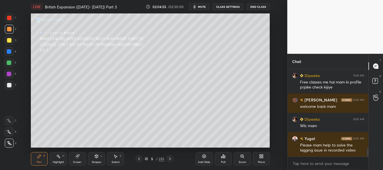
drag, startPoint x: 368, startPoint y: 152, endPoint x: 367, endPoint y: 158, distance: 5.6
click at [368, 158] on div "Zufesha Ra... 9:04 AM Ques kb milenge Dipeeka 9:04 AM Free classes me hai mam k…" at bounding box center [327, 119] width 81 height 101
click at [139, 158] on icon at bounding box center [139, 158] width 2 height 3
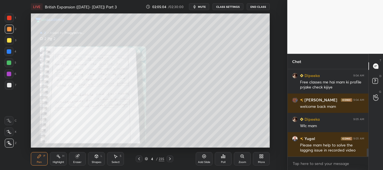
click at [170, 159] on icon at bounding box center [169, 159] width 4 height 4
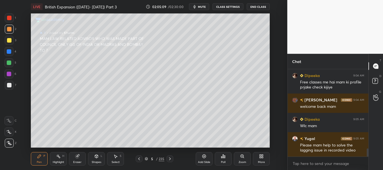
click at [140, 158] on icon at bounding box center [139, 159] width 4 height 4
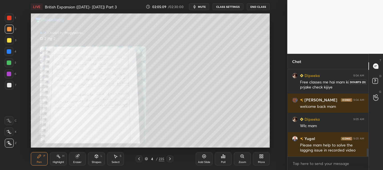
click at [374, 80] on rect at bounding box center [374, 80] width 5 height 5
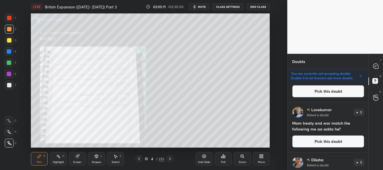
scroll to position [92, 0]
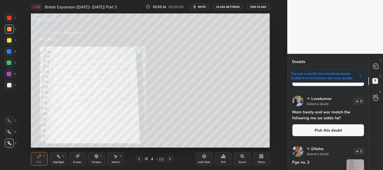
click at [333, 129] on button "Pick this doubt" at bounding box center [328, 130] width 72 height 12
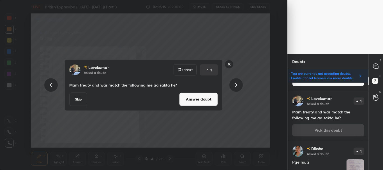
click at [196, 100] on button "Answer doubt" at bounding box center [198, 98] width 39 height 13
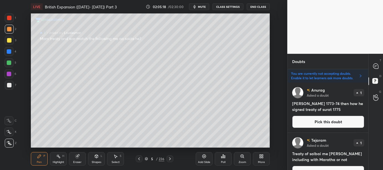
click at [141, 160] on div at bounding box center [139, 158] width 7 height 7
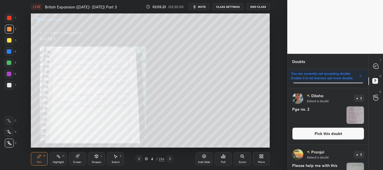
scroll to position [99, 0]
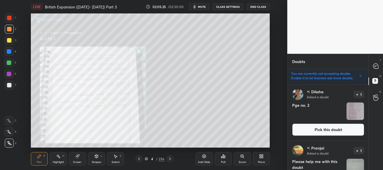
click at [325, 127] on button "Pick this doubt" at bounding box center [328, 130] width 72 height 12
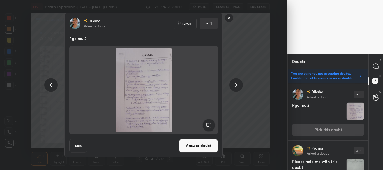
click at [79, 145] on button "Skip" at bounding box center [78, 145] width 18 height 13
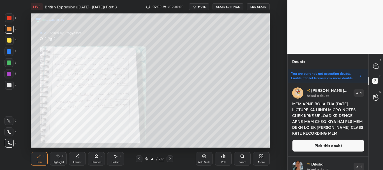
scroll to position [216, 0]
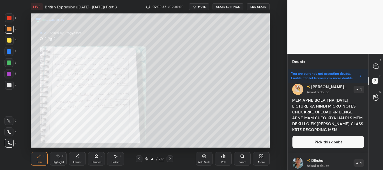
drag, startPoint x: 332, startPoint y: 141, endPoint x: 348, endPoint y: 141, distance: 15.4
click at [332, 141] on button "Pick this doubt" at bounding box center [328, 142] width 72 height 12
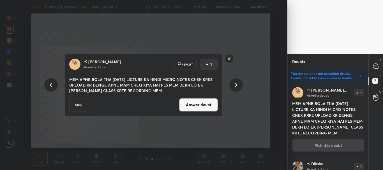
click at [84, 104] on button "Skip" at bounding box center [78, 104] width 18 height 13
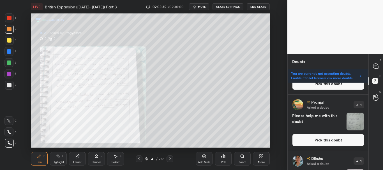
scroll to position [152, 0]
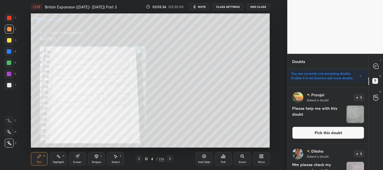
click at [323, 134] on button "Pick this doubt" at bounding box center [328, 133] width 72 height 12
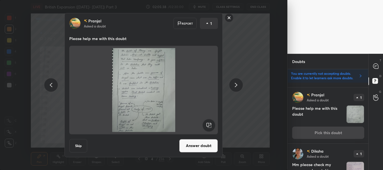
click at [201, 146] on button "Answer doubt" at bounding box center [198, 145] width 39 height 13
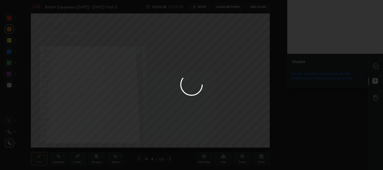
scroll to position [0, 0]
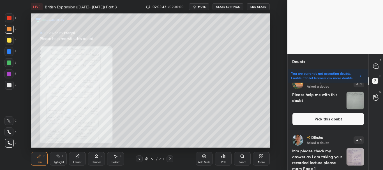
click at [326, 117] on button "Pick this doubt" at bounding box center [328, 119] width 72 height 12
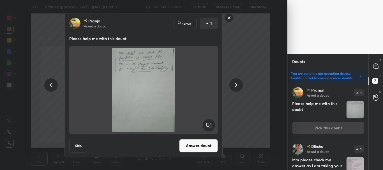
click at [203, 145] on button "Answer doubt" at bounding box center [198, 145] width 39 height 13
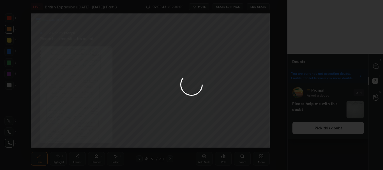
scroll to position [0, 0]
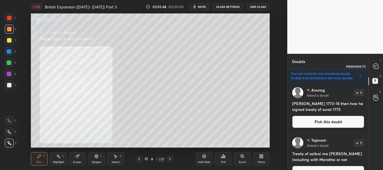
click at [377, 66] on icon at bounding box center [375, 66] width 5 height 5
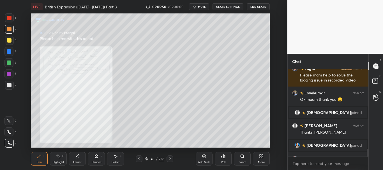
scroll to position [882, 0]
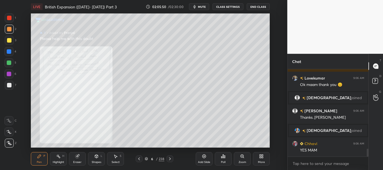
drag, startPoint x: 367, startPoint y: 148, endPoint x: 366, endPoint y: 156, distance: 7.6
click at [366, 157] on div "Dipeeka 9:05 AM Wlc mam Yugal 9:05 AM Please mam help to solve the lagging issu…" at bounding box center [327, 119] width 81 height 101
click at [376, 80] on rect at bounding box center [374, 80] width 5 height 5
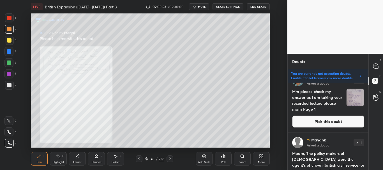
scroll to position [113, 0]
click at [328, 122] on button "Pick this doubt" at bounding box center [328, 121] width 72 height 12
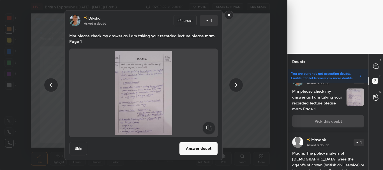
scroll to position [100, 0]
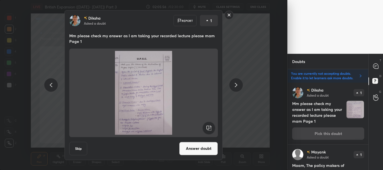
click at [81, 148] on button "Skip" at bounding box center [78, 148] width 18 height 13
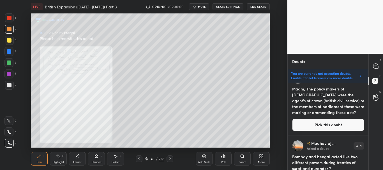
click at [322, 123] on button "Pick this doubt" at bounding box center [328, 125] width 72 height 12
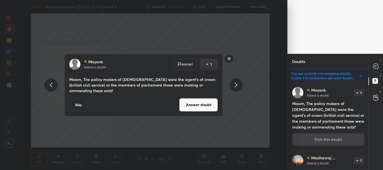
click at [200, 103] on button "Answer doubt" at bounding box center [198, 104] width 39 height 13
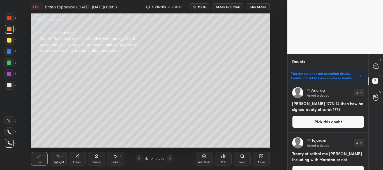
click at [138, 158] on icon at bounding box center [139, 159] width 4 height 4
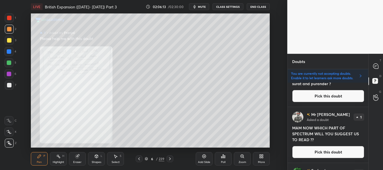
scroll to position [146, 0]
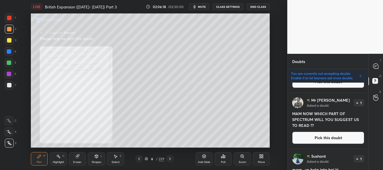
click at [330, 137] on button "Pick this doubt" at bounding box center [328, 138] width 72 height 12
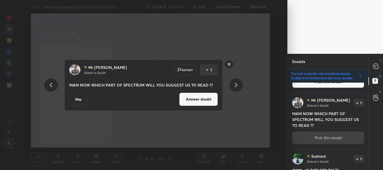
click at [201, 97] on button "Answer doubt" at bounding box center [198, 98] width 39 height 13
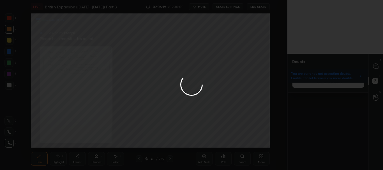
scroll to position [0, 0]
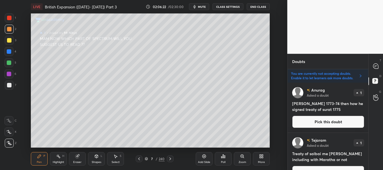
click at [10, 18] on div at bounding box center [9, 18] width 4 height 4
click at [138, 159] on icon at bounding box center [139, 159] width 4 height 4
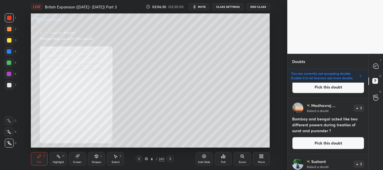
scroll to position [102, 0]
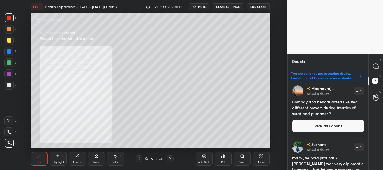
click at [325, 125] on button "Pick this doubt" at bounding box center [328, 126] width 72 height 12
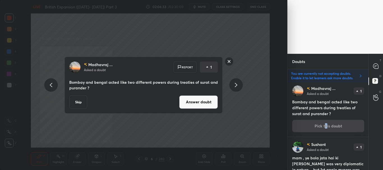
scroll to position [100, 0]
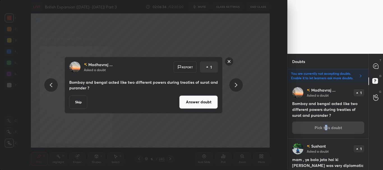
click at [193, 101] on button "Answer doubt" at bounding box center [198, 101] width 39 height 13
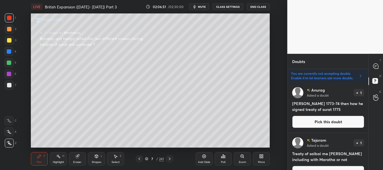
click at [139, 158] on icon at bounding box center [139, 159] width 4 height 4
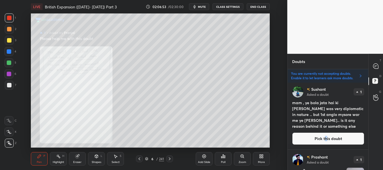
scroll to position [104, 0]
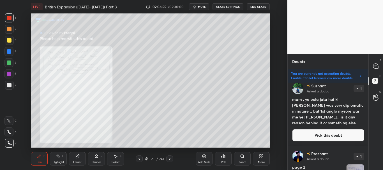
click at [337, 135] on button "Pick this doubt" at bounding box center [328, 135] width 72 height 12
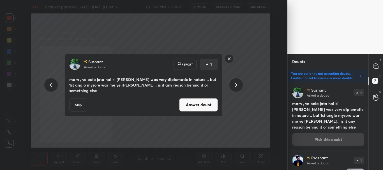
click at [201, 99] on button "Answer doubt" at bounding box center [198, 104] width 39 height 13
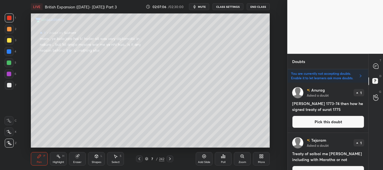
click at [138, 157] on icon at bounding box center [139, 159] width 4 height 4
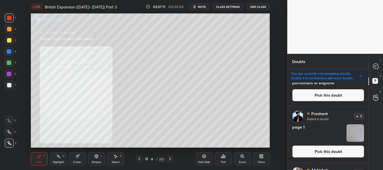
scroll to position [280, 0]
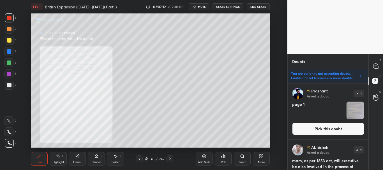
click at [332, 131] on button "Pick this doubt" at bounding box center [328, 129] width 72 height 12
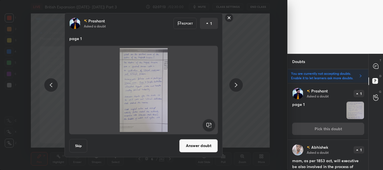
click at [207, 142] on button "Answer doubt" at bounding box center [198, 145] width 39 height 13
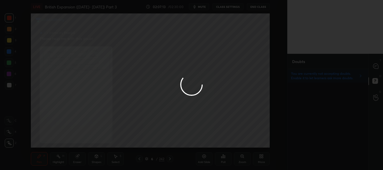
scroll to position [0, 0]
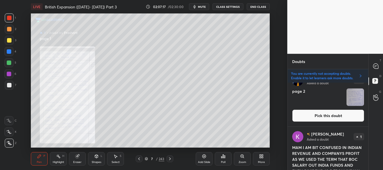
click at [327, 114] on button "Pick this doubt" at bounding box center [328, 116] width 72 height 12
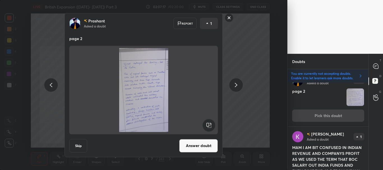
scroll to position [100, 0]
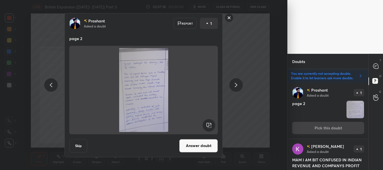
click at [189, 145] on button "Answer doubt" at bounding box center [198, 145] width 39 height 13
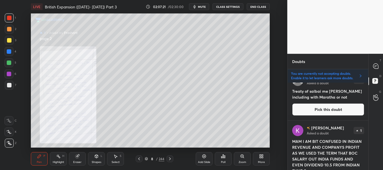
scroll to position [63, 0]
click at [332, 108] on button "Pick this doubt" at bounding box center [328, 109] width 72 height 12
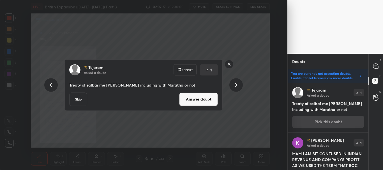
click at [197, 98] on button "Answer doubt" at bounding box center [198, 98] width 39 height 13
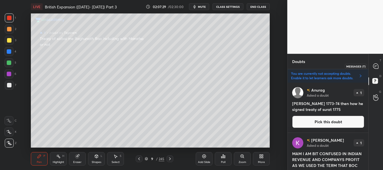
click at [377, 68] on icon at bounding box center [375, 66] width 5 height 5
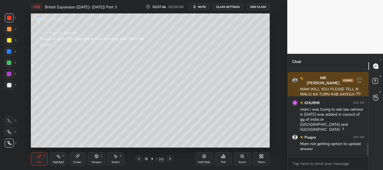
scroll to position [872, 0]
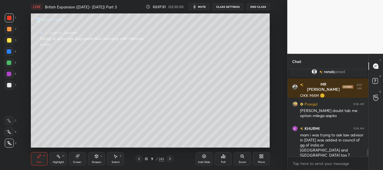
click at [139, 157] on icon at bounding box center [139, 159] width 4 height 4
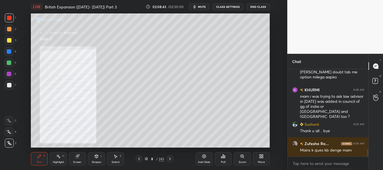
scroll to position [930, 0]
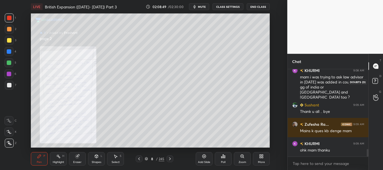
click at [376, 80] on rect at bounding box center [374, 80] width 5 height 5
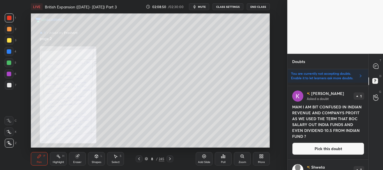
scroll to position [59, 0]
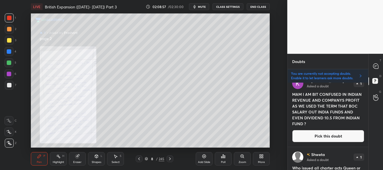
click at [336, 137] on button "Pick this doubt" at bounding box center [328, 136] width 72 height 12
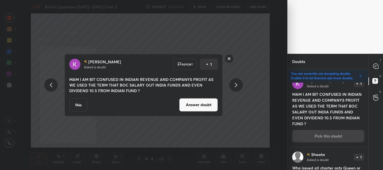
scroll to position [50, 0]
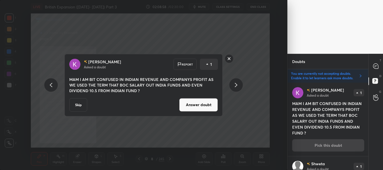
click at [199, 104] on button "Answer doubt" at bounding box center [198, 104] width 39 height 13
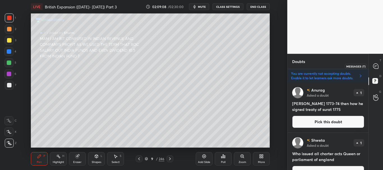
click at [376, 66] on icon at bounding box center [376, 66] width 6 height 6
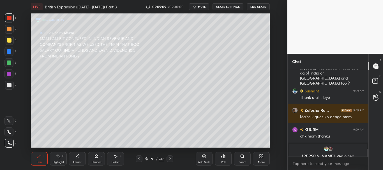
scroll to position [938, 0]
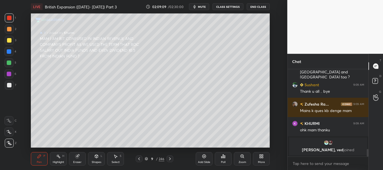
click at [369, 156] on div "Chat Pranjal 9:08 AM Puspa doubt tab me option milega aapko KHURMI 9:08 AM mam …" at bounding box center [335, 112] width 96 height 116
click at [140, 160] on icon at bounding box center [139, 159] width 4 height 4
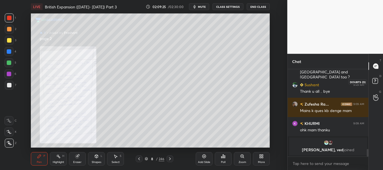
click at [373, 82] on rect at bounding box center [374, 80] width 5 height 5
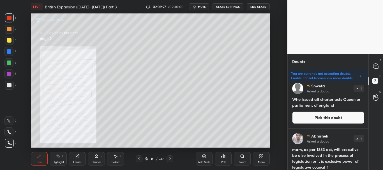
scroll to position [55, 0]
click at [324, 115] on button "Pick this doubt" at bounding box center [328, 117] width 72 height 12
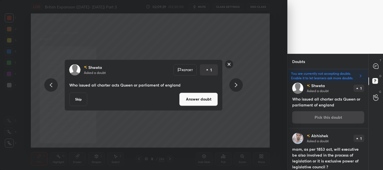
scroll to position [50, 0]
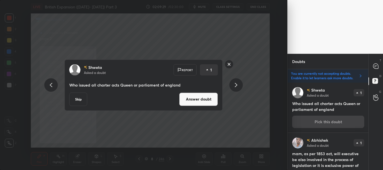
click at [80, 98] on button "Skip" at bounding box center [78, 98] width 18 height 13
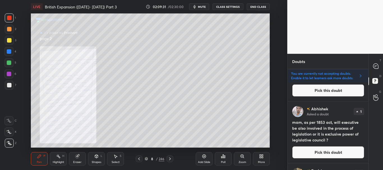
scroll to position [43, 0]
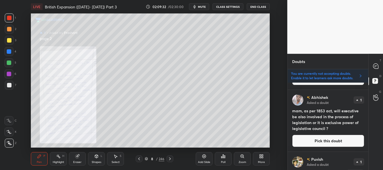
click at [338, 140] on button "Pick this doubt" at bounding box center [328, 141] width 72 height 12
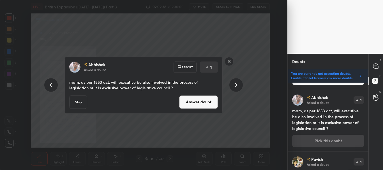
click at [206, 103] on button "Answer doubt" at bounding box center [198, 101] width 39 height 13
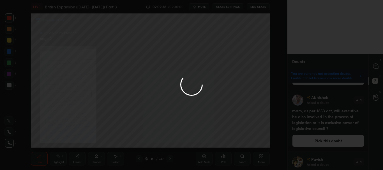
scroll to position [0, 0]
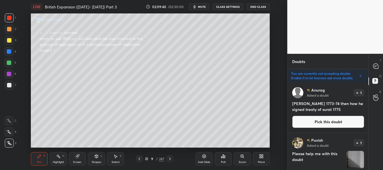
click at [6, 41] on div at bounding box center [9, 40] width 9 height 9
click at [375, 68] on icon at bounding box center [375, 66] width 5 height 5
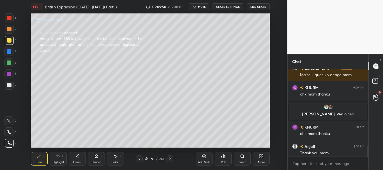
scroll to position [989, 0]
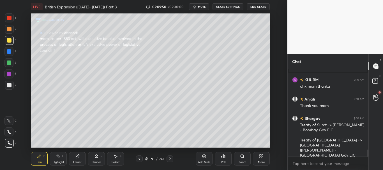
drag, startPoint x: 367, startPoint y: 148, endPoint x: 367, endPoint y: 160, distance: 11.8
click at [367, 160] on div "KHURMI 9:09 AM ohk mam thanku Sukesh, ved joined KHURMI 9:10 AM ohk mam thanku …" at bounding box center [327, 119] width 81 height 101
click at [6, 27] on div at bounding box center [9, 29] width 9 height 9
click at [377, 82] on rect at bounding box center [374, 80] width 5 height 5
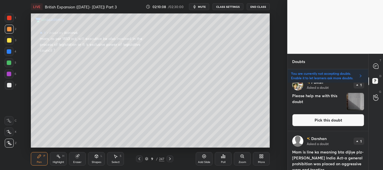
scroll to position [43, 0]
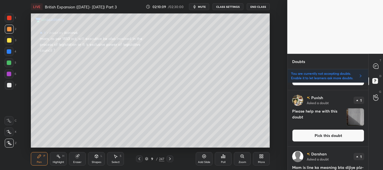
click at [140, 157] on icon at bounding box center [139, 159] width 4 height 4
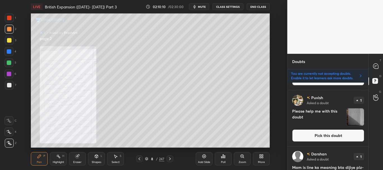
click at [330, 136] on button "Pick this doubt" at bounding box center [328, 135] width 72 height 12
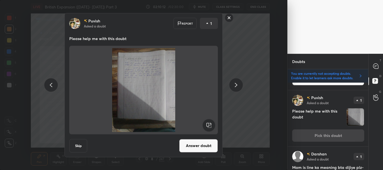
click at [204, 143] on button "Answer doubt" at bounding box center [198, 145] width 39 height 13
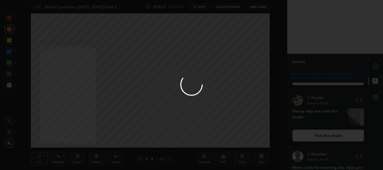
scroll to position [0, 0]
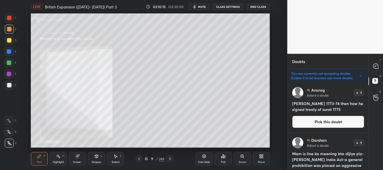
click at [139, 159] on icon at bounding box center [139, 159] width 4 height 4
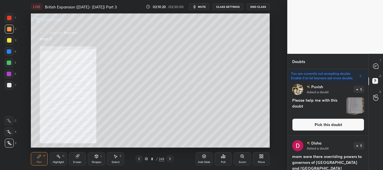
click at [344, 125] on button "Pick this doubt" at bounding box center [328, 124] width 72 height 12
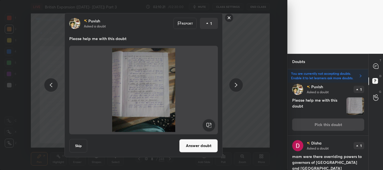
scroll to position [466, 0]
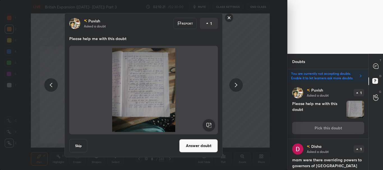
click at [204, 146] on button "Answer doubt" at bounding box center [198, 145] width 39 height 13
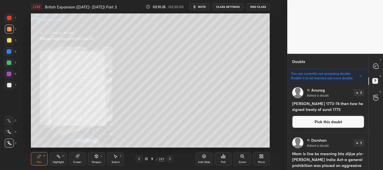
click at [327, 122] on button "Pick this doubt" at bounding box center [328, 122] width 72 height 12
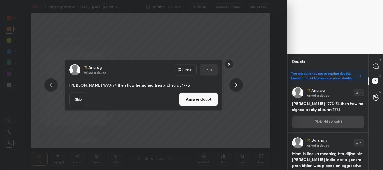
click at [79, 101] on button "Skip" at bounding box center [78, 98] width 18 height 13
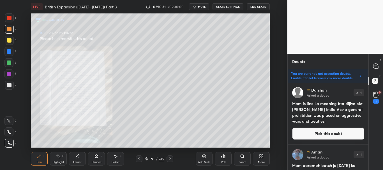
click at [335, 132] on button "Pick this doubt" at bounding box center [328, 133] width 72 height 12
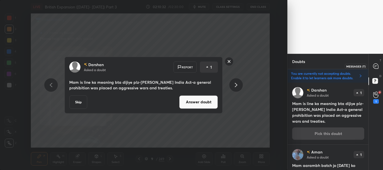
click at [378, 67] on icon at bounding box center [376, 66] width 6 height 6
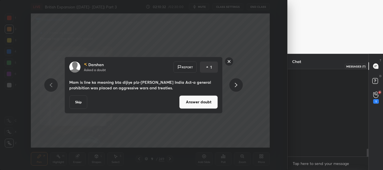
scroll to position [86, 79]
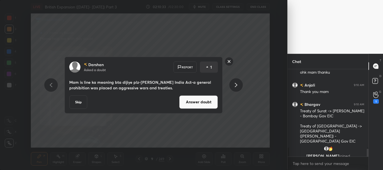
drag, startPoint x: 369, startPoint y: 151, endPoint x: 369, endPoint y: 157, distance: 6.2
click at [368, 157] on div "T Messages (T) D Doubts (D) G Raise Hand (G) 1" at bounding box center [375, 112] width 15 height 116
click at [194, 101] on button "Answer doubt" at bounding box center [198, 101] width 39 height 13
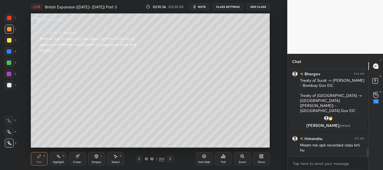
scroll to position [807, 0]
click at [139, 160] on icon at bounding box center [139, 159] width 4 height 4
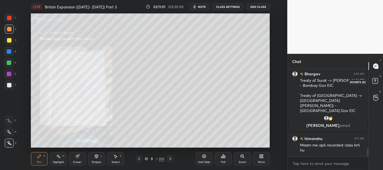
click at [379, 82] on icon at bounding box center [376, 82] width 10 height 10
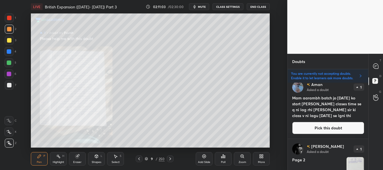
scroll to position [0, 0]
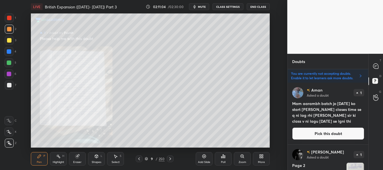
click at [325, 131] on button "Pick this doubt" at bounding box center [328, 133] width 72 height 12
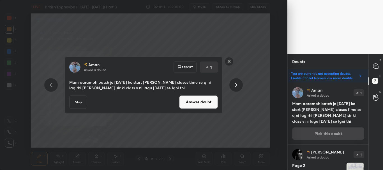
click at [207, 106] on button "Answer doubt" at bounding box center [198, 101] width 39 height 13
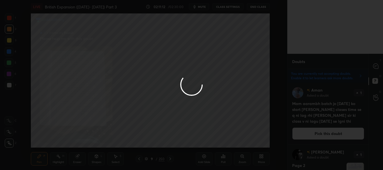
click at [139, 158] on div at bounding box center [191, 85] width 383 height 170
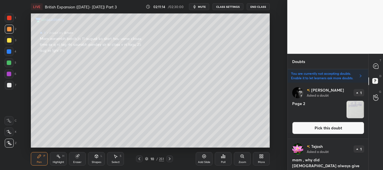
click at [139, 159] on icon at bounding box center [139, 158] width 2 height 3
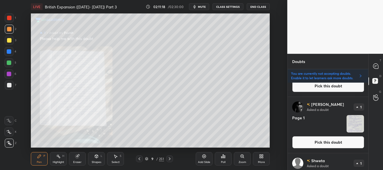
scroll to position [167, 0]
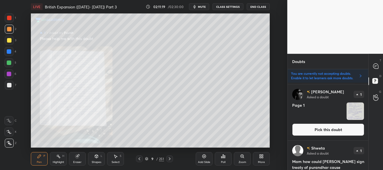
click at [324, 130] on button "Pick this doubt" at bounding box center [328, 130] width 72 height 12
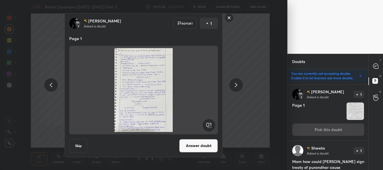
click at [204, 144] on button "Answer doubt" at bounding box center [198, 145] width 39 height 13
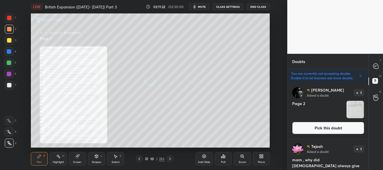
click at [326, 128] on button "Pick this doubt" at bounding box center [328, 128] width 72 height 12
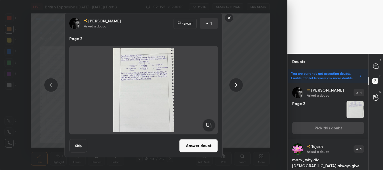
click at [205, 143] on button "Answer doubt" at bounding box center [198, 145] width 39 height 13
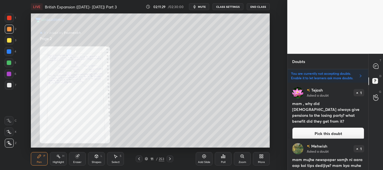
drag, startPoint x: 336, startPoint y: 126, endPoint x: 344, endPoint y: 123, distance: 8.3
click at [336, 127] on button "Pick this doubt" at bounding box center [328, 133] width 72 height 12
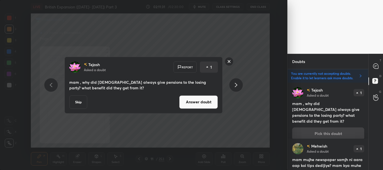
click at [198, 99] on button "Answer doubt" at bounding box center [198, 101] width 39 height 13
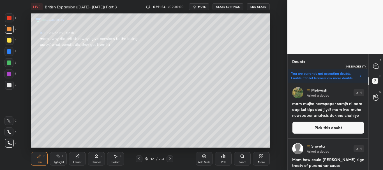
click at [375, 65] on icon at bounding box center [375, 66] width 5 height 5
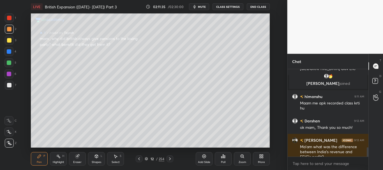
scroll to position [1022, 0]
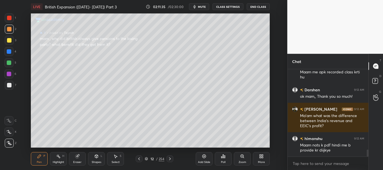
drag, startPoint x: 368, startPoint y: 151, endPoint x: 368, endPoint y: 155, distance: 3.9
click at [368, 155] on div "Chat himanshu, ayush joined himanshu 9:11 AM Maam me apk recorded class krti hu…" at bounding box center [335, 112] width 96 height 116
click at [139, 157] on icon at bounding box center [139, 159] width 4 height 4
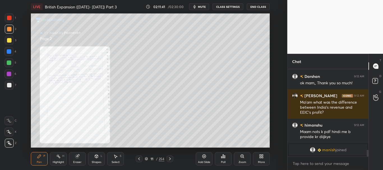
scroll to position [862, 0]
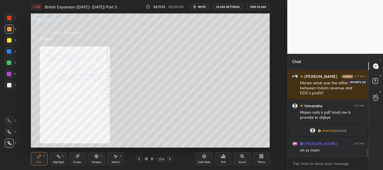
click at [377, 79] on rect at bounding box center [374, 80] width 5 height 5
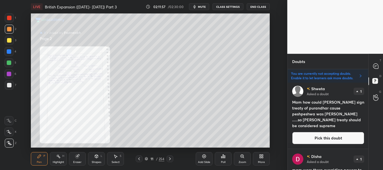
scroll to position [60, 0]
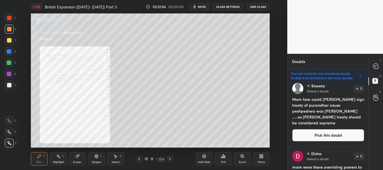
click at [336, 135] on button "Pick this doubt" at bounding box center [328, 135] width 72 height 12
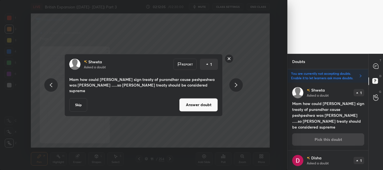
click at [195, 101] on button "Answer doubt" at bounding box center [198, 104] width 39 height 13
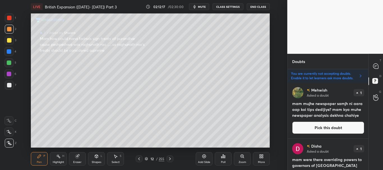
click at [139, 158] on icon at bounding box center [139, 158] width 2 height 3
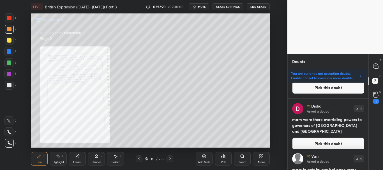
scroll to position [53, 0]
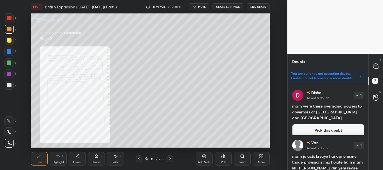
click at [336, 124] on button "Pick this doubt" at bounding box center [328, 130] width 72 height 12
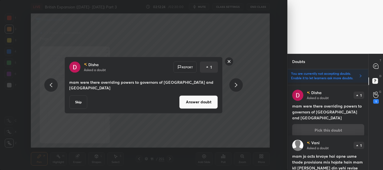
click at [203, 99] on button "Answer doubt" at bounding box center [198, 101] width 39 height 13
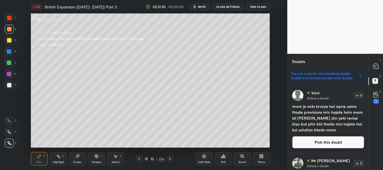
scroll to position [59, 0]
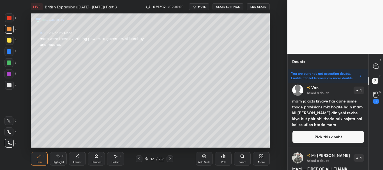
click at [232, 6] on button "CLASS SETTINGS" at bounding box center [227, 6] width 31 height 7
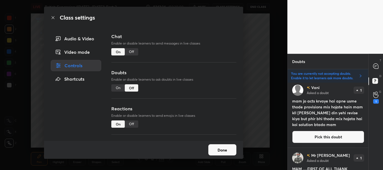
click at [53, 15] on div "Class settings" at bounding box center [143, 18] width 199 height 22
click at [51, 17] on icon at bounding box center [53, 17] width 4 height 4
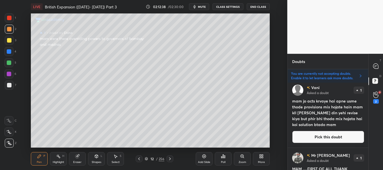
click at [344, 135] on button "Pick this doubt" at bounding box center [328, 137] width 72 height 12
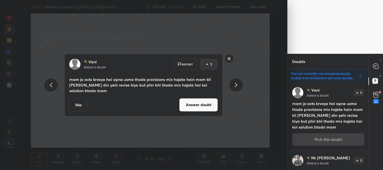
click at [209, 105] on button "Answer doubt" at bounding box center [198, 104] width 39 height 13
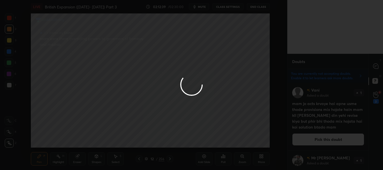
scroll to position [0, 0]
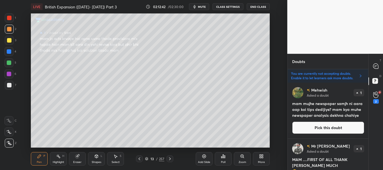
click at [139, 157] on icon at bounding box center [139, 159] width 4 height 4
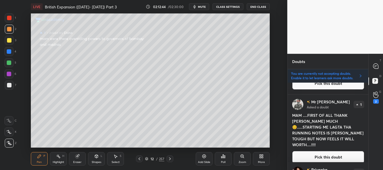
scroll to position [47, 0]
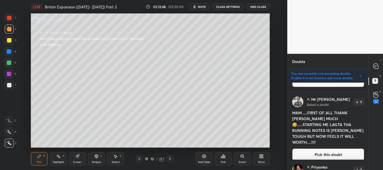
click at [336, 148] on button "Pick this doubt" at bounding box center [328, 154] width 72 height 12
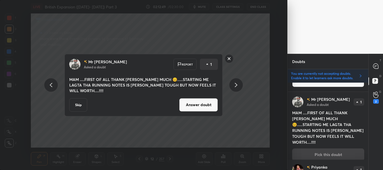
click at [76, 98] on button "Skip" at bounding box center [78, 104] width 18 height 13
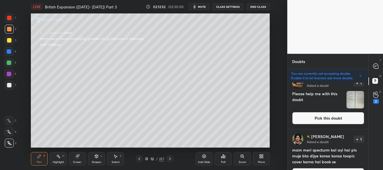
scroll to position [68, 0]
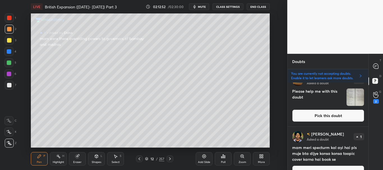
click at [141, 159] on div at bounding box center [139, 158] width 7 height 7
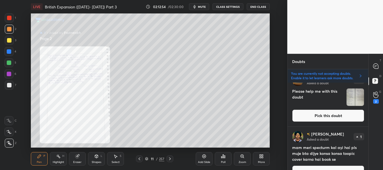
click at [337, 111] on button "Pick this doubt" at bounding box center [328, 116] width 72 height 12
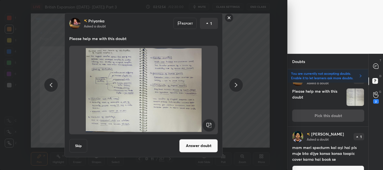
scroll to position [56, 0]
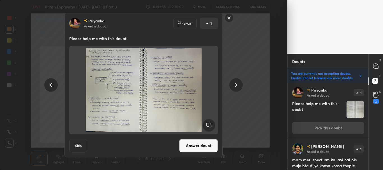
click at [196, 142] on button "Answer doubt" at bounding box center [198, 145] width 39 height 13
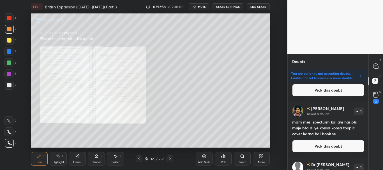
scroll to position [43, 0]
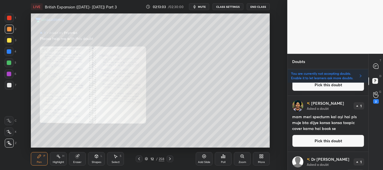
click at [330, 140] on button "Pick this doubt" at bounding box center [328, 141] width 72 height 12
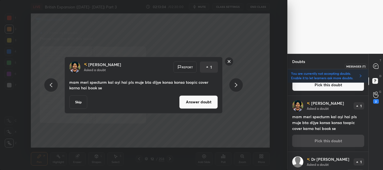
click at [375, 65] on icon at bounding box center [375, 66] width 5 height 5
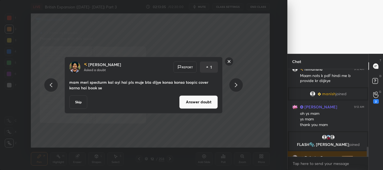
scroll to position [1084, 0]
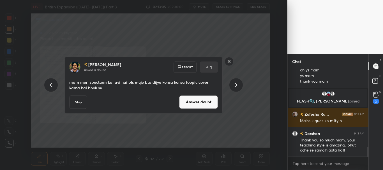
drag, startPoint x: 367, startPoint y: 149, endPoint x: 367, endPoint y: 156, distance: 7.0
click at [367, 156] on div at bounding box center [367, 152] width 2 height 11
click at [202, 101] on button "Answer doubt" at bounding box center [198, 101] width 39 height 13
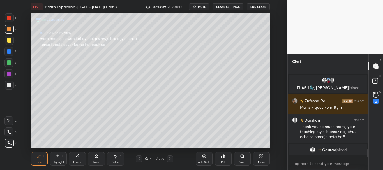
scroll to position [956, 0]
click at [140, 157] on icon at bounding box center [139, 159] width 4 height 4
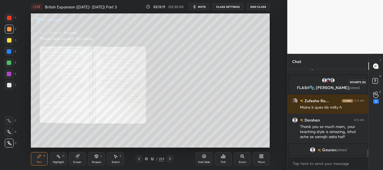
click at [377, 81] on rect at bounding box center [374, 80] width 5 height 5
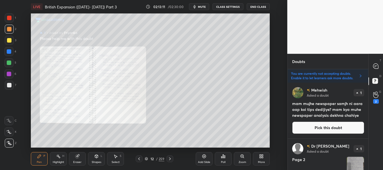
scroll to position [86, 79]
drag, startPoint x: 368, startPoint y: 90, endPoint x: 367, endPoint y: 93, distance: 3.3
click at [368, 94] on div "Doubts Enable hand raising Enable raise hand to speak to learners. Once enabled…" at bounding box center [335, 112] width 96 height 116
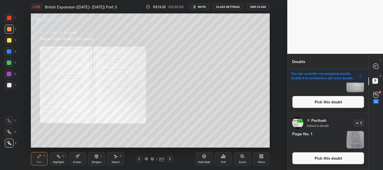
scroll to position [417, 0]
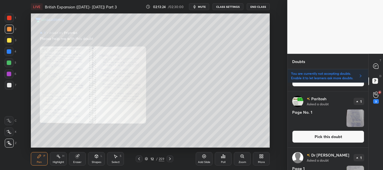
click at [306, 141] on button "Pick this doubt" at bounding box center [328, 137] width 72 height 12
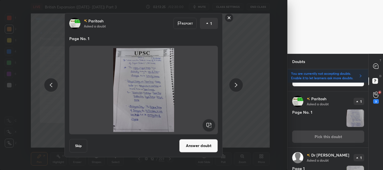
click at [190, 145] on button "Answer doubt" at bounding box center [198, 145] width 39 height 13
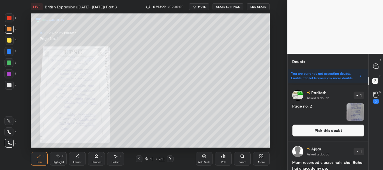
scroll to position [112, 0]
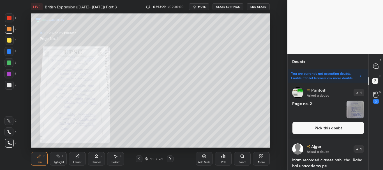
click at [325, 124] on button "Pick this doubt" at bounding box center [328, 128] width 72 height 12
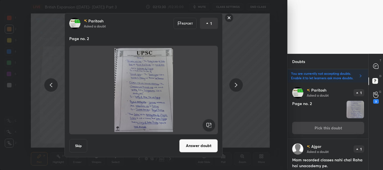
click at [212, 144] on button "Answer doubt" at bounding box center [198, 145] width 39 height 13
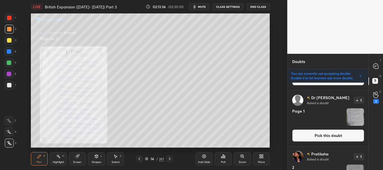
scroll to position [365, 0]
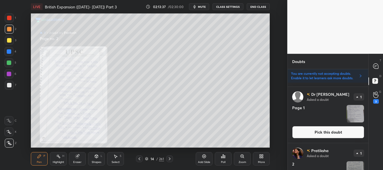
click at [338, 132] on button "Pick this doubt" at bounding box center [328, 132] width 72 height 12
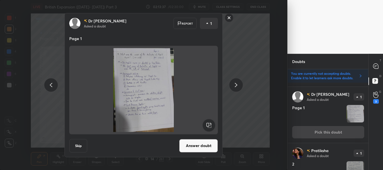
click at [202, 142] on button "Answer doubt" at bounding box center [198, 145] width 39 height 13
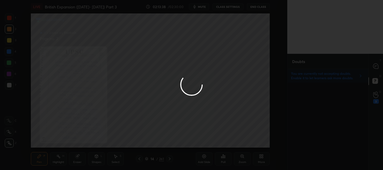
scroll to position [0, 0]
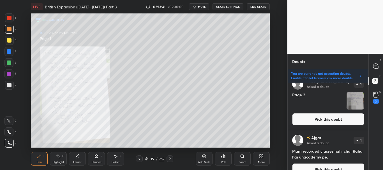
click at [327, 118] on button "Pick this doubt" at bounding box center [328, 119] width 72 height 12
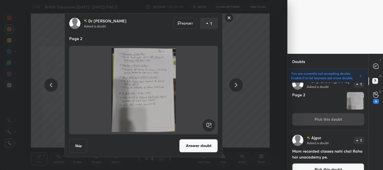
scroll to position [56, 0]
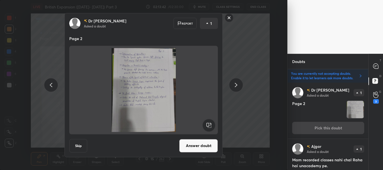
click at [204, 145] on button "Answer doubt" at bounding box center [198, 145] width 39 height 13
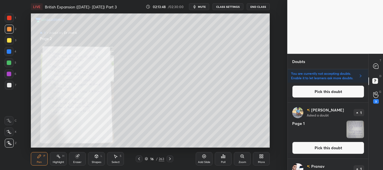
scroll to position [364, 0]
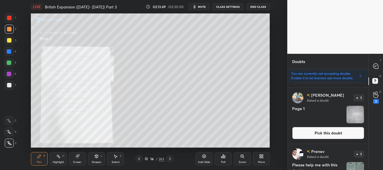
click at [334, 133] on button "Pick this doubt" at bounding box center [328, 133] width 72 height 12
click at [334, 133] on div "Preetam Asked a doubt 1 Page 1 Pick this doubt" at bounding box center [327, 116] width 81 height 56
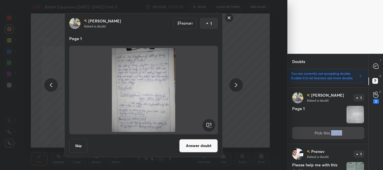
click at [207, 146] on button "Answer doubt" at bounding box center [198, 145] width 39 height 13
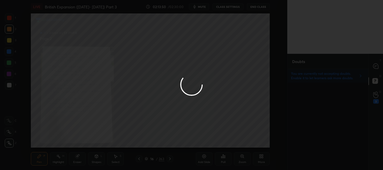
scroll to position [0, 0]
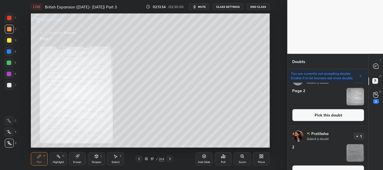
click at [337, 114] on button "Pick this doubt" at bounding box center [328, 115] width 72 height 12
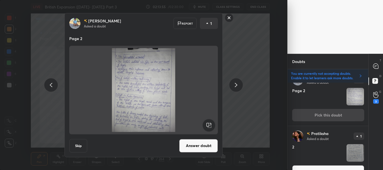
scroll to position [257, 0]
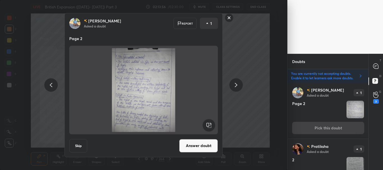
click at [195, 146] on button "Answer doubt" at bounding box center [198, 145] width 39 height 13
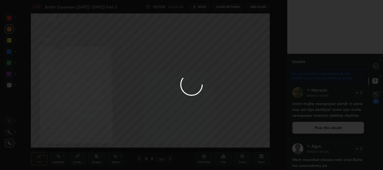
click at [378, 96] on div at bounding box center [191, 85] width 383 height 170
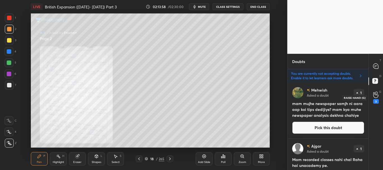
click at [376, 96] on icon at bounding box center [375, 95] width 5 height 6
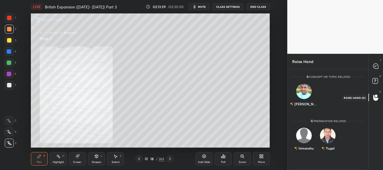
scroll to position [2, 2]
click at [376, 68] on icon at bounding box center [375, 66] width 5 height 5
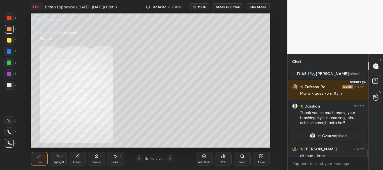
click at [376, 80] on rect at bounding box center [374, 80] width 5 height 5
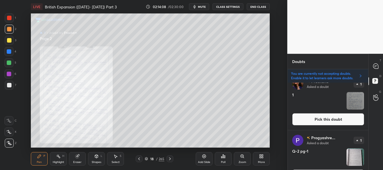
click at [348, 119] on button "Pick this doubt" at bounding box center [328, 119] width 72 height 12
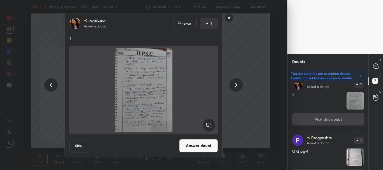
scroll to position [369, 0]
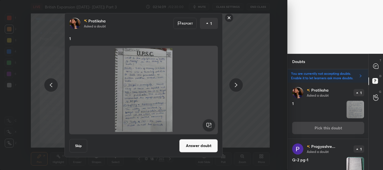
click at [210, 145] on button "Answer doubt" at bounding box center [198, 145] width 39 height 13
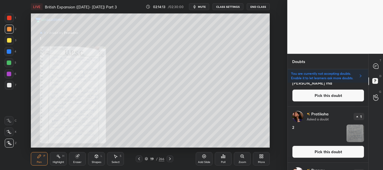
scroll to position [243, 0]
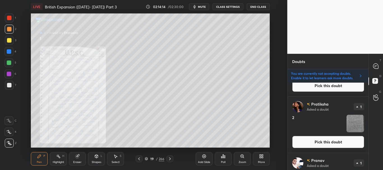
click at [327, 139] on button "Pick this doubt" at bounding box center [328, 142] width 72 height 12
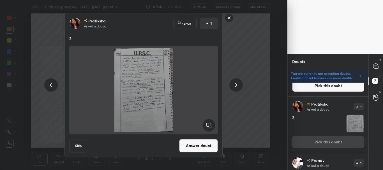
click at [195, 143] on button "Answer doubt" at bounding box center [198, 145] width 39 height 13
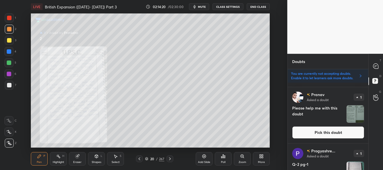
scroll to position [254, 0]
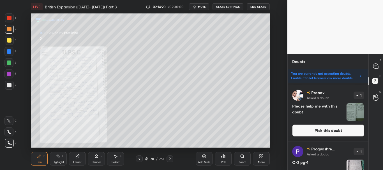
click at [340, 131] on button "Pick this doubt" at bounding box center [328, 130] width 72 height 12
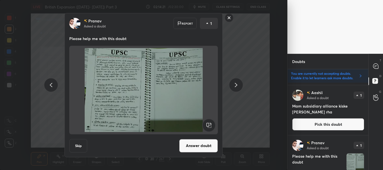
click at [190, 148] on button "Answer doubt" at bounding box center [198, 145] width 39 height 13
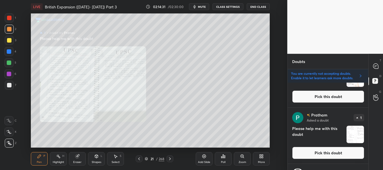
scroll to position [509, 0]
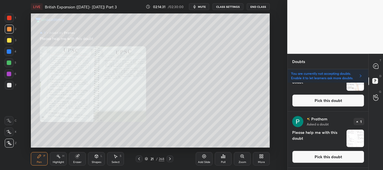
click at [330, 157] on button "Pick this doubt" at bounding box center [328, 157] width 72 height 12
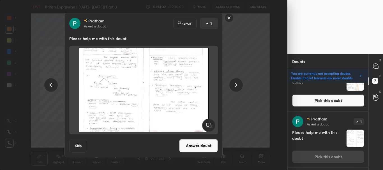
click at [211, 145] on button "Answer doubt" at bounding box center [198, 145] width 39 height 13
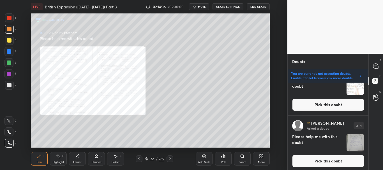
scroll to position [507, 0]
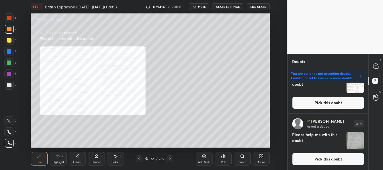
click at [325, 100] on button "Pick this doubt" at bounding box center [328, 103] width 72 height 12
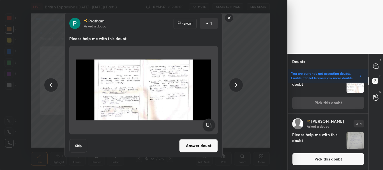
scroll to position [482, 0]
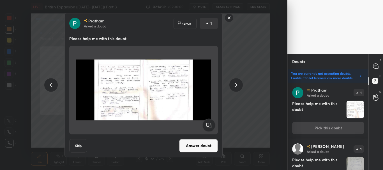
click at [204, 145] on button "Answer doubt" at bounding box center [198, 145] width 39 height 13
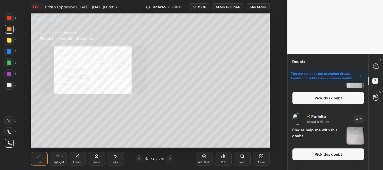
scroll to position [402, 0]
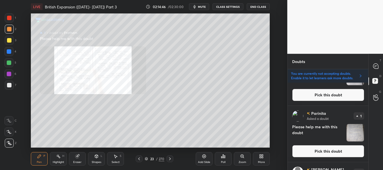
click at [353, 150] on button "Pick this doubt" at bounding box center [328, 151] width 72 height 12
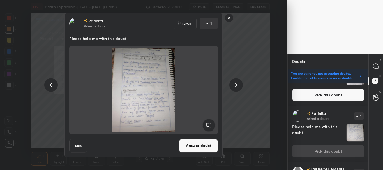
click at [208, 144] on button "Answer doubt" at bounding box center [198, 145] width 39 height 13
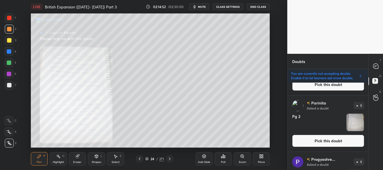
scroll to position [291, 0]
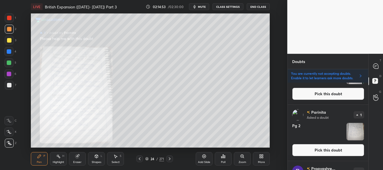
click at [340, 150] on button "Pick this doubt" at bounding box center [328, 150] width 72 height 12
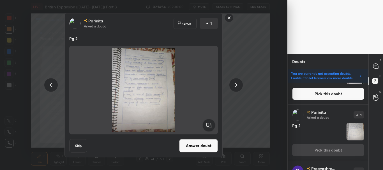
click at [209, 144] on button "Answer doubt" at bounding box center [198, 145] width 39 height 13
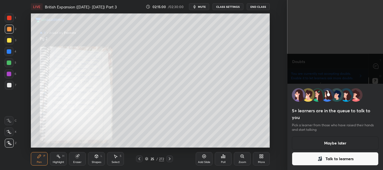
scroll to position [228, 0]
click at [337, 141] on button "Maybe later" at bounding box center [335, 142] width 87 height 13
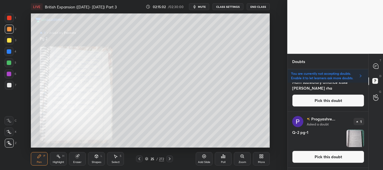
click at [330, 156] on button "Pick this doubt" at bounding box center [328, 157] width 72 height 12
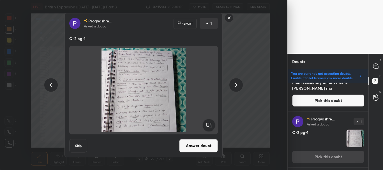
click at [207, 143] on button "Answer doubt" at bounding box center [198, 145] width 39 height 13
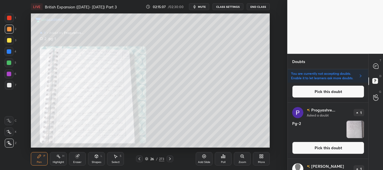
scroll to position [234, 0]
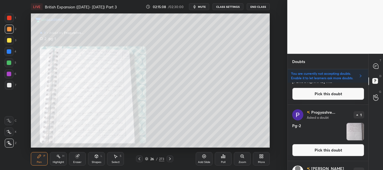
click at [339, 150] on button "Pick this doubt" at bounding box center [328, 150] width 72 height 12
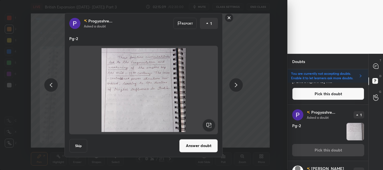
click at [208, 143] on button "Answer doubt" at bounding box center [198, 145] width 39 height 13
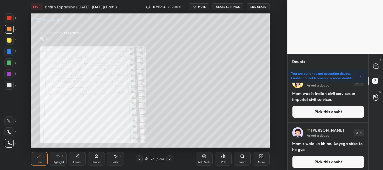
scroll to position [0, 0]
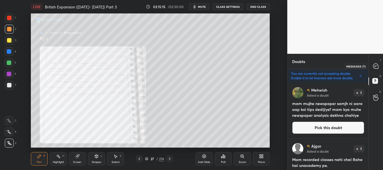
click at [375, 68] on icon at bounding box center [375, 66] width 5 height 5
type textarea "x"
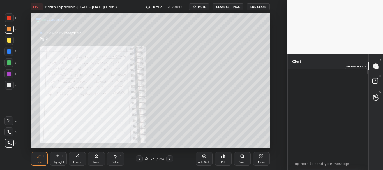
scroll to position [86, 79]
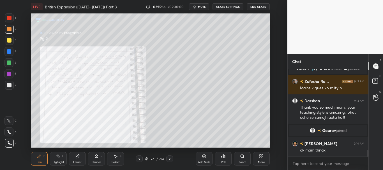
drag, startPoint x: 367, startPoint y: 152, endPoint x: 373, endPoint y: 154, distance: 6.0
click at [366, 159] on div "TEJASH 9:12 AM oh ys mam ys mam thank you mam FLASH🫧, Anjaney, Lovedeep joined …" at bounding box center [327, 119] width 81 height 101
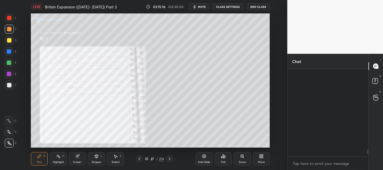
scroll to position [1700, 0]
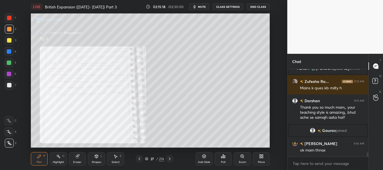
click at [146, 159] on icon at bounding box center [146, 159] width 3 height 1
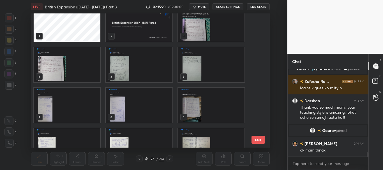
scroll to position [0, 0]
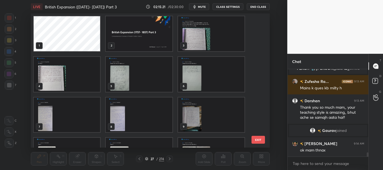
click at [211, 38] on img "grid" at bounding box center [211, 33] width 66 height 35
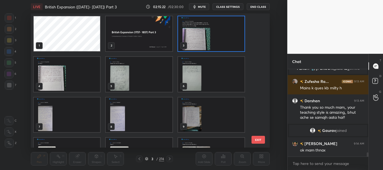
click at [146, 158] on icon at bounding box center [146, 158] width 3 height 3
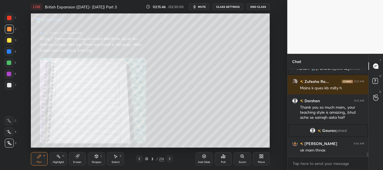
scroll to position [1724, 0]
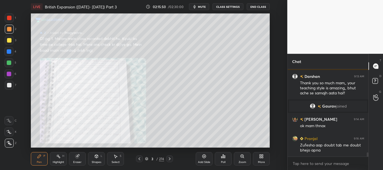
click at [243, 156] on icon at bounding box center [241, 156] width 3 height 3
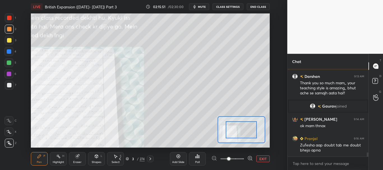
click at [242, 158] on span at bounding box center [232, 159] width 24 height 8
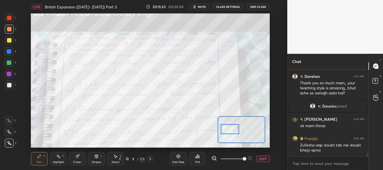
drag, startPoint x: 247, startPoint y: 130, endPoint x: 235, endPoint y: 130, distance: 11.8
click at [235, 130] on div at bounding box center [229, 129] width 19 height 10
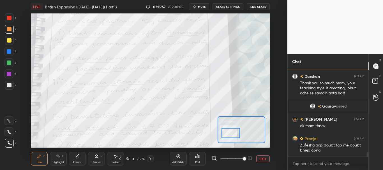
drag, startPoint x: 230, startPoint y: 131, endPoint x: 231, endPoint y: 135, distance: 3.7
click at [231, 135] on div at bounding box center [230, 133] width 19 height 10
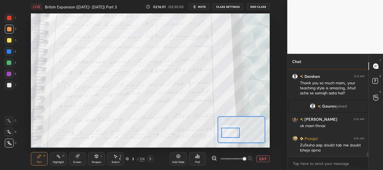
click at [232, 133] on div at bounding box center [230, 133] width 19 height 10
